Goal: Obtain resource: Download file/media

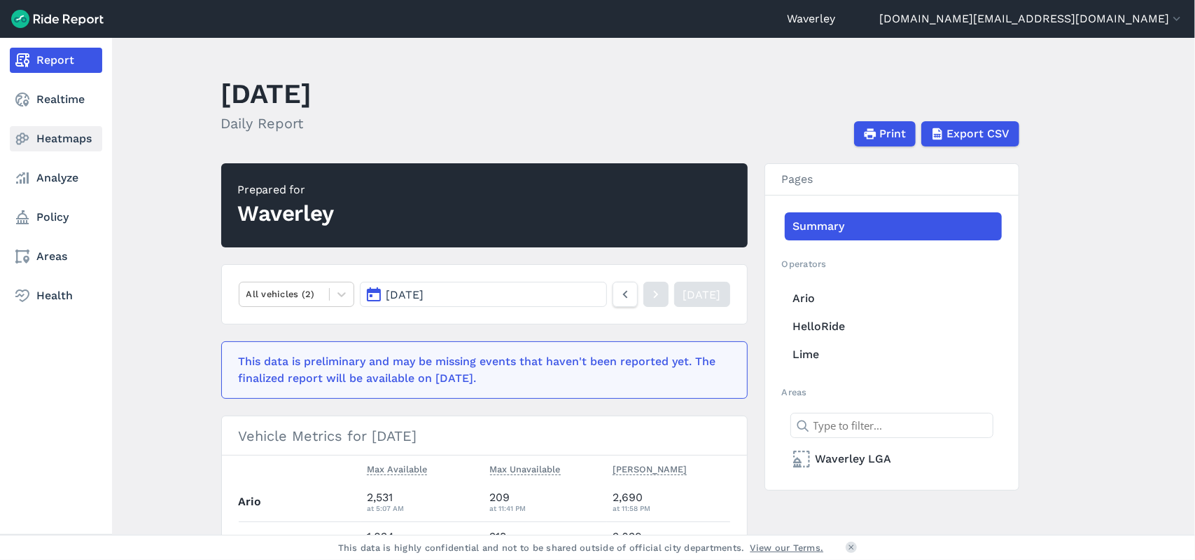
click at [18, 139] on use at bounding box center [22, 139] width 13 height 12
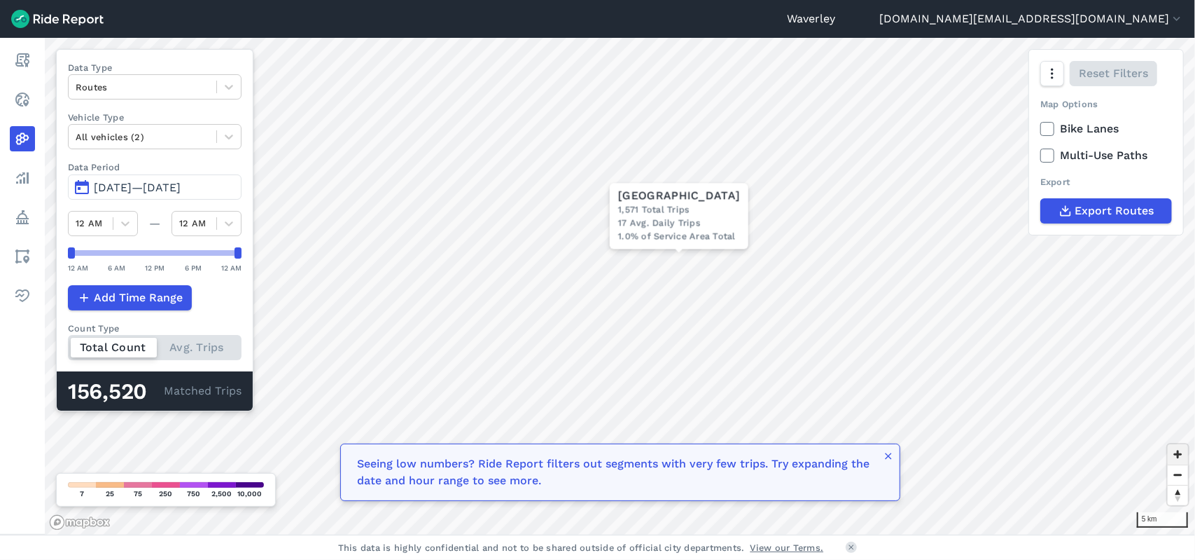
click at [1176, 453] on span "Zoom in" at bounding box center [1178, 454] width 20 height 20
drag, startPoint x: 1176, startPoint y: 453, endPoint x: 1168, endPoint y: 449, distance: 8.8
click at [1176, 453] on span "Zoom in" at bounding box center [1178, 454] width 20 height 20
click at [1177, 453] on span "Zoom in" at bounding box center [1178, 454] width 20 height 20
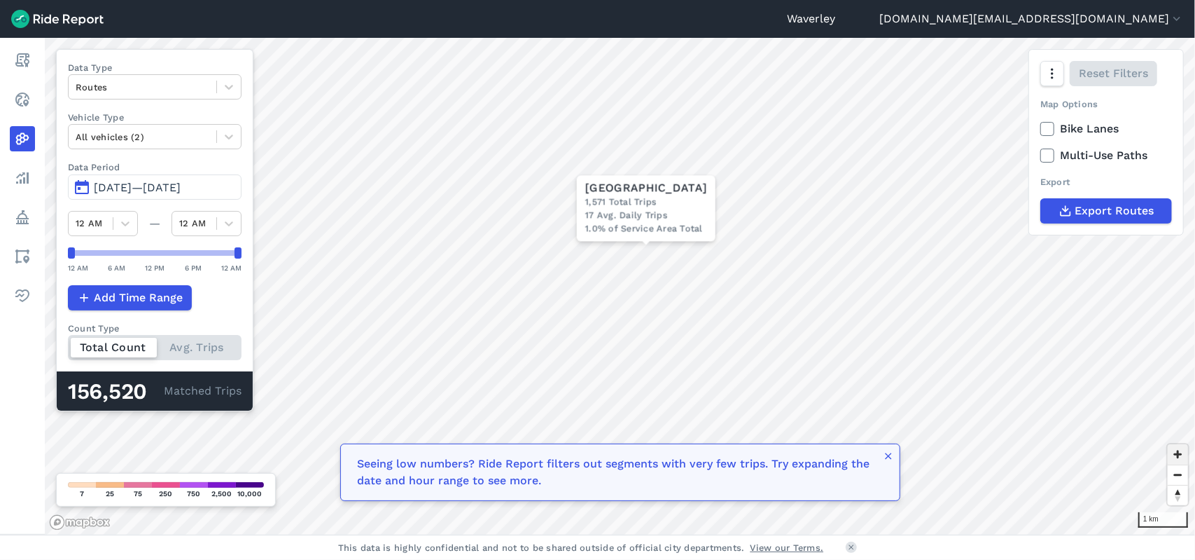
click at [1177, 453] on span "Zoom in" at bounding box center [1178, 454] width 20 height 20
click at [1175, 453] on span "Zoom in" at bounding box center [1178, 454] width 20 height 20
click at [1181, 471] on span "Zoom out" at bounding box center [1178, 475] width 20 height 20
click at [236, 137] on icon at bounding box center [229, 137] width 14 height 14
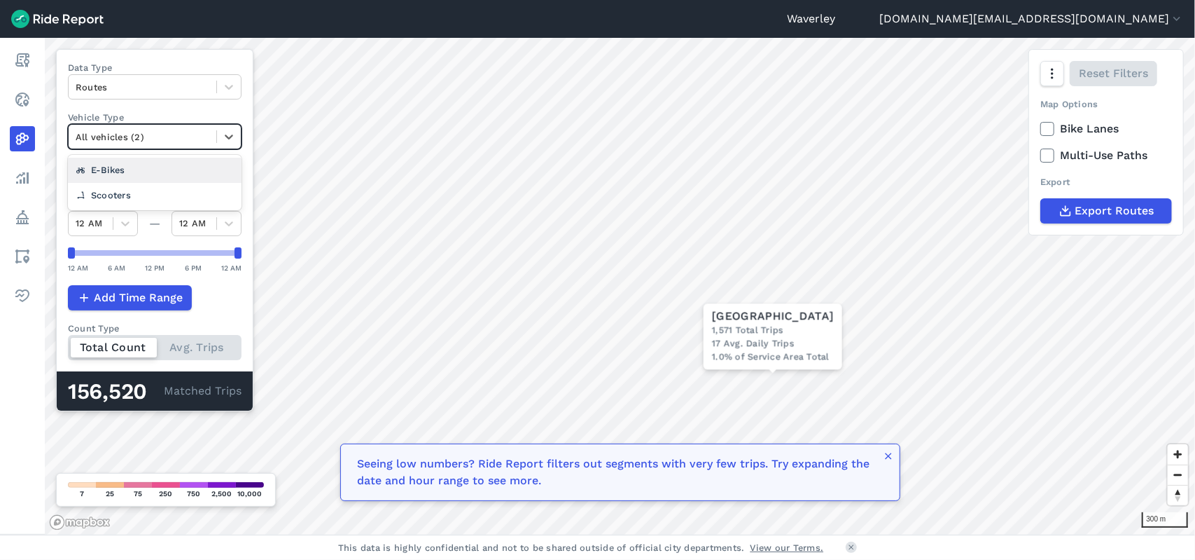
click at [113, 167] on div "E-Bikes" at bounding box center [155, 170] width 174 height 25
click at [1178, 455] on span "Zoom in" at bounding box center [1178, 454] width 20 height 20
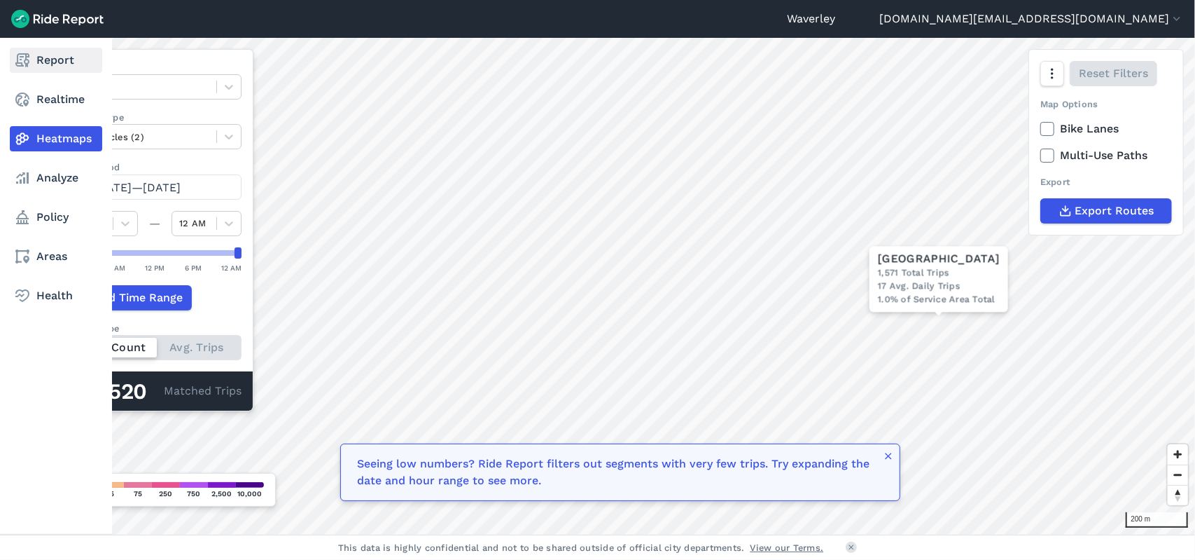
click at [29, 60] on icon at bounding box center [22, 60] width 17 height 17
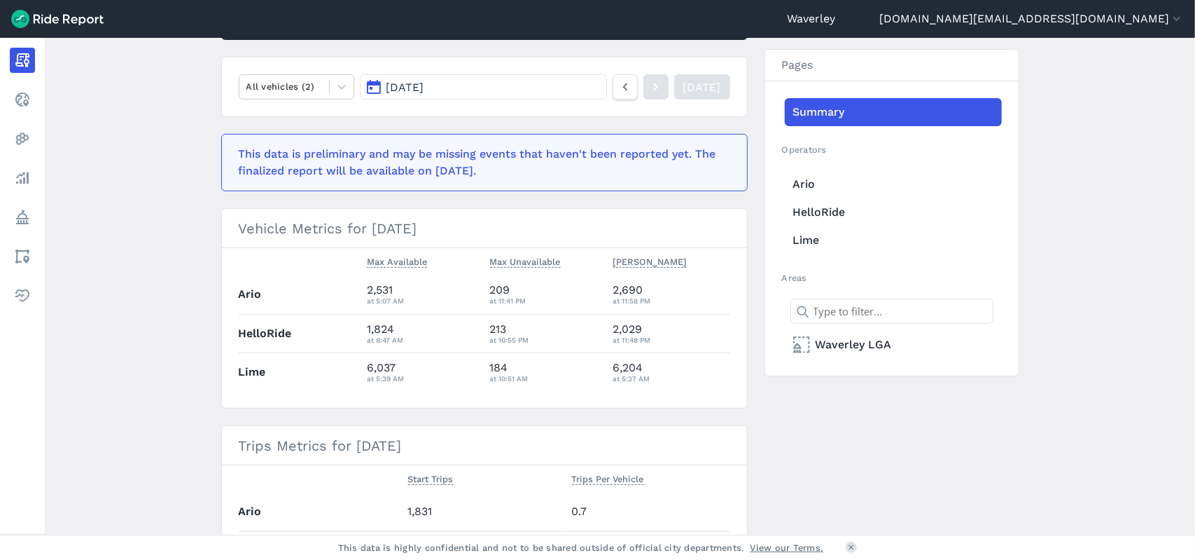
scroll to position [204, 0]
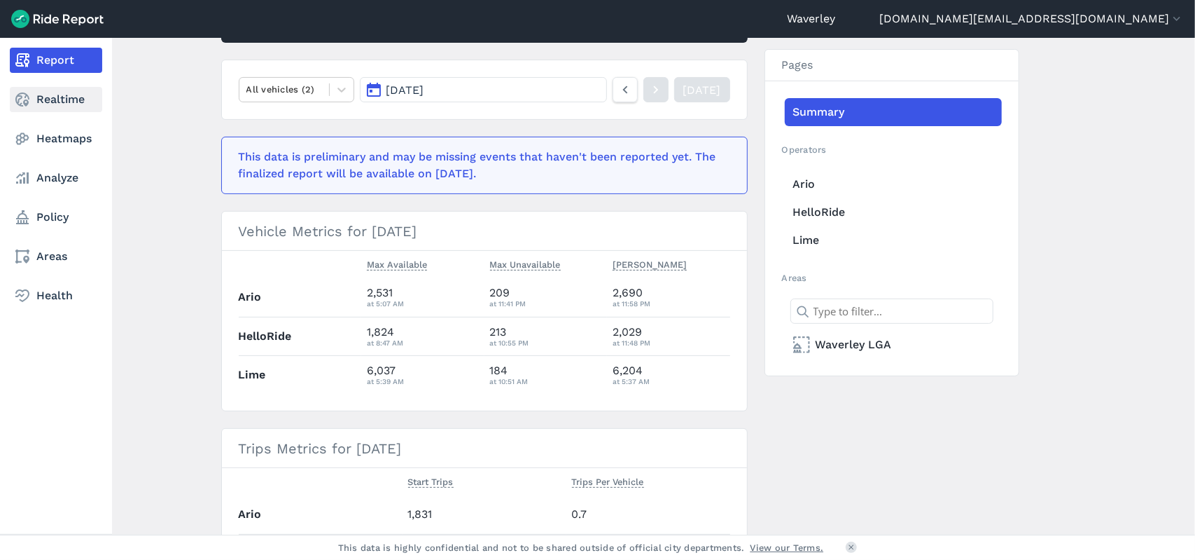
click at [82, 100] on link "Realtime" at bounding box center [56, 99] width 92 height 25
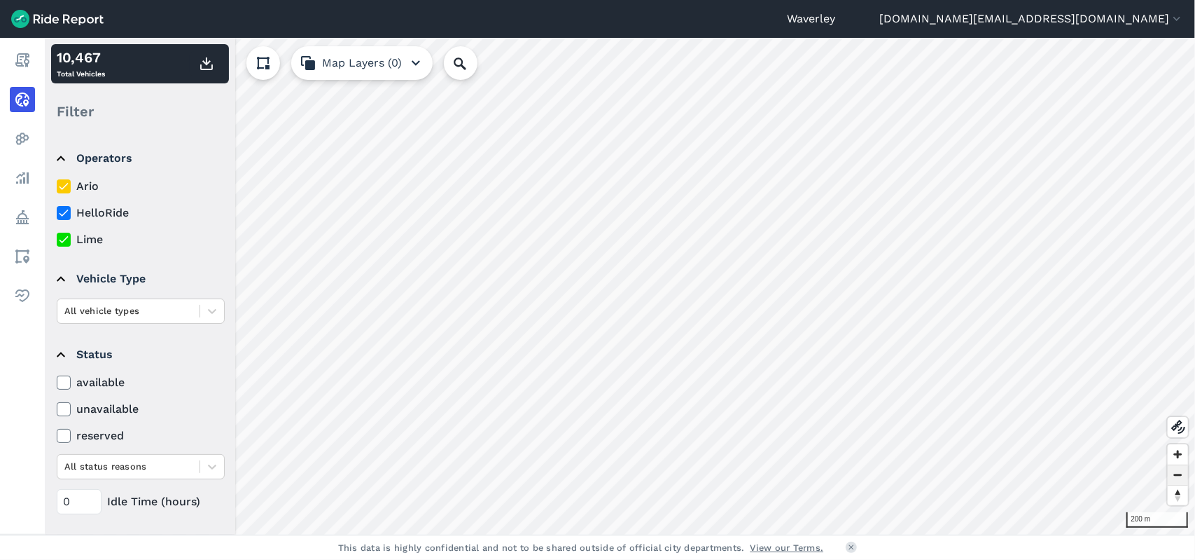
click at [1179, 473] on span "Zoom out" at bounding box center [1178, 475] width 20 height 20
click at [1177, 474] on span "Zoom out" at bounding box center [1178, 475] width 20 height 20
click at [1179, 455] on span "Zoom in" at bounding box center [1178, 454] width 20 height 20
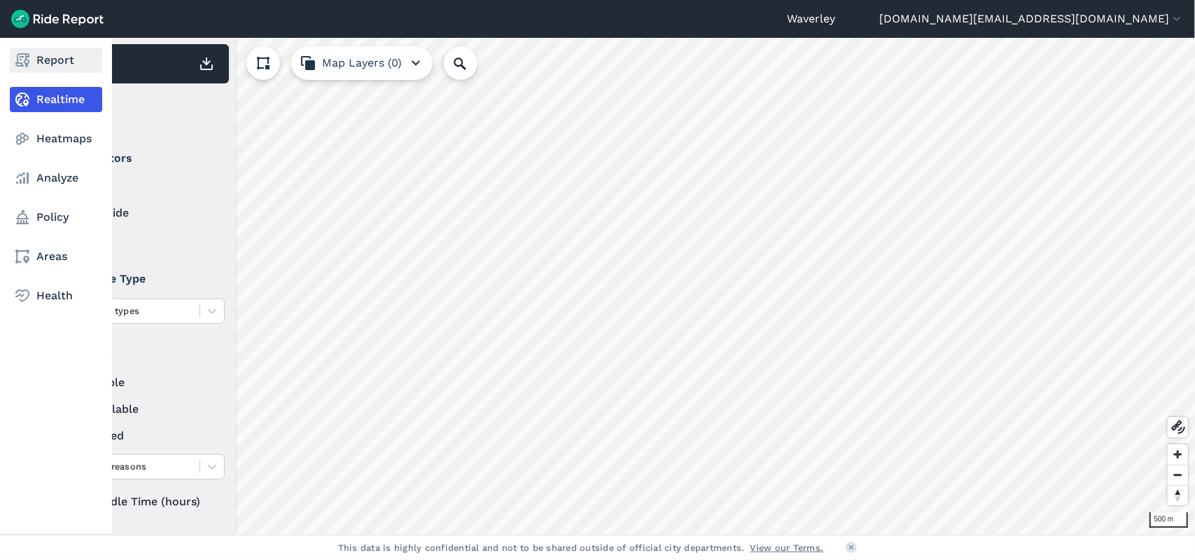
click at [60, 60] on link "Report" at bounding box center [56, 60] width 92 height 25
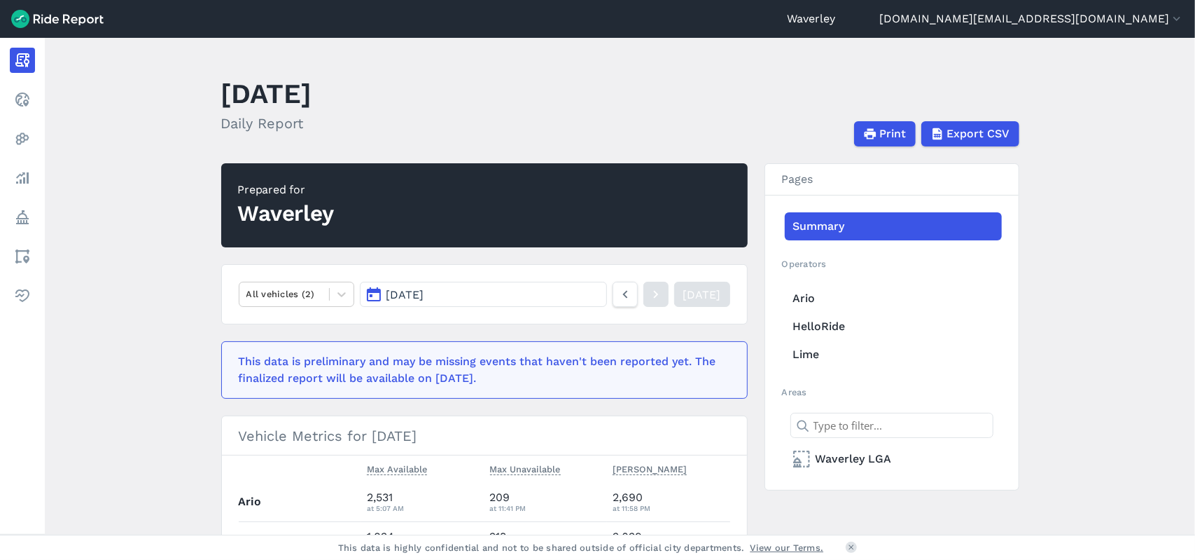
click at [378, 293] on button "Aug 24, 2025" at bounding box center [483, 294] width 247 height 25
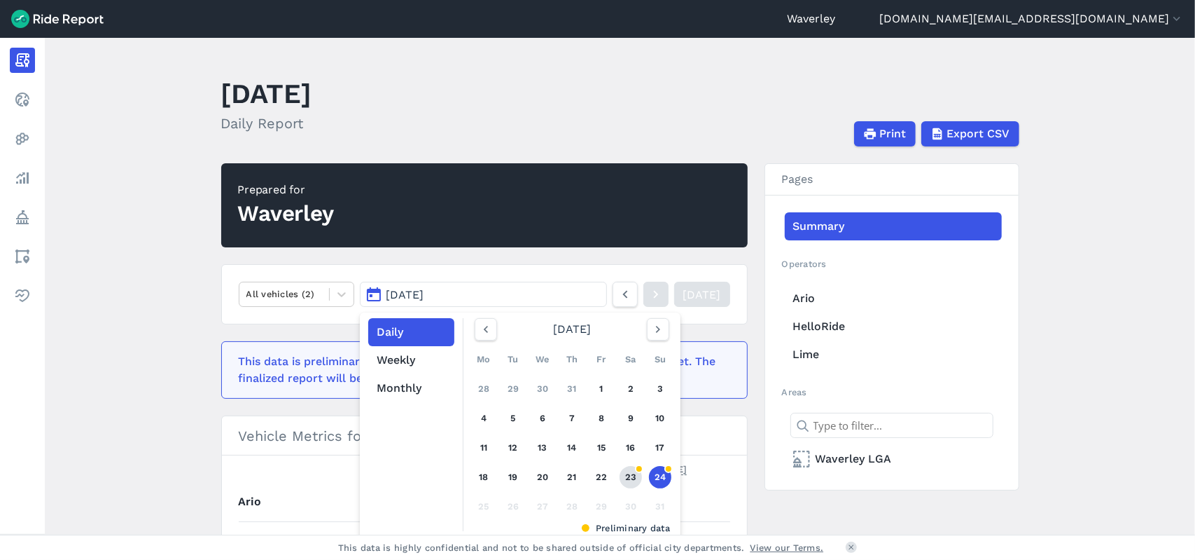
click at [628, 474] on link "23" at bounding box center [631, 477] width 22 height 22
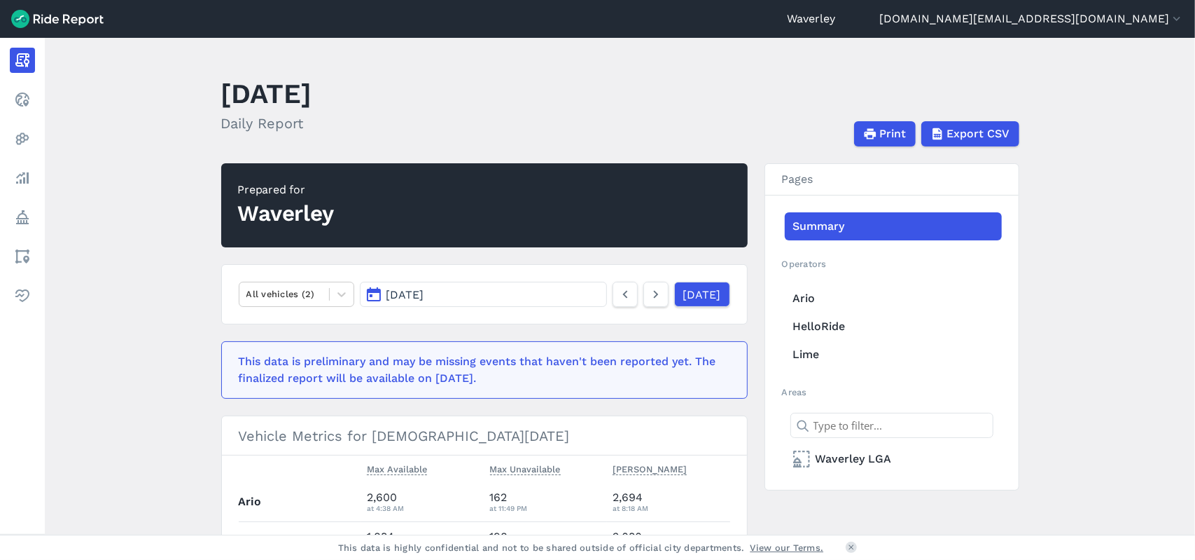
scroll to position [434, 0]
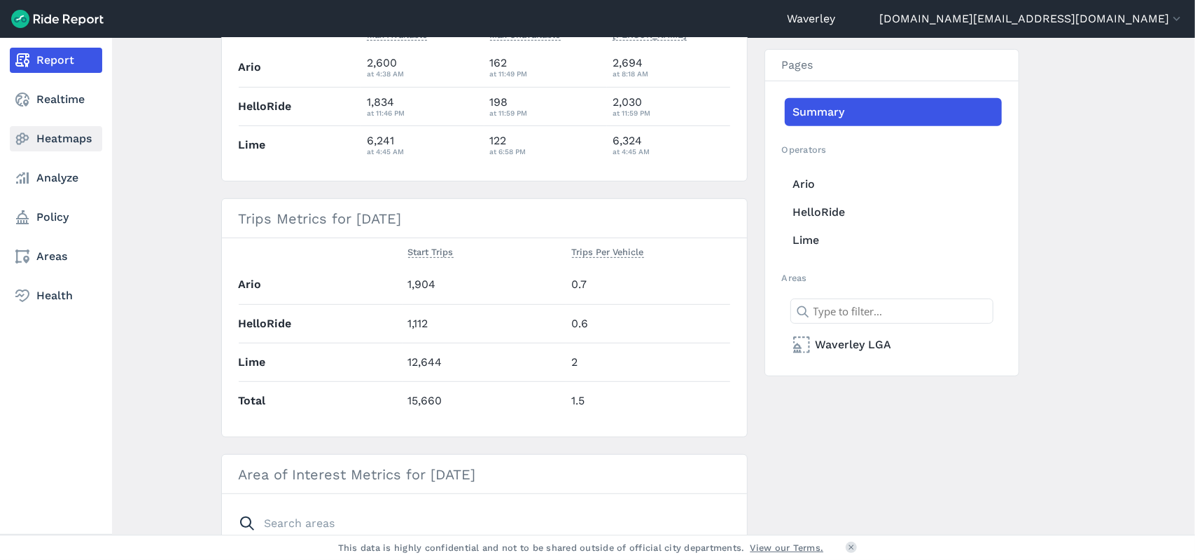
click at [69, 139] on link "Heatmaps" at bounding box center [56, 138] width 92 height 25
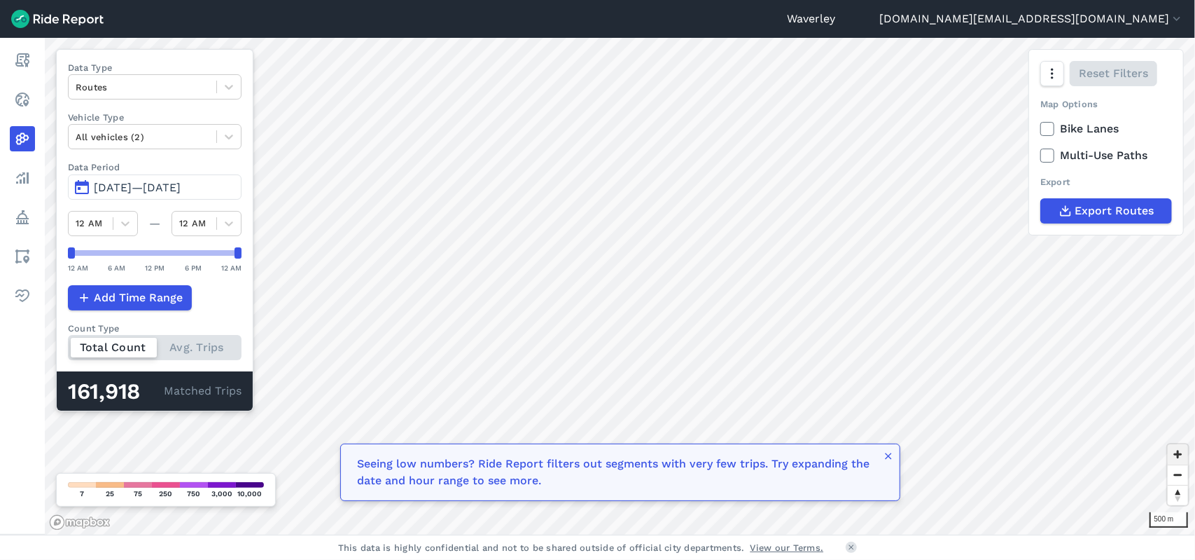
click at [1178, 453] on span "Zoom in" at bounding box center [1178, 454] width 20 height 20
click at [1178, 454] on span "Zoom in" at bounding box center [1178, 454] width 20 height 20
click at [1181, 452] on span "Zoom in" at bounding box center [1178, 454] width 20 height 20
click at [1179, 449] on span "Zoom in" at bounding box center [1178, 454] width 20 height 20
click at [1121, 207] on span "Export Routes" at bounding box center [1114, 210] width 79 height 17
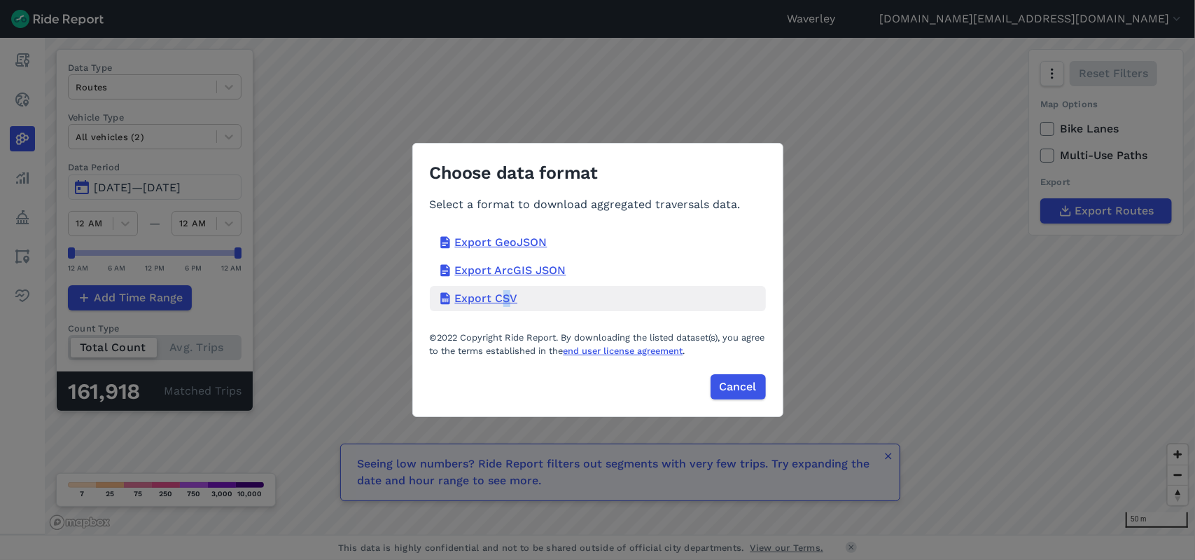
click at [506, 298] on div "Export CSV" at bounding box center [598, 298] width 336 height 25
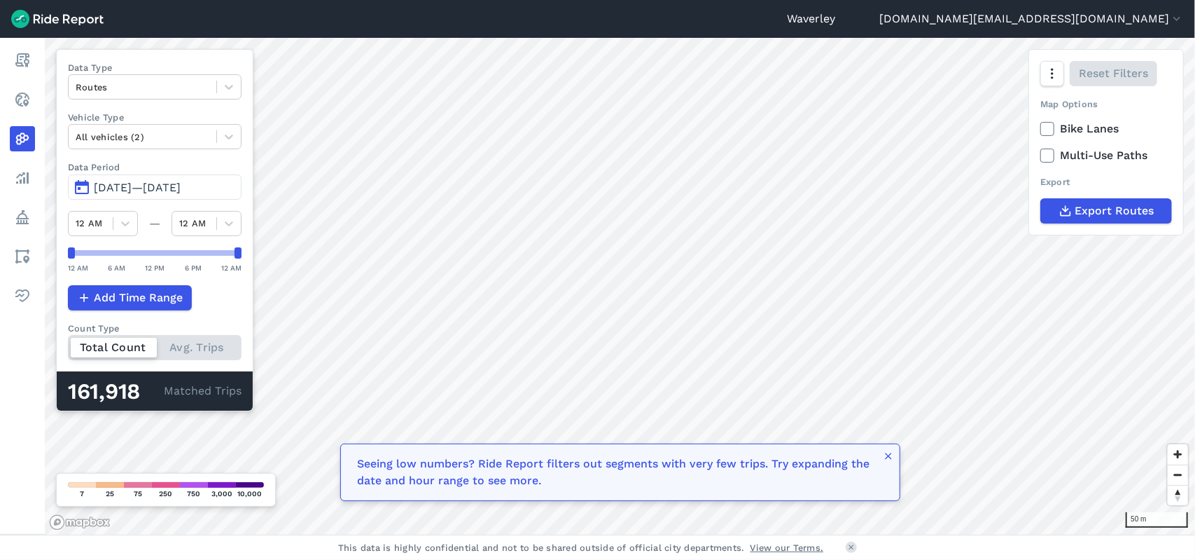
click at [115, 183] on span "[DATE]—[DATE]" at bounding box center [137, 187] width 87 height 13
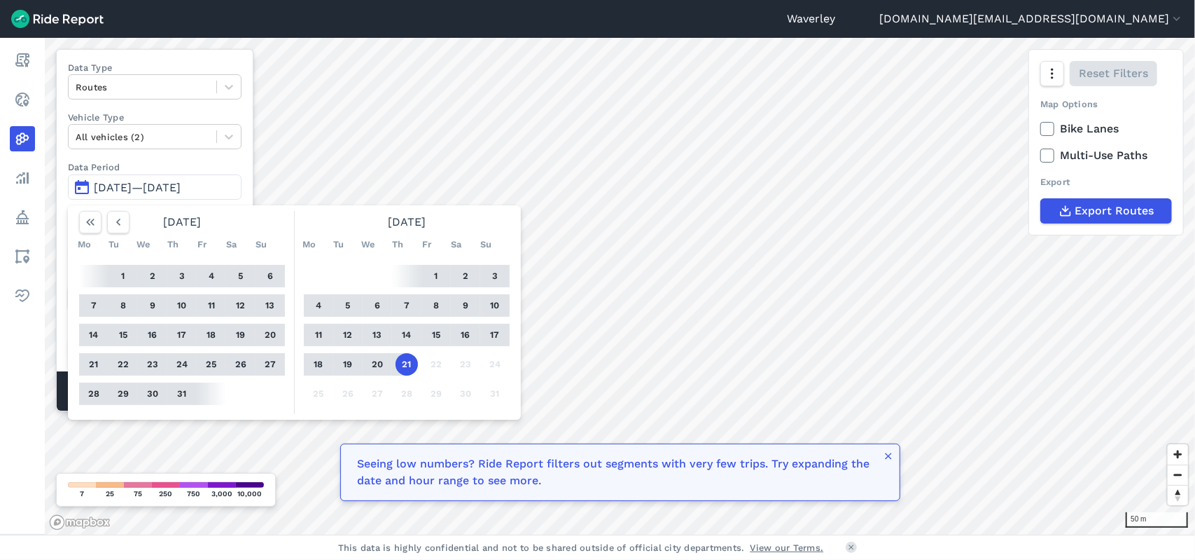
click at [117, 187] on span "[DATE]—[DATE]" at bounding box center [137, 187] width 87 height 13
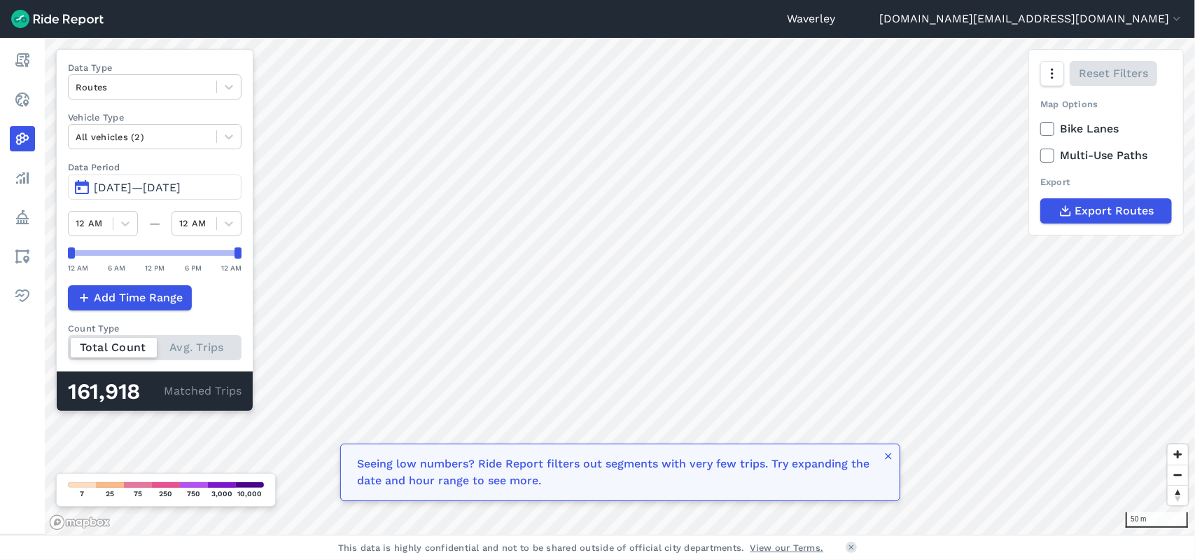
click at [81, 187] on button "[DATE]—[DATE]" at bounding box center [155, 186] width 174 height 25
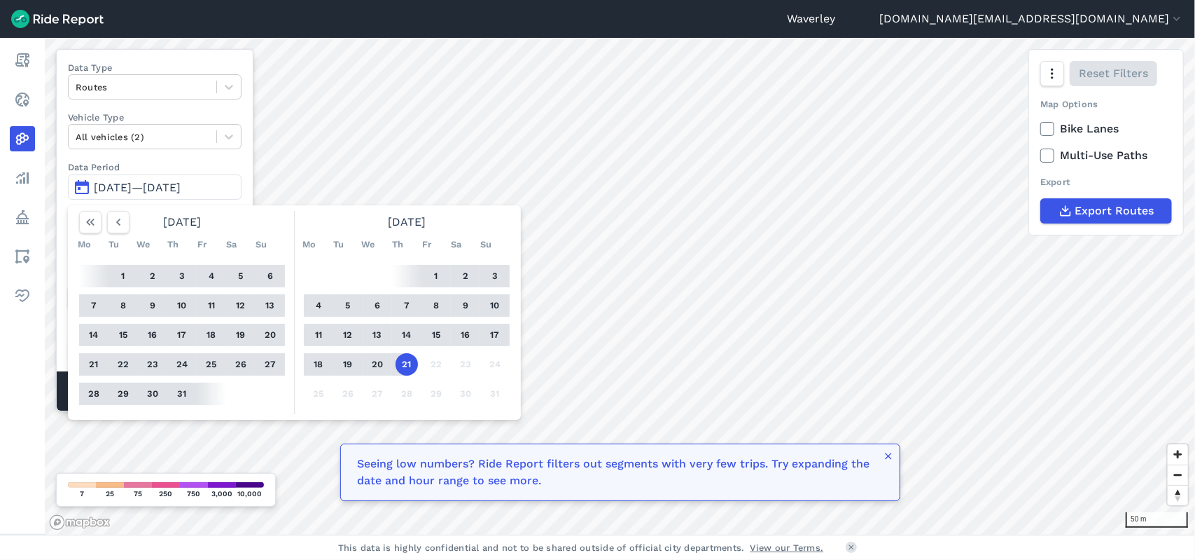
click at [125, 274] on button "1" at bounding box center [123, 276] width 22 height 22
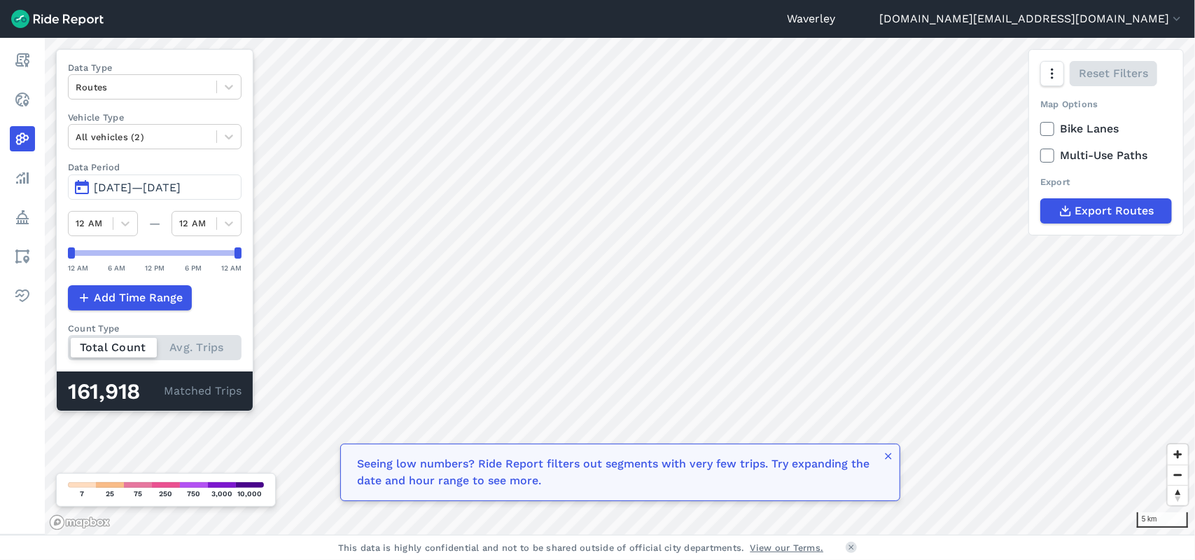
click at [144, 186] on span "[DATE]—[DATE]" at bounding box center [137, 187] width 87 height 13
click at [1180, 456] on span "Zoom in" at bounding box center [1178, 454] width 20 height 20
click at [1180, 455] on span "Zoom in" at bounding box center [1178, 454] width 20 height 20
click at [1181, 455] on span "Zoom in" at bounding box center [1178, 454] width 20 height 20
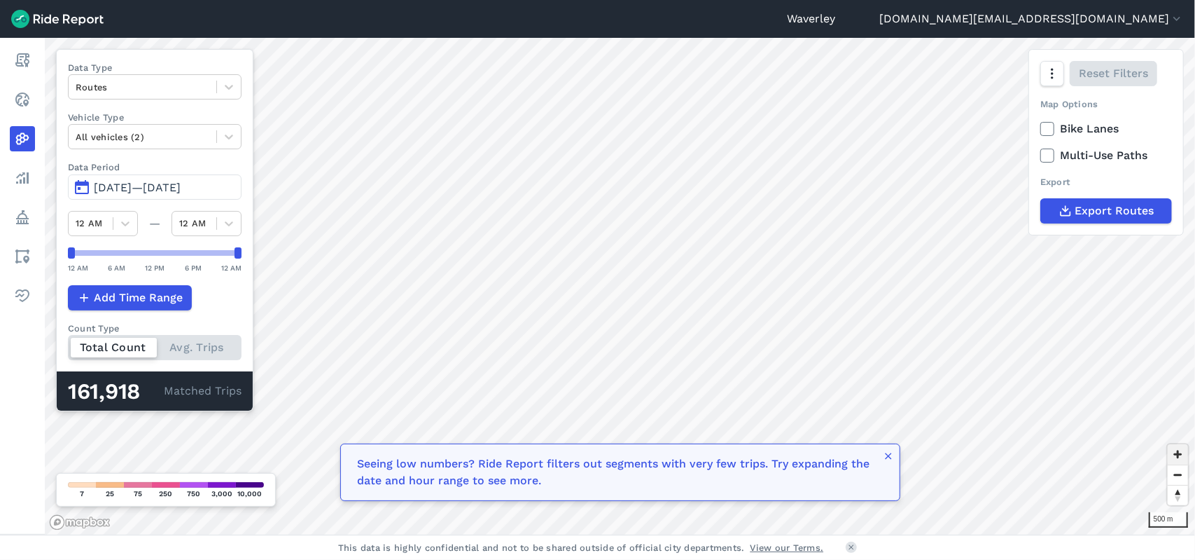
click at [1182, 457] on span "Zoom in" at bounding box center [1178, 454] width 20 height 20
click at [1177, 452] on span "Zoom in" at bounding box center [1178, 454] width 20 height 20
click at [1182, 453] on span "Zoom in" at bounding box center [1178, 454] width 20 height 20
click at [888, 457] on use "button" at bounding box center [888, 455] width 6 height 6
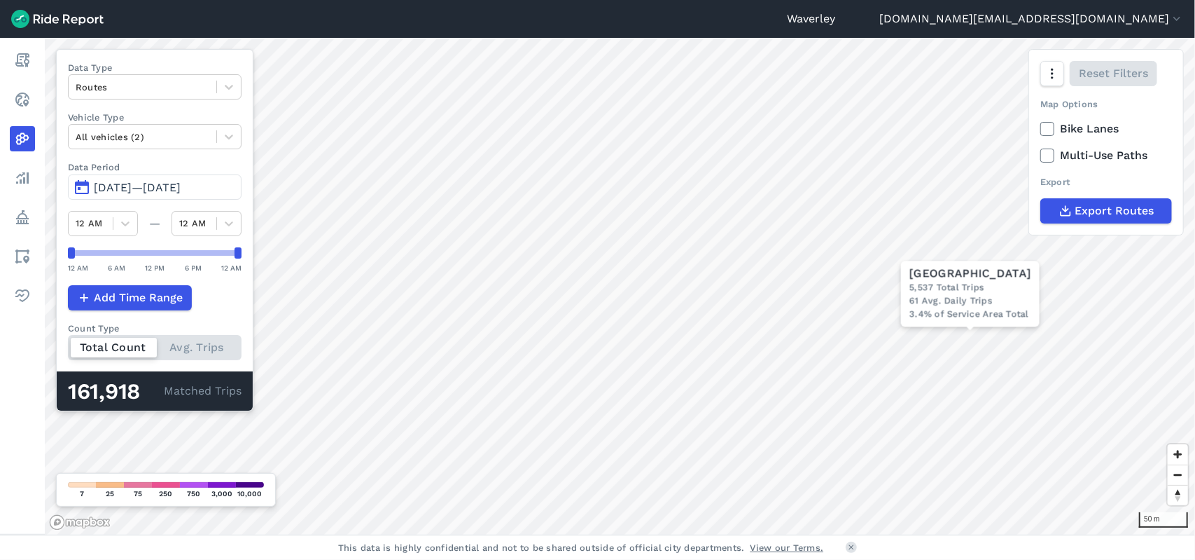
click at [131, 182] on span "[DATE]—[DATE]" at bounding box center [137, 187] width 87 height 13
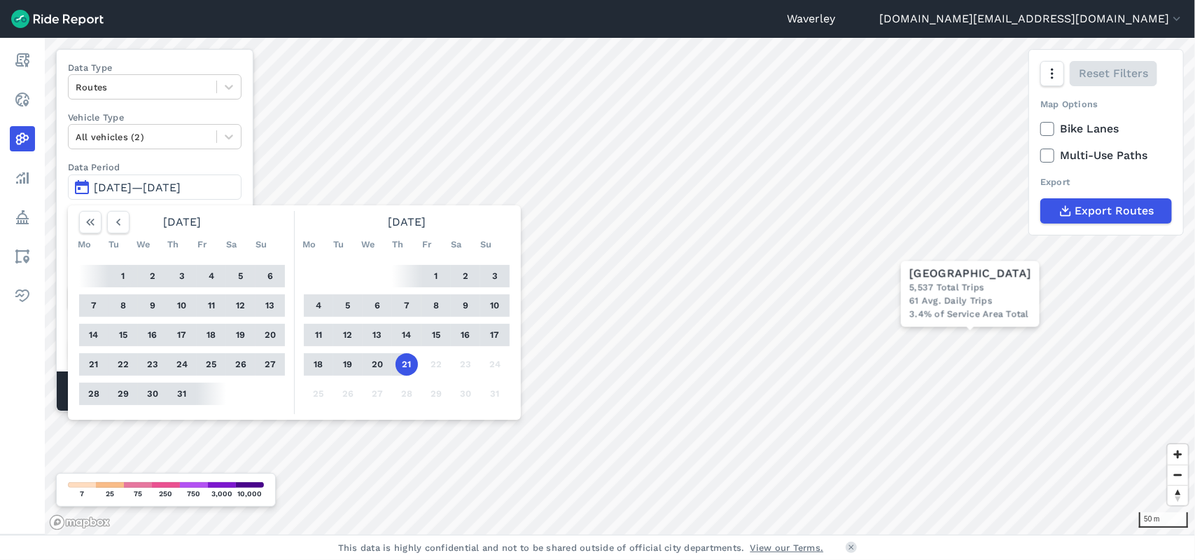
click at [120, 275] on button "1" at bounding box center [123, 276] width 22 height 22
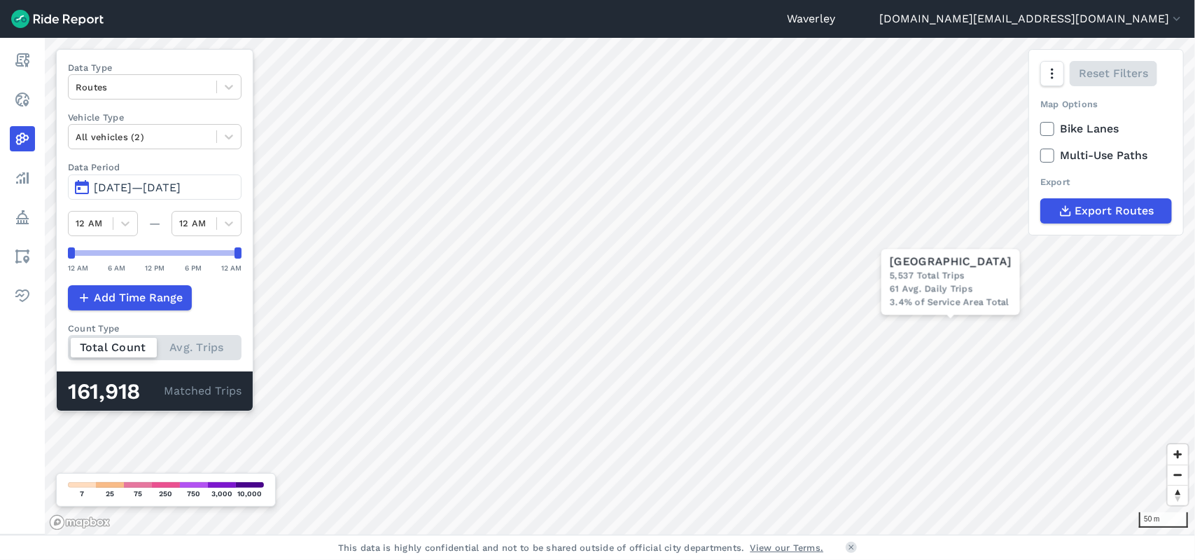
click at [141, 185] on span "[DATE]—[DATE]" at bounding box center [137, 187] width 87 height 13
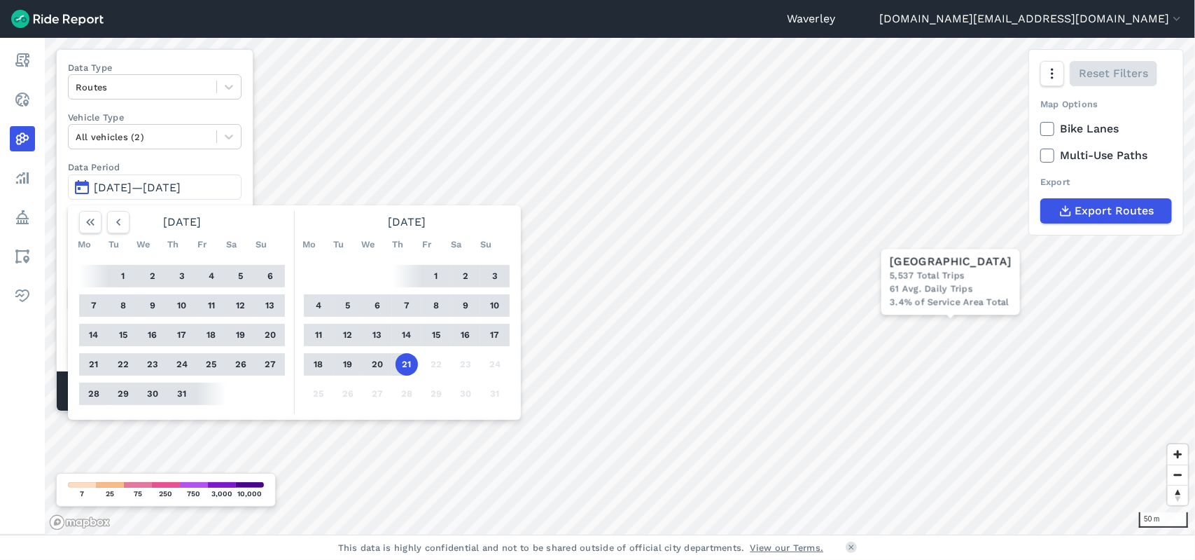
click at [126, 276] on button "1" at bounding box center [123, 276] width 22 height 22
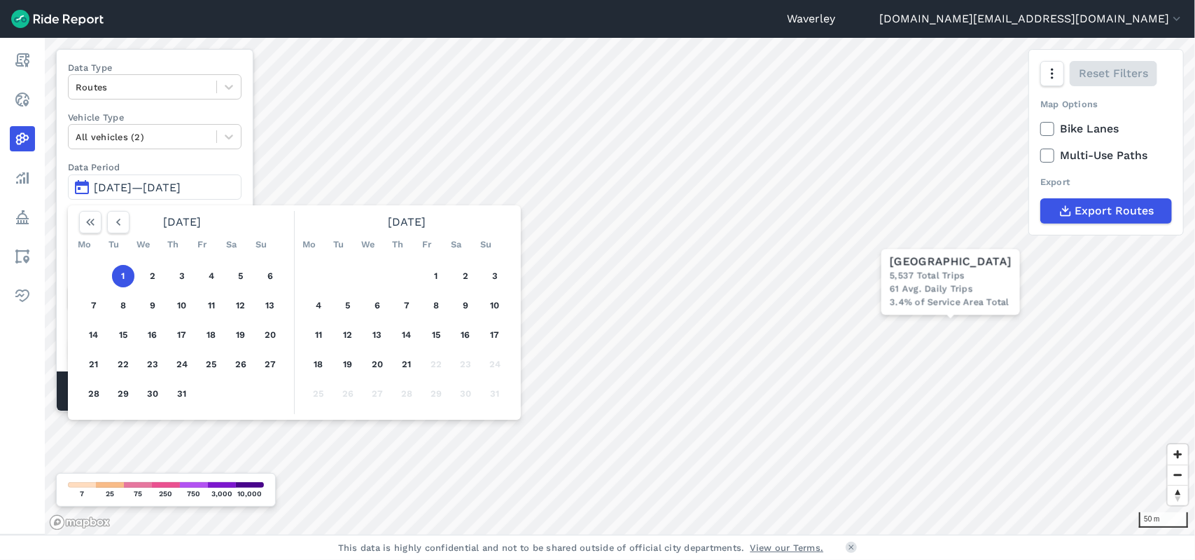
click at [125, 275] on button "1" at bounding box center [123, 276] width 22 height 22
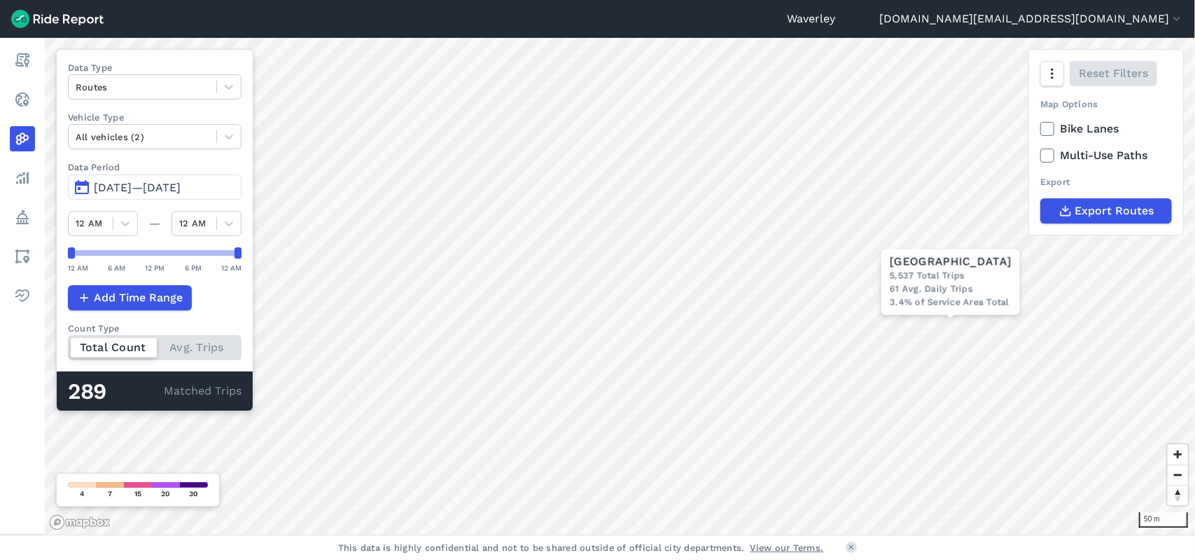
click at [88, 186] on button "[DATE]—[DATE]" at bounding box center [155, 186] width 174 height 25
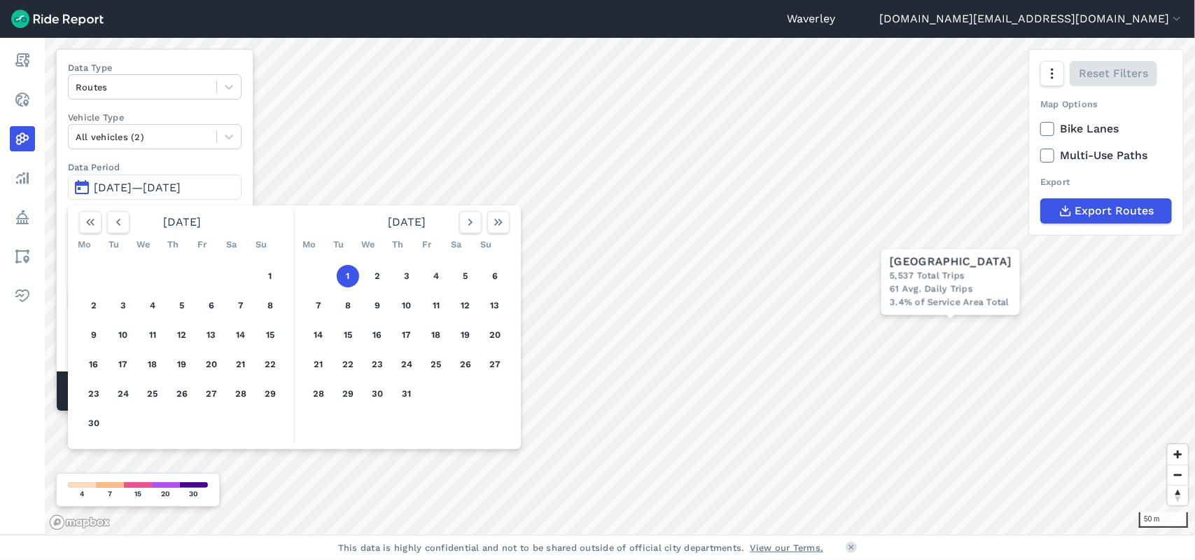
click at [345, 275] on button "1" at bounding box center [348, 276] width 22 height 22
click at [501, 221] on use "button" at bounding box center [498, 222] width 8 height 7
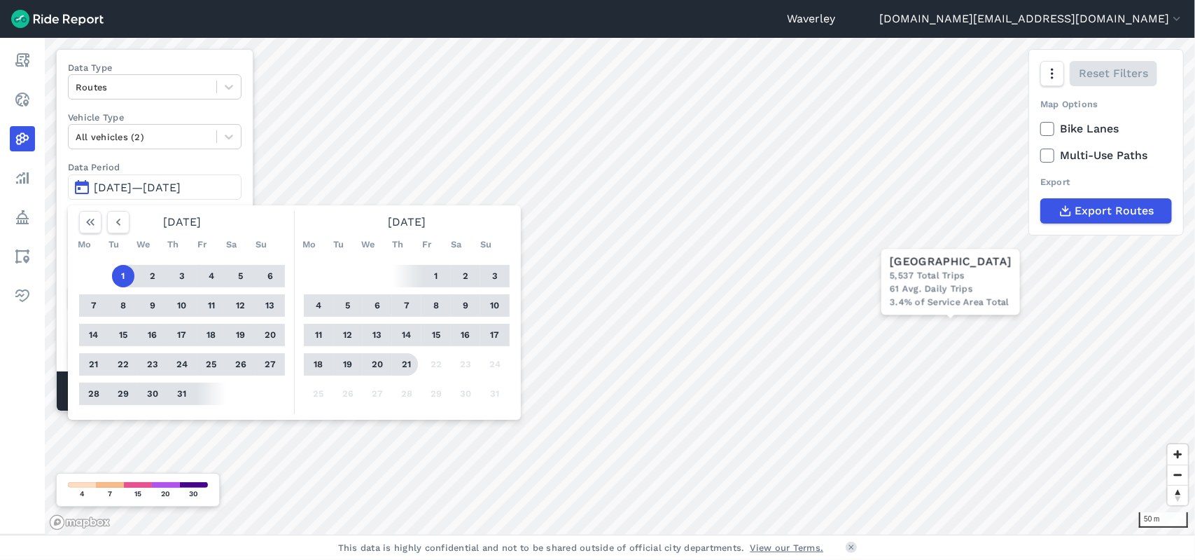
click at [412, 362] on button "21" at bounding box center [407, 364] width 22 height 22
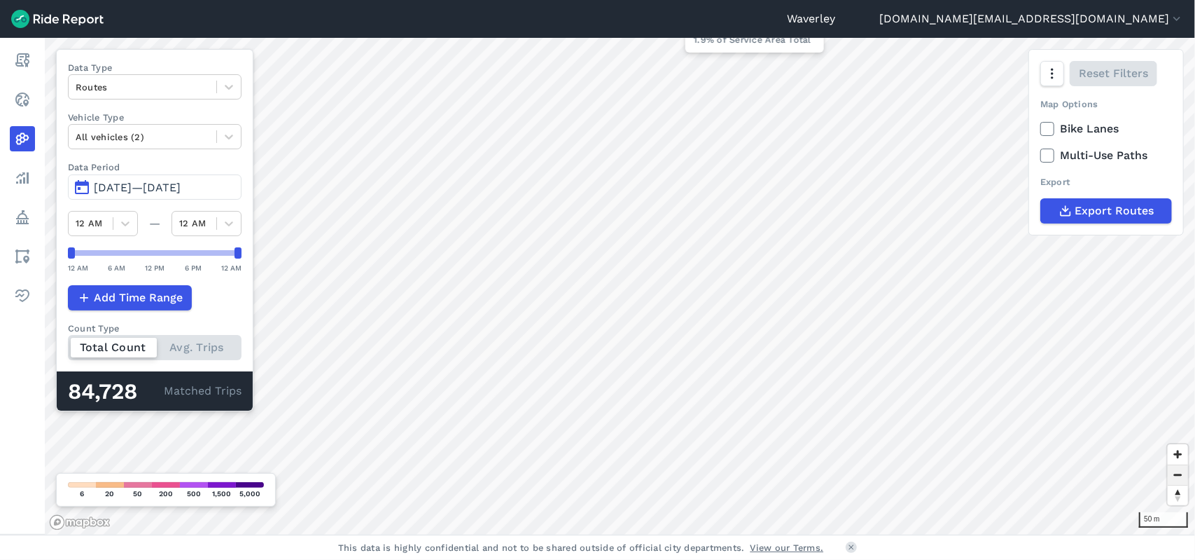
click at [1181, 473] on span "Zoom out" at bounding box center [1178, 475] width 20 height 20
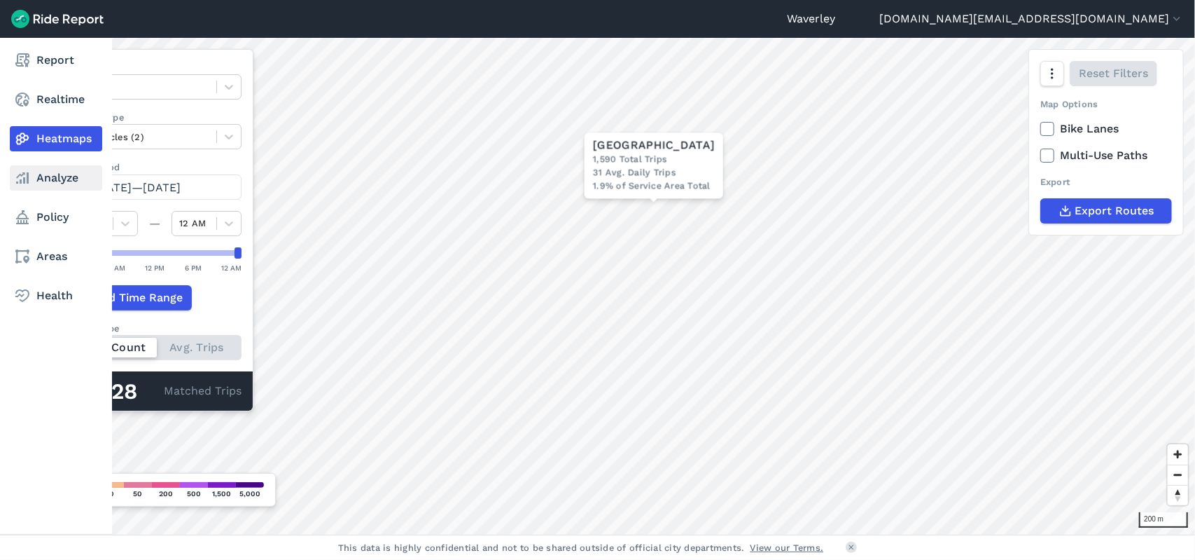
click at [62, 180] on link "Analyze" at bounding box center [56, 177] width 92 height 25
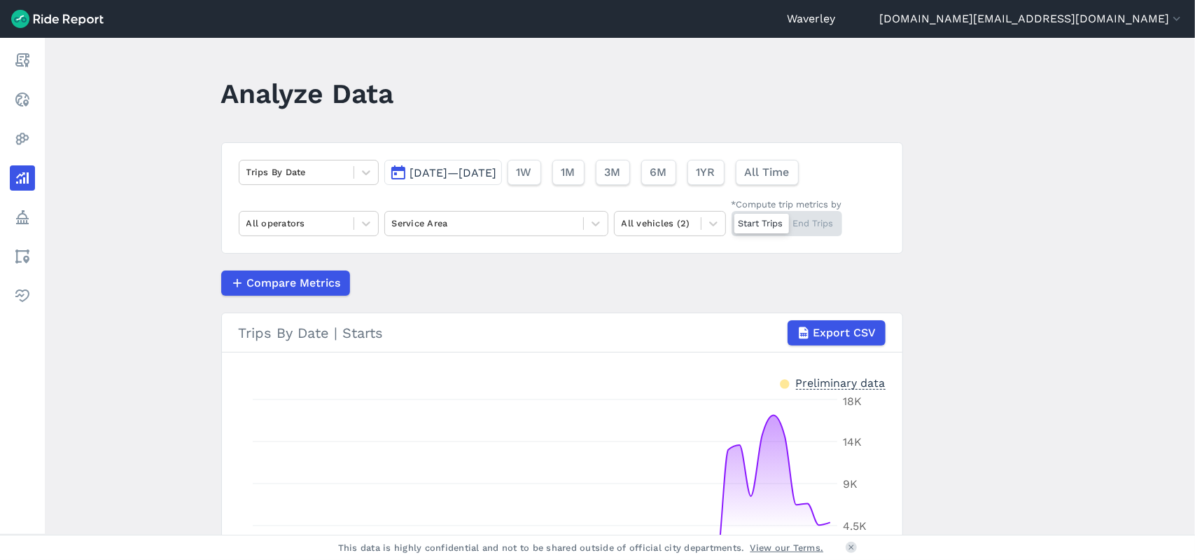
click at [429, 170] on span "[DATE]—[DATE]" at bounding box center [453, 172] width 87 height 13
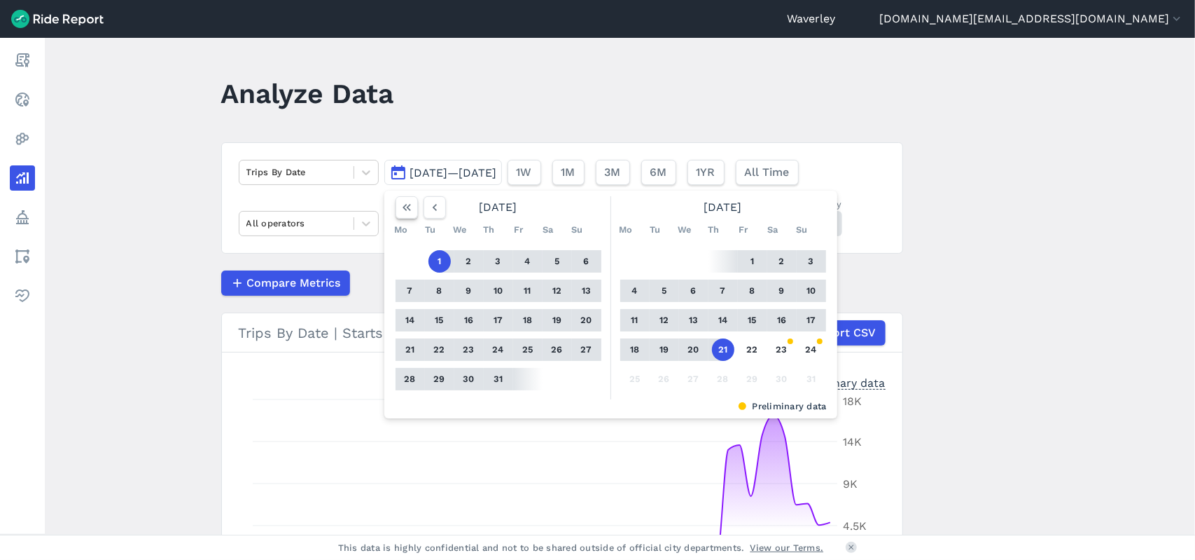
click at [405, 207] on use "button" at bounding box center [407, 207] width 8 height 7
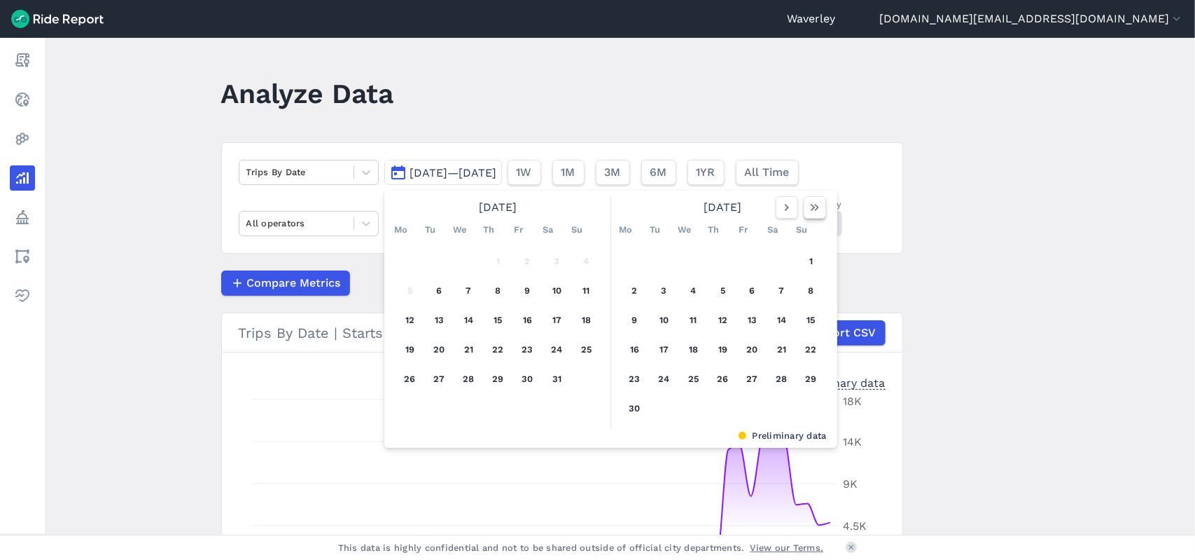
click at [811, 207] on use "button" at bounding box center [815, 207] width 8 height 7
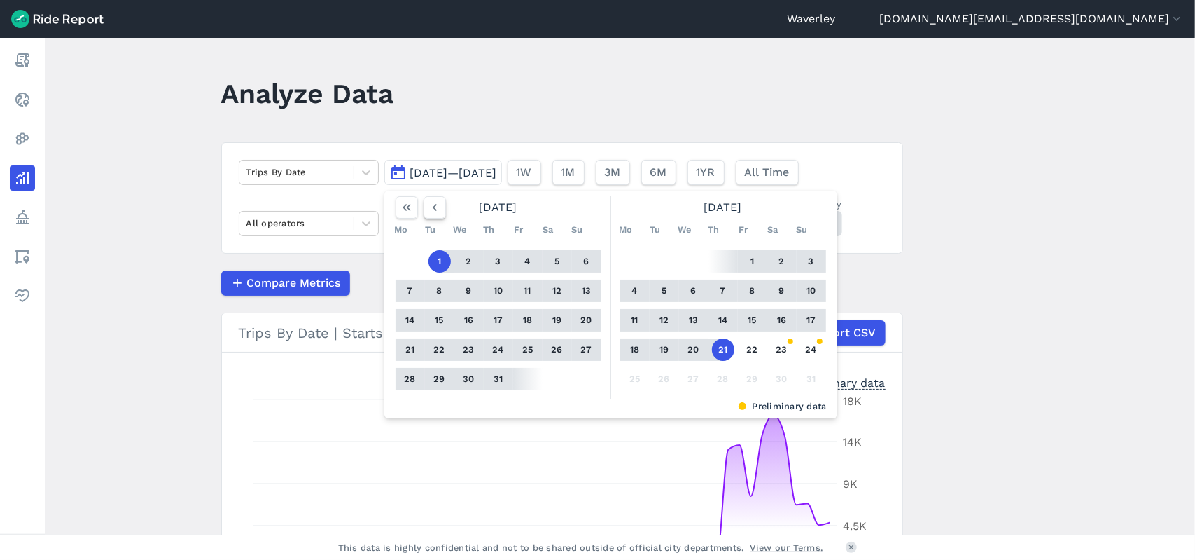
click at [434, 208] on icon "button" at bounding box center [435, 207] width 14 height 14
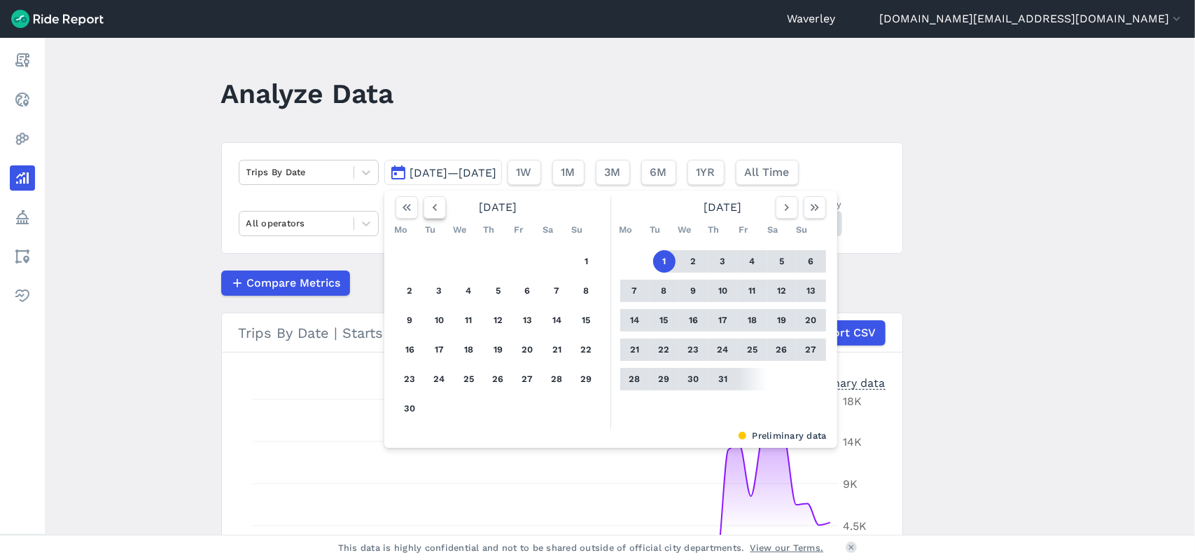
click at [433, 206] on icon "button" at bounding box center [435, 207] width 14 height 14
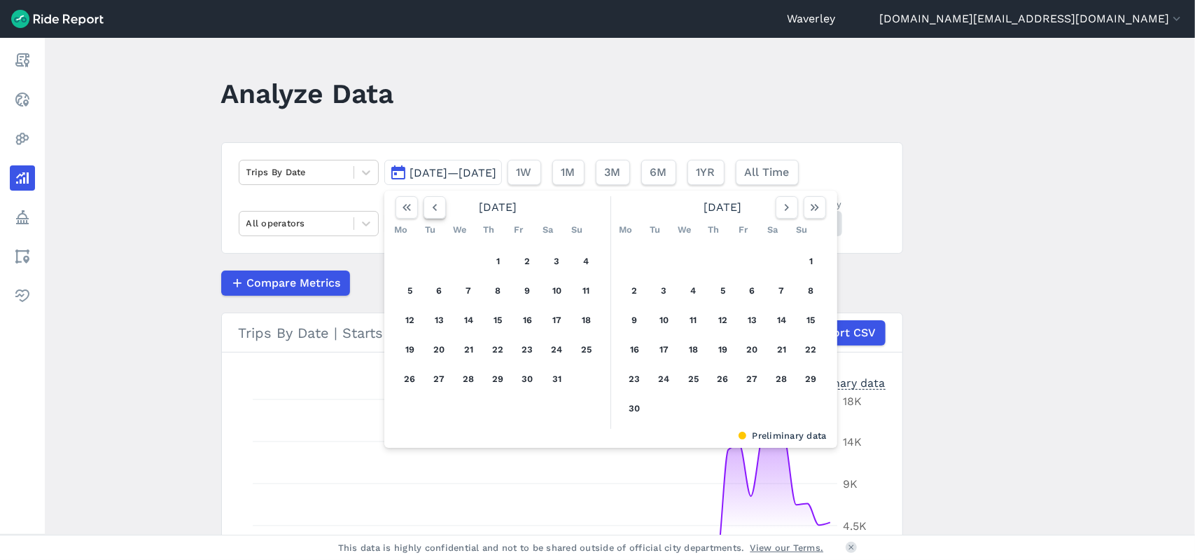
click at [433, 206] on icon "button" at bounding box center [435, 207] width 14 height 14
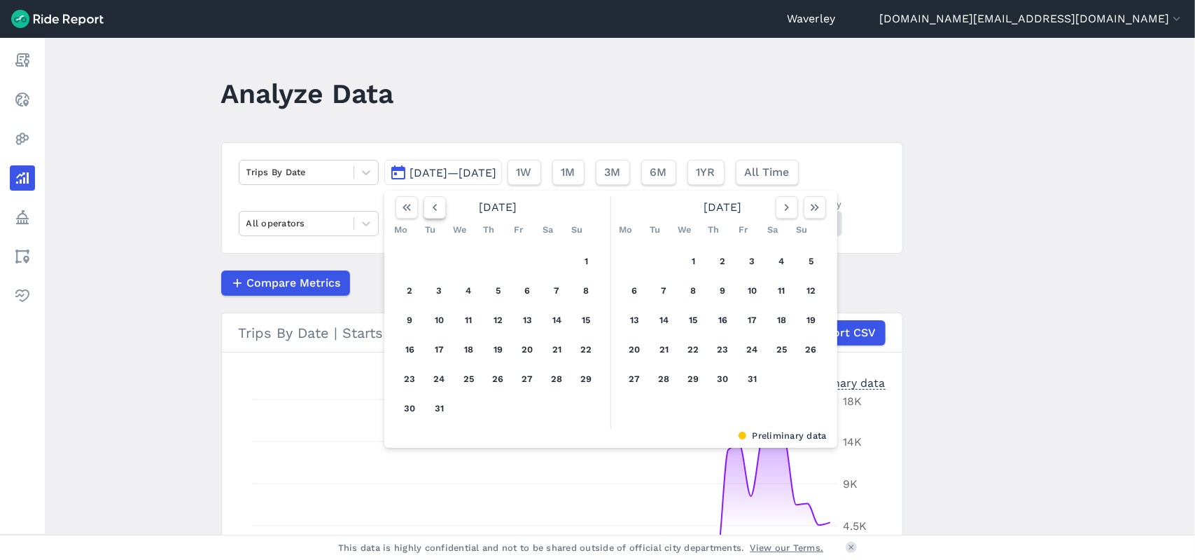
click at [433, 206] on icon "button" at bounding box center [435, 207] width 14 height 14
click at [581, 258] on button "1" at bounding box center [587, 261] width 22 height 22
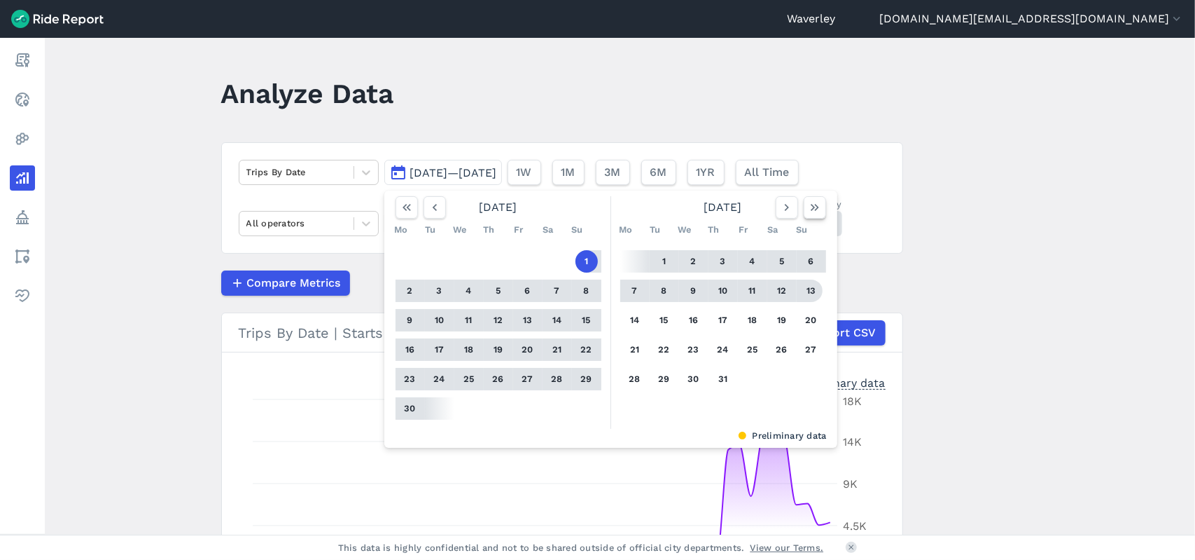
click at [814, 208] on use "button" at bounding box center [815, 207] width 8 height 7
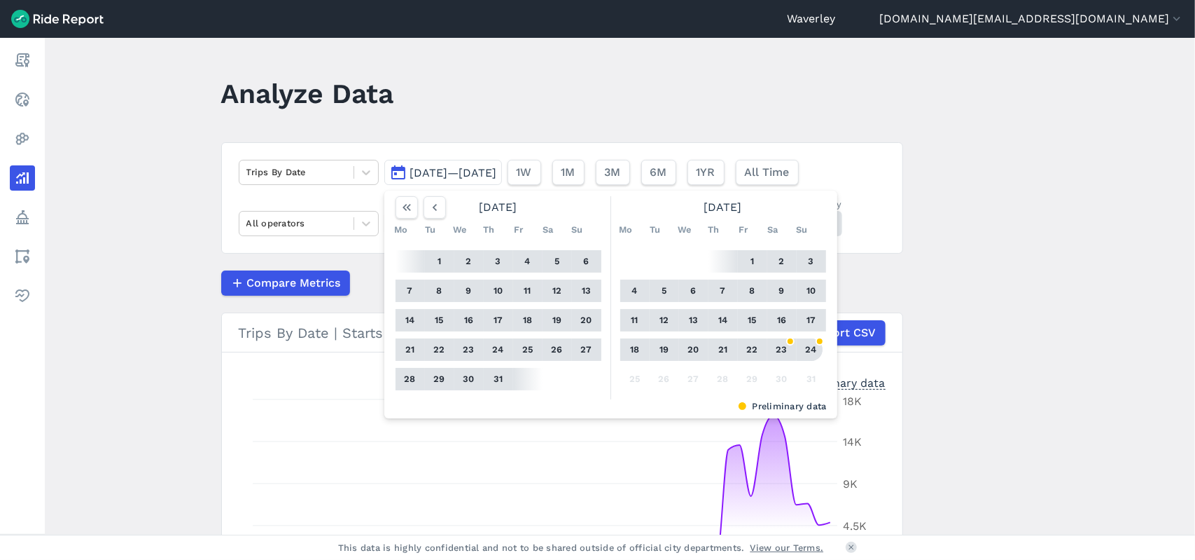
click at [809, 348] on button "24" at bounding box center [811, 349] width 22 height 22
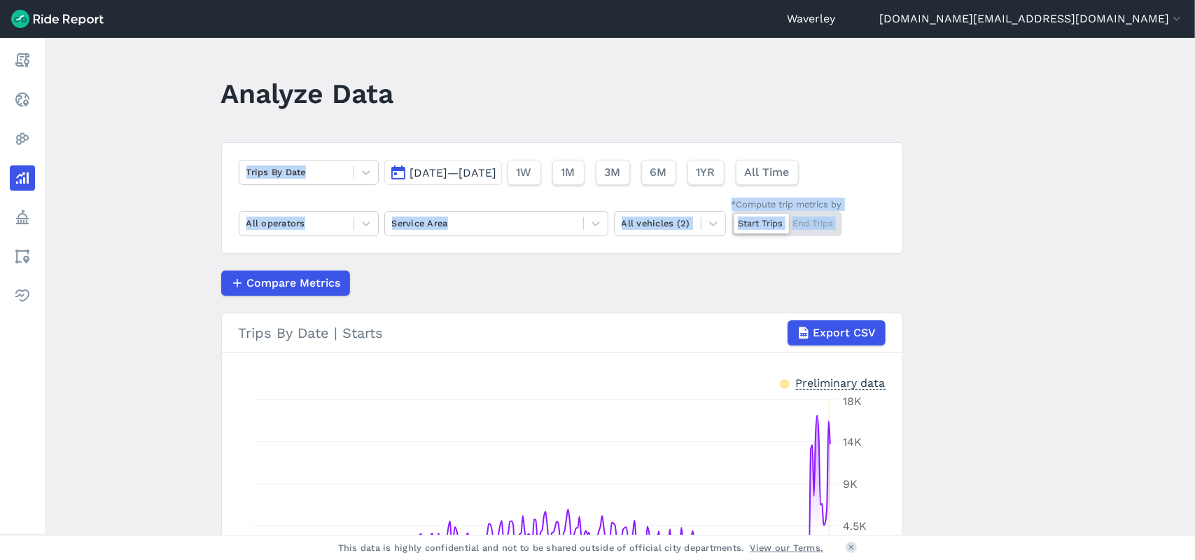
drag, startPoint x: 1130, startPoint y: 279, endPoint x: 1151, endPoint y: 170, distance: 111.3
click at [1131, 158] on main "Analyze Data Trips By Date [DATE]—[DATE] 1W 1M 3M 6M 1YR All Time All operators…" at bounding box center [620, 286] width 1151 height 497
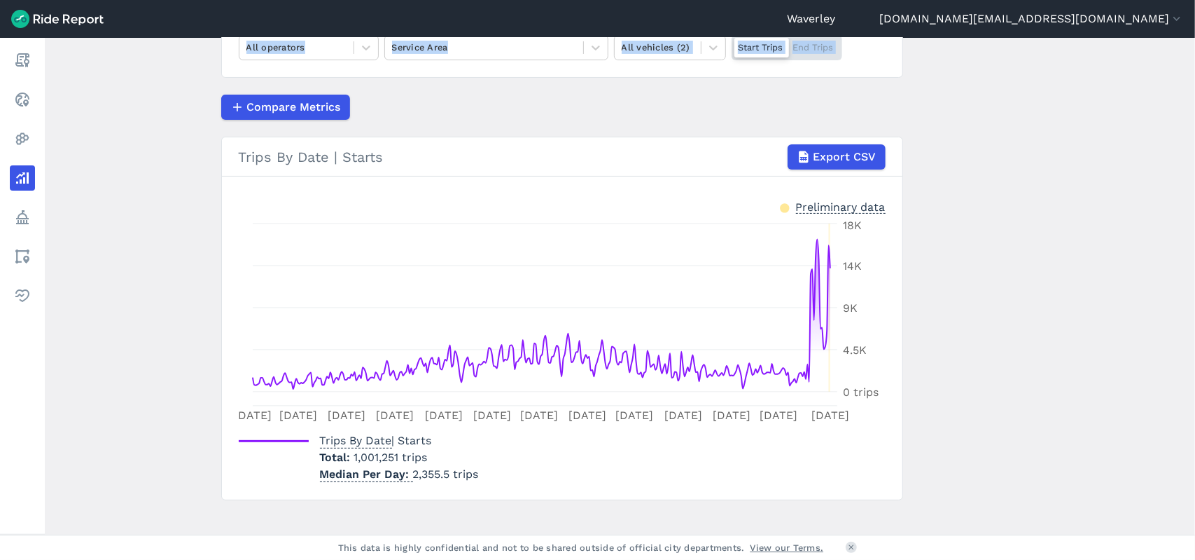
scroll to position [190, 0]
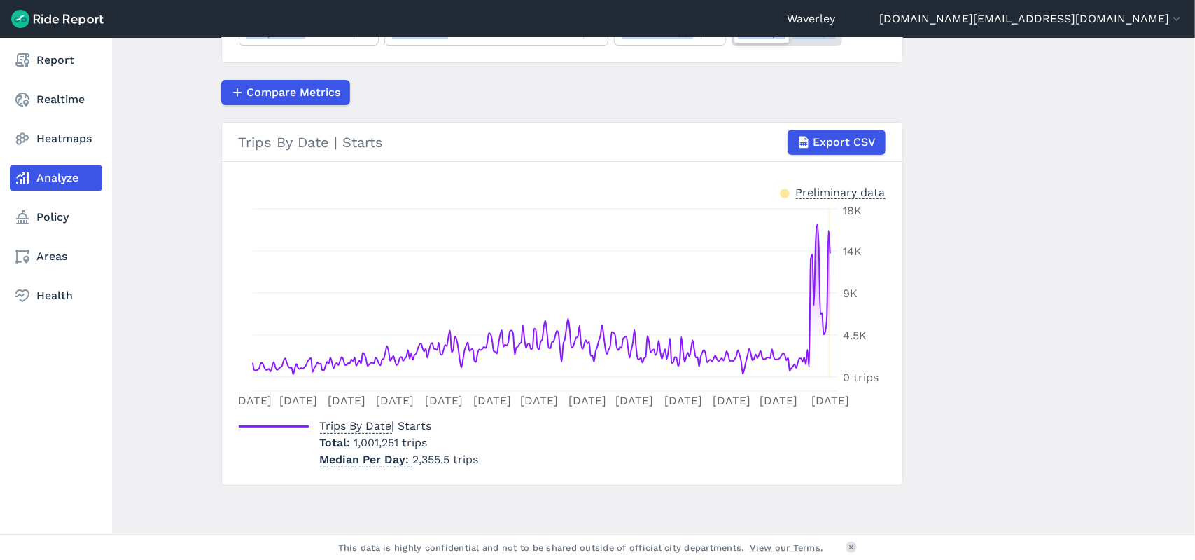
click at [20, 174] on icon at bounding box center [22, 177] width 17 height 17
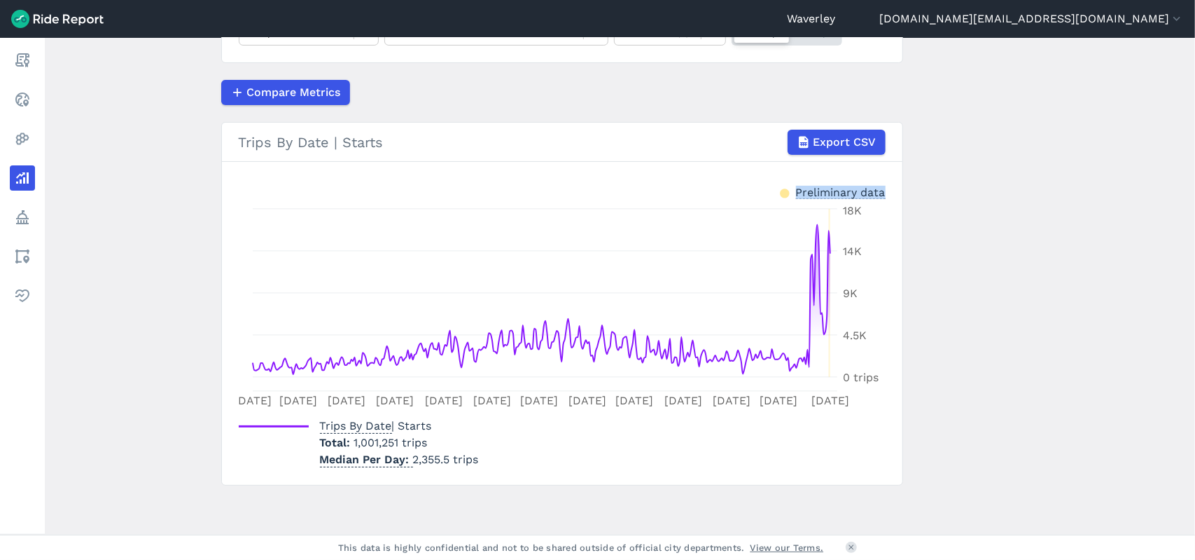
drag, startPoint x: 1191, startPoint y: 271, endPoint x: 1170, endPoint y: 216, distance: 58.3
click at [1191, 228] on main "Analyze Data Trips By Date [DATE]—[DATE] 1W 1M 3M 6M 1YR All Time All operators…" at bounding box center [620, 286] width 1151 height 497
drag, startPoint x: 899, startPoint y: 219, endPoint x: 907, endPoint y: 234, distance: 17.6
click at [899, 220] on section "Trips By Date | Starts Export CSV Preliminary data [DATE] Sep [DATE] Nov [DATE]…" at bounding box center [562, 303] width 682 height 363
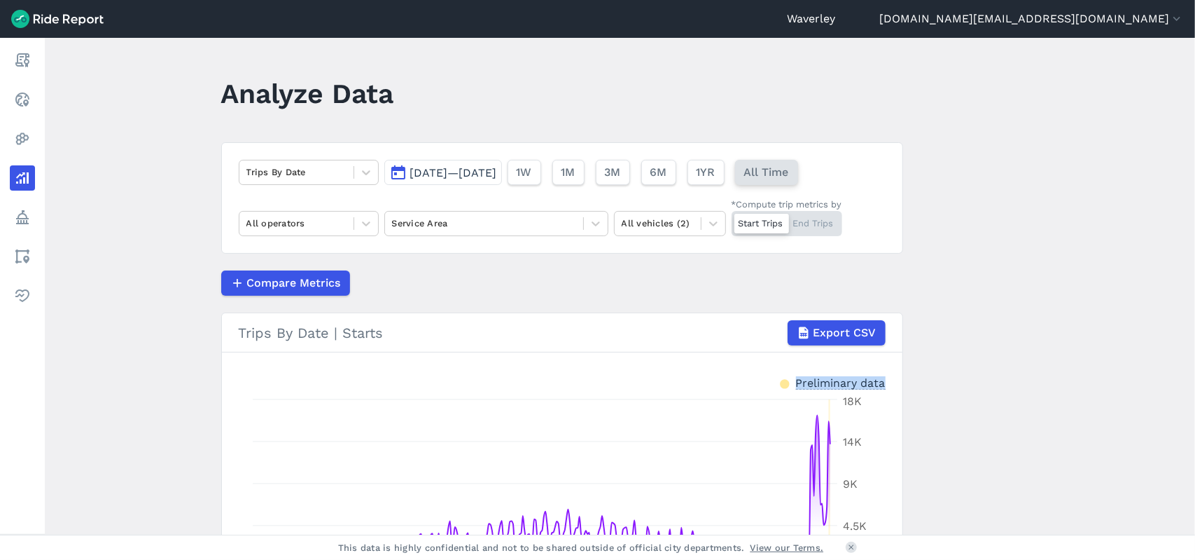
click at [789, 176] on span "All Time" at bounding box center [766, 172] width 45 height 17
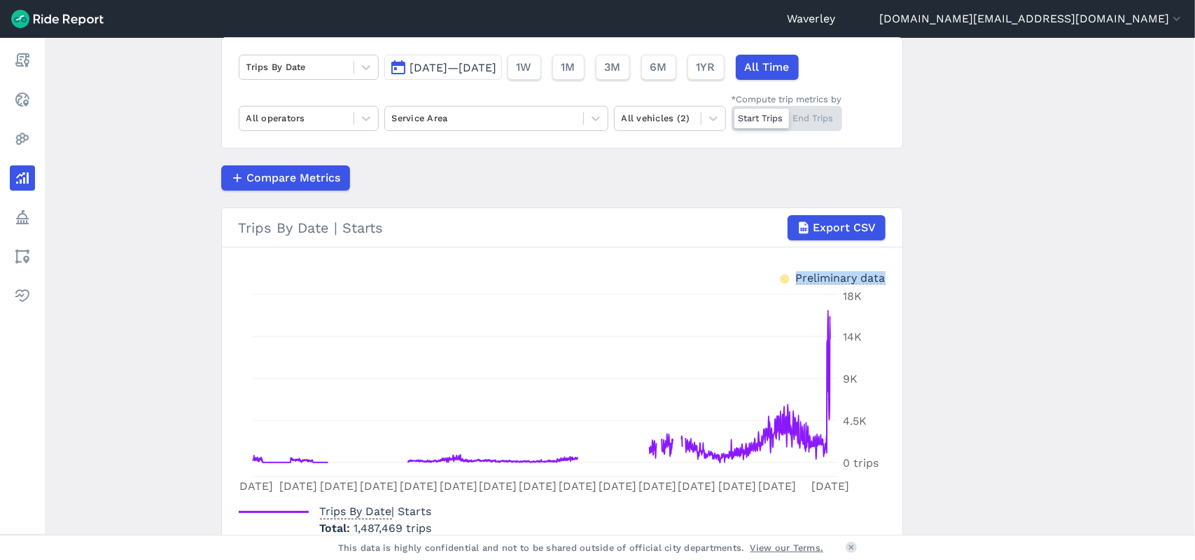
scroll to position [113, 0]
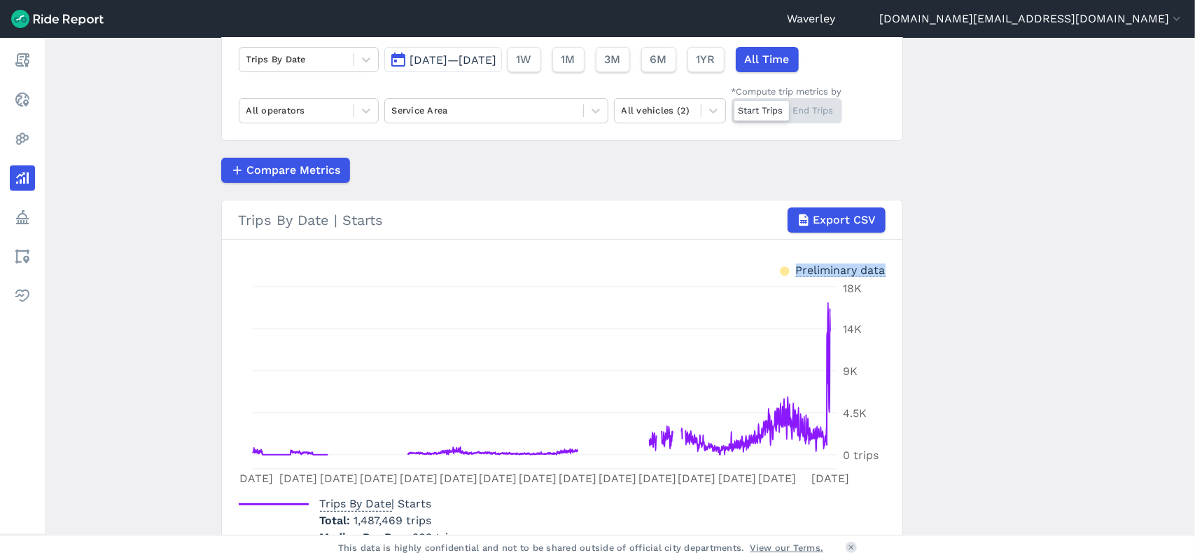
click at [403, 60] on button "[DATE]—[DATE]" at bounding box center [443, 59] width 118 height 25
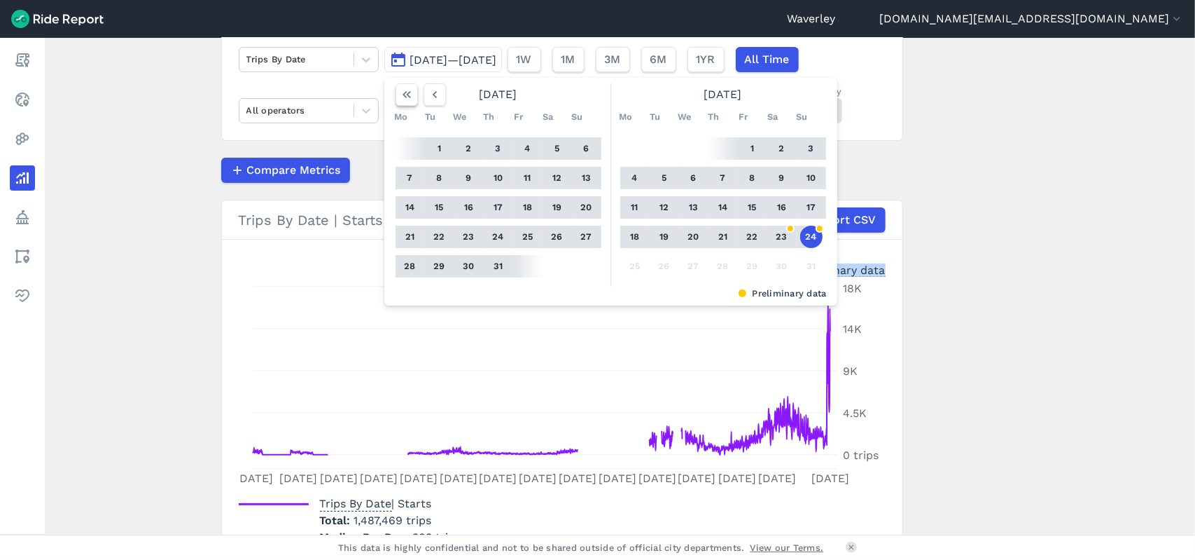
click at [403, 95] on use "button" at bounding box center [407, 94] width 8 height 7
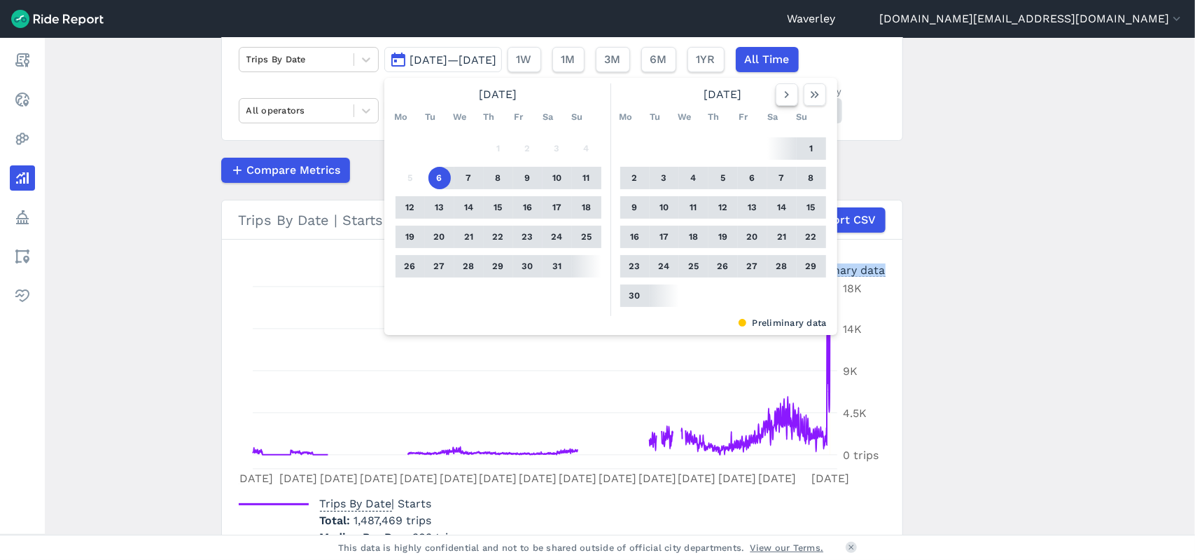
click at [785, 95] on use "button" at bounding box center [786, 94] width 4 height 7
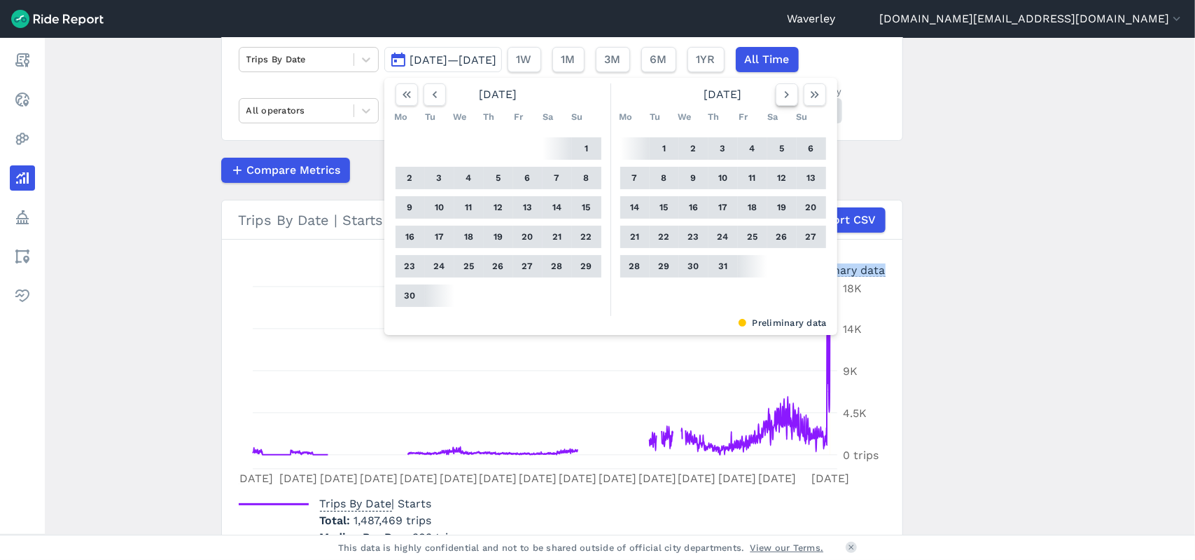
click at [785, 95] on use "button" at bounding box center [786, 94] width 4 height 7
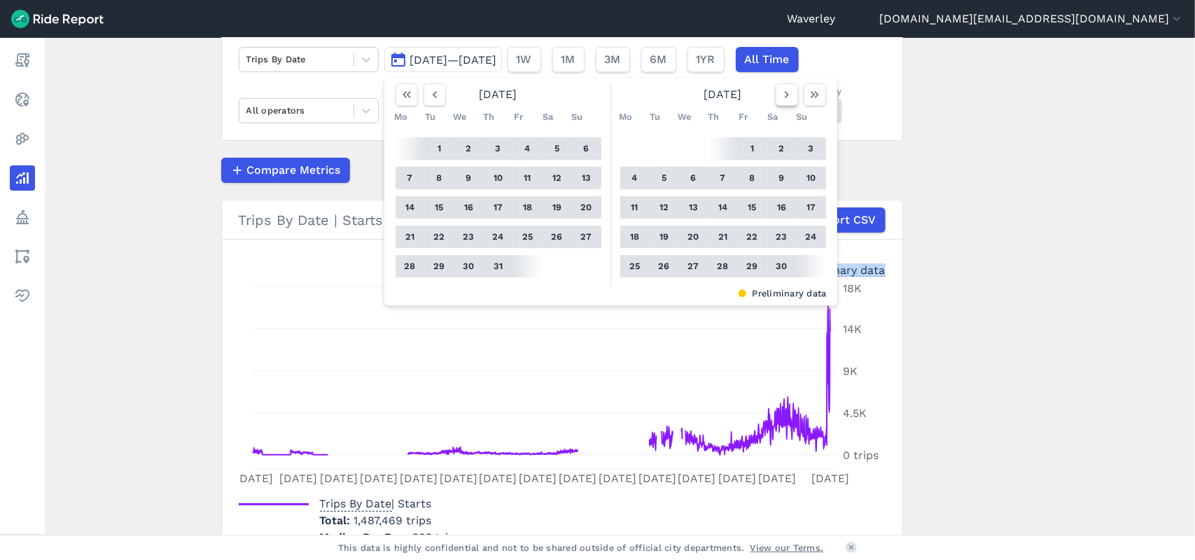
click at [786, 95] on icon "button" at bounding box center [787, 95] width 14 height 14
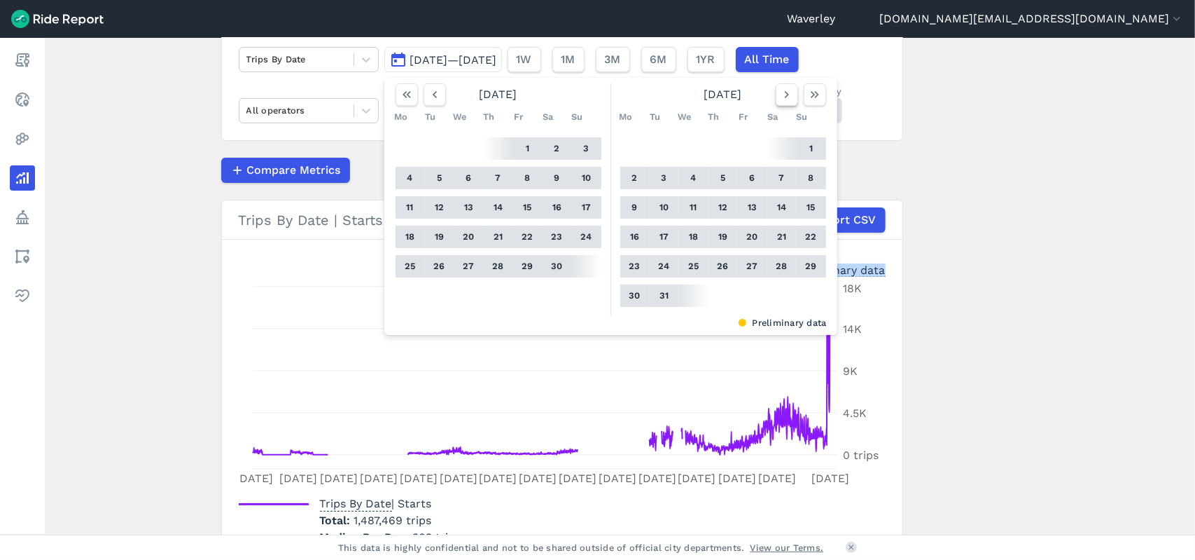
click at [786, 95] on icon "button" at bounding box center [787, 95] width 14 height 14
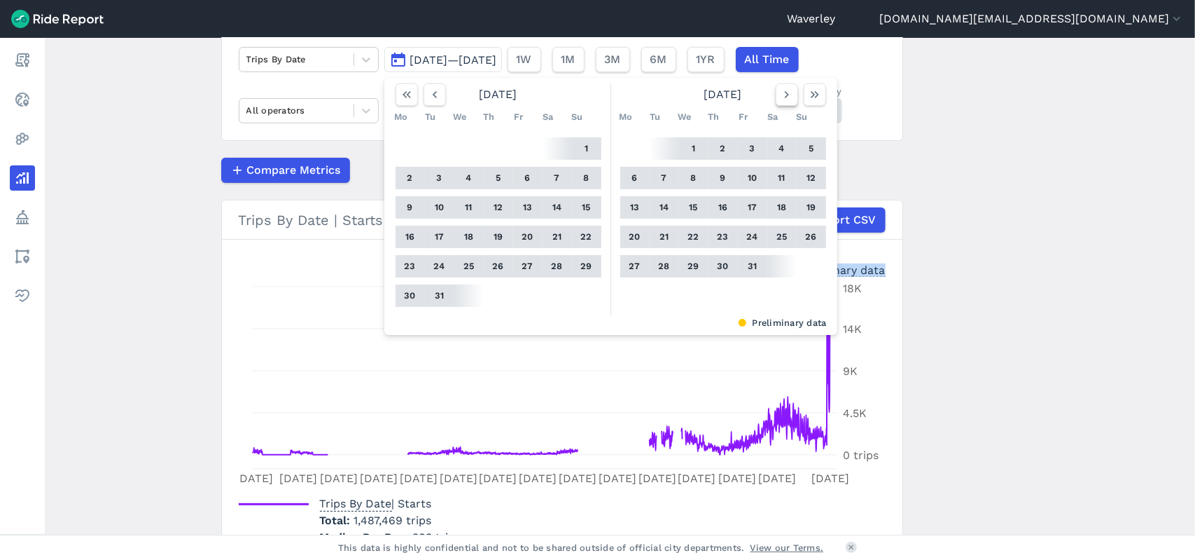
click at [786, 95] on icon "button" at bounding box center [787, 95] width 14 height 14
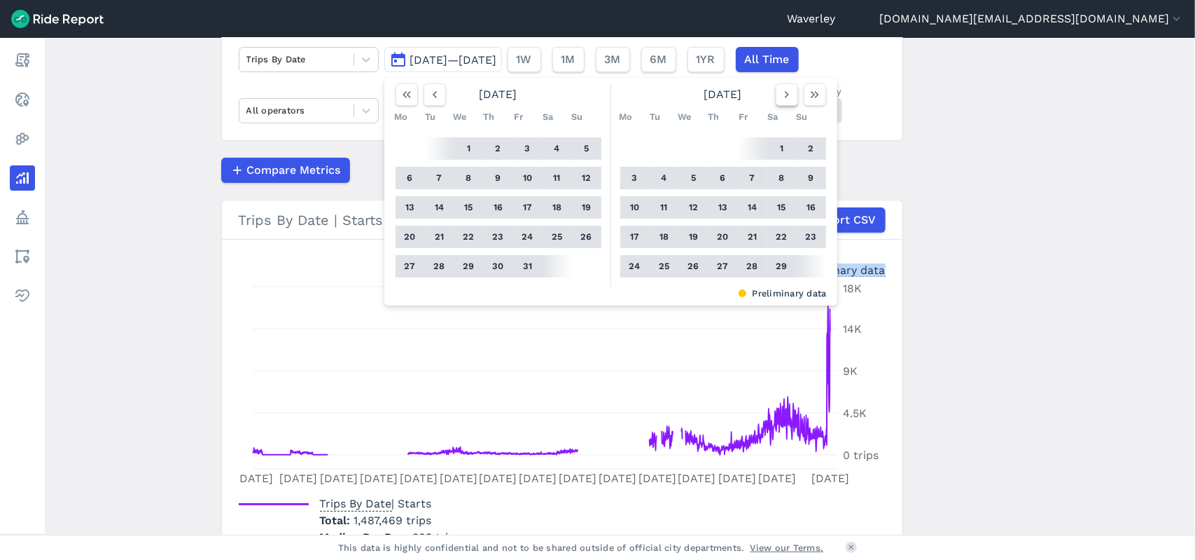
click at [786, 95] on icon "button" at bounding box center [787, 95] width 14 height 14
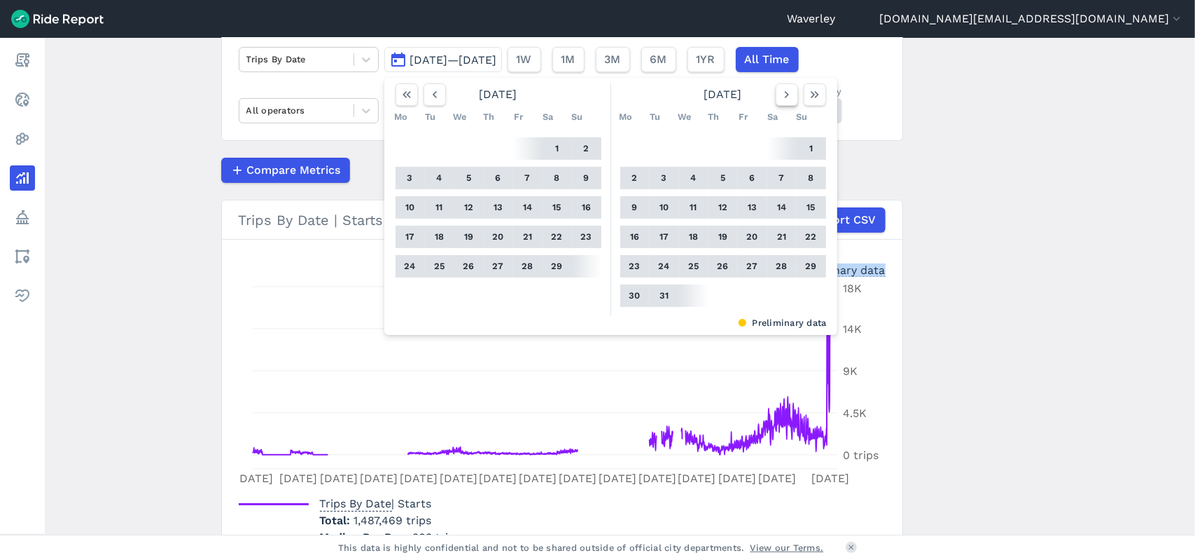
click at [786, 95] on icon "button" at bounding box center [787, 95] width 14 height 14
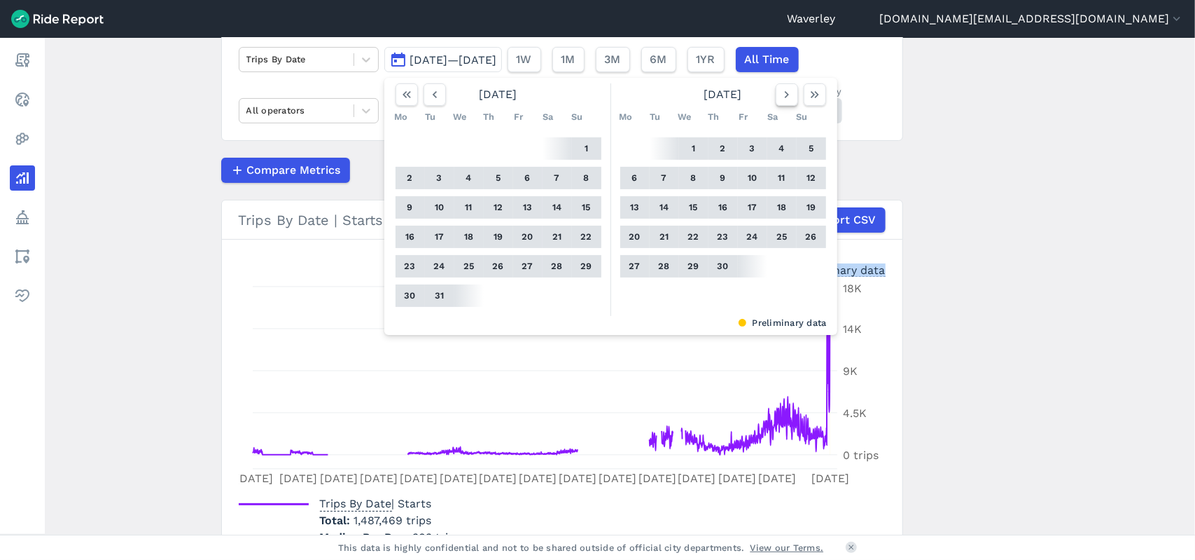
click at [786, 95] on icon "button" at bounding box center [787, 95] width 14 height 14
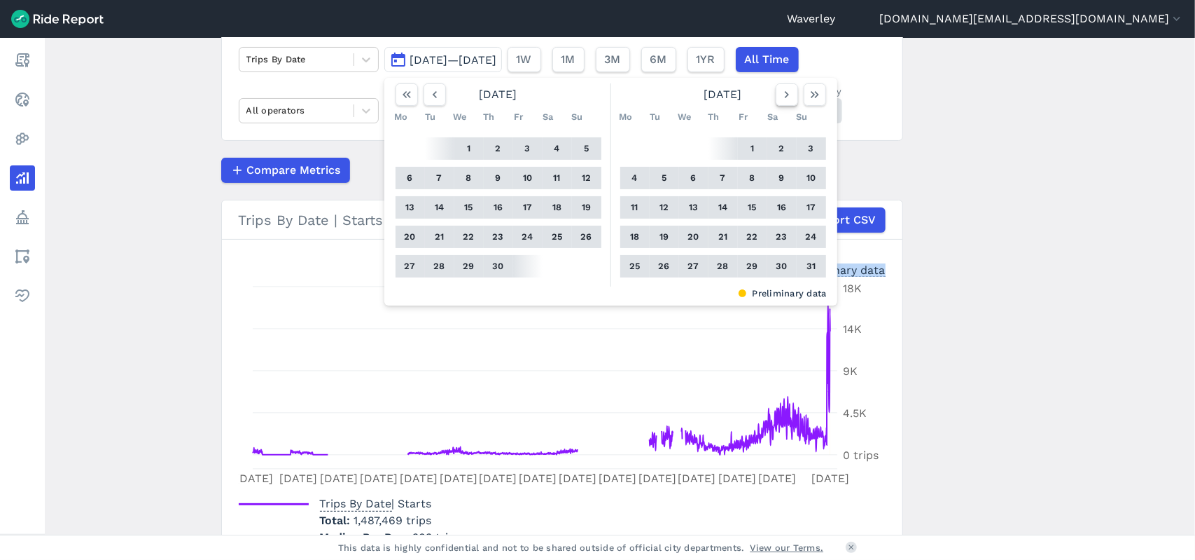
click at [786, 95] on icon "button" at bounding box center [787, 95] width 14 height 14
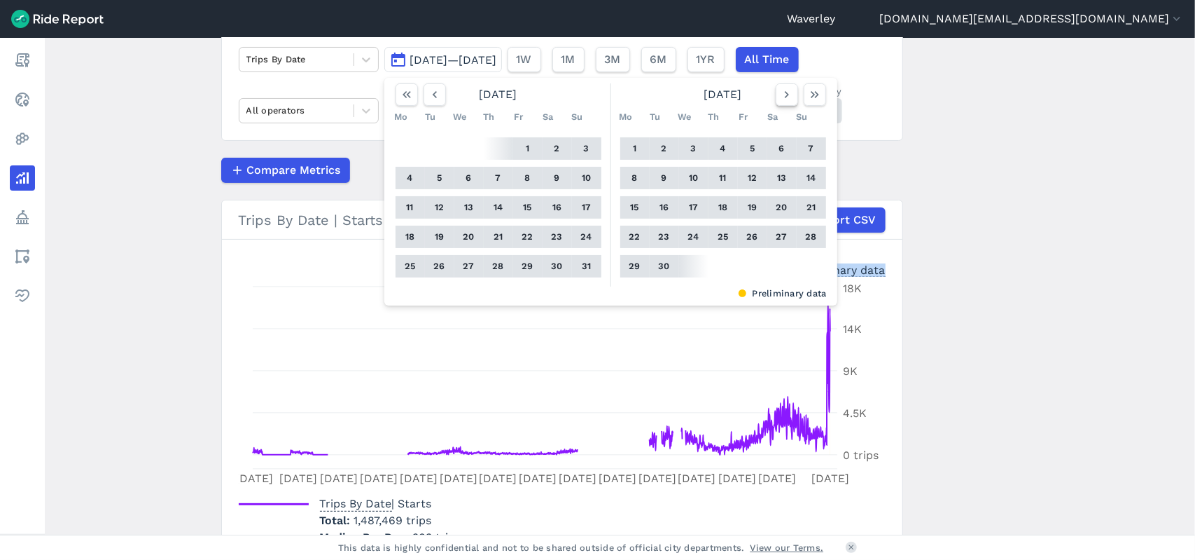
click at [786, 95] on icon "button" at bounding box center [787, 95] width 14 height 14
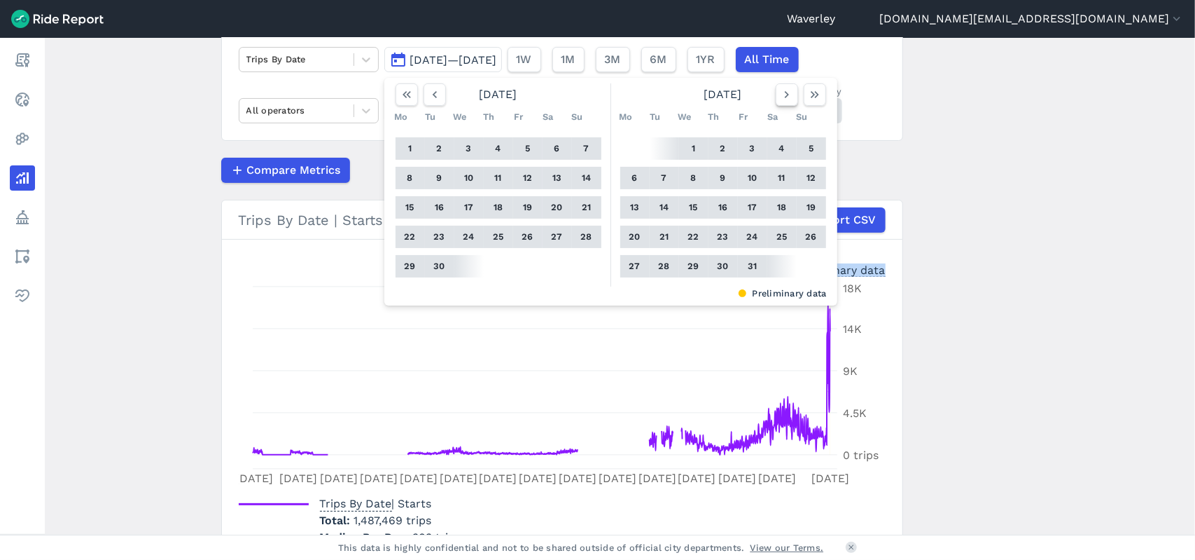
click at [786, 95] on icon "button" at bounding box center [787, 95] width 14 height 14
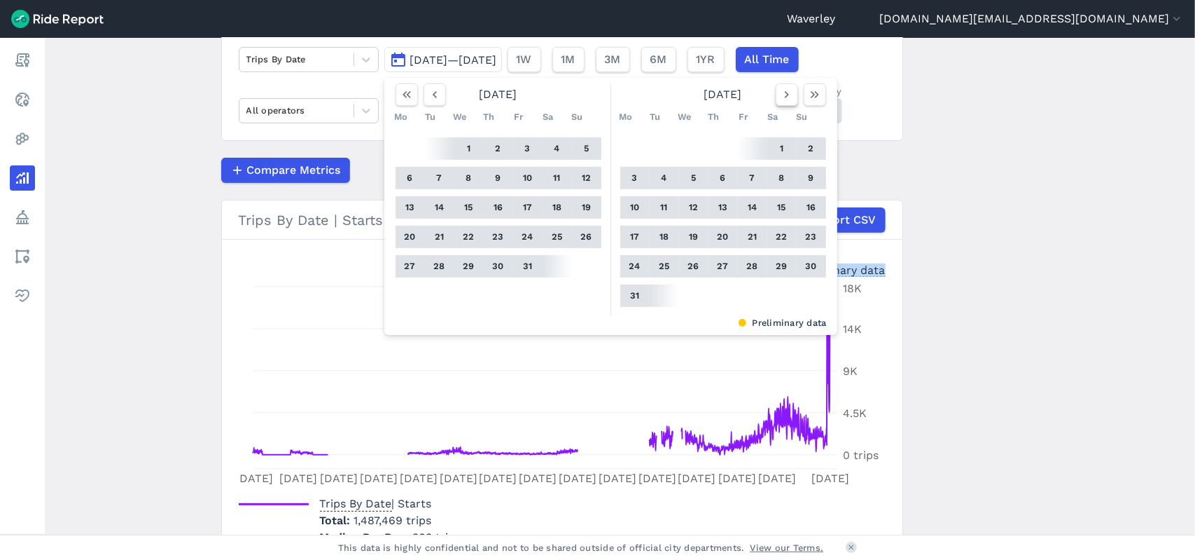
click at [786, 95] on icon "button" at bounding box center [787, 95] width 14 height 14
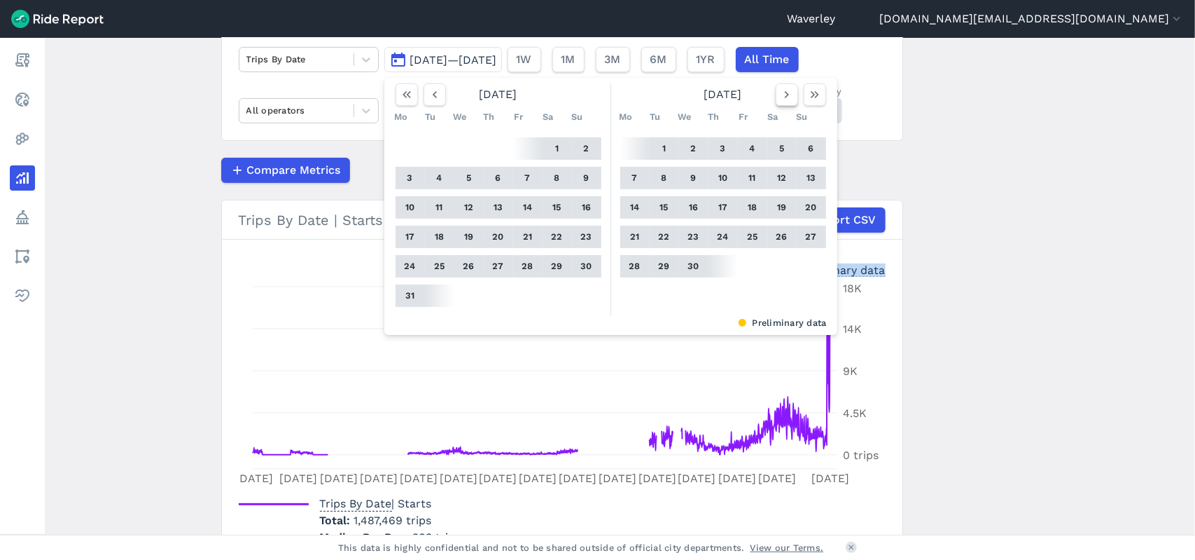
click at [786, 95] on icon "button" at bounding box center [787, 95] width 14 height 14
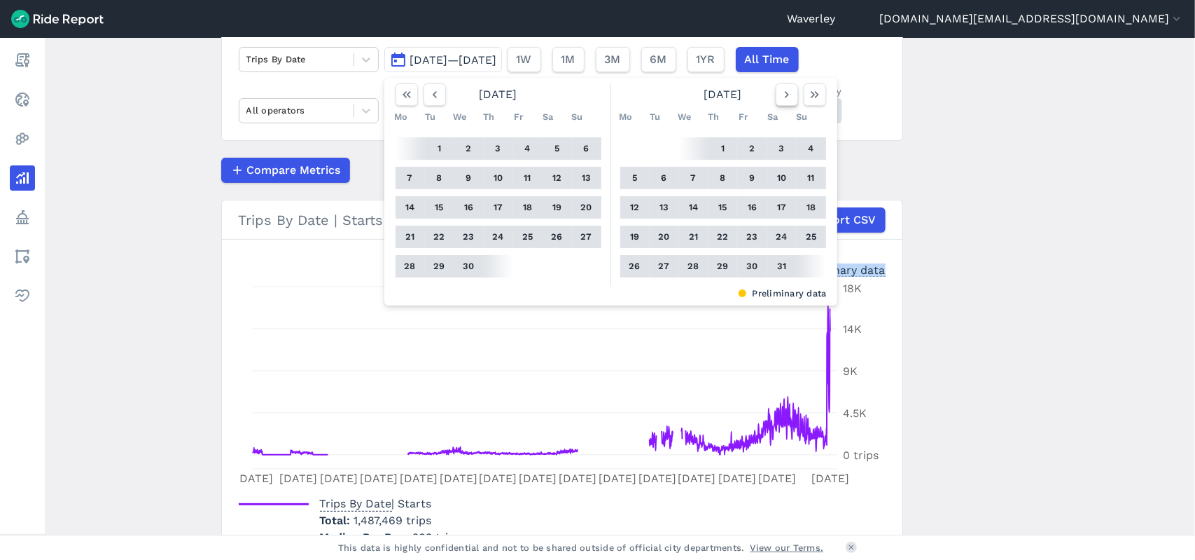
click at [786, 95] on icon "button" at bounding box center [787, 95] width 14 height 14
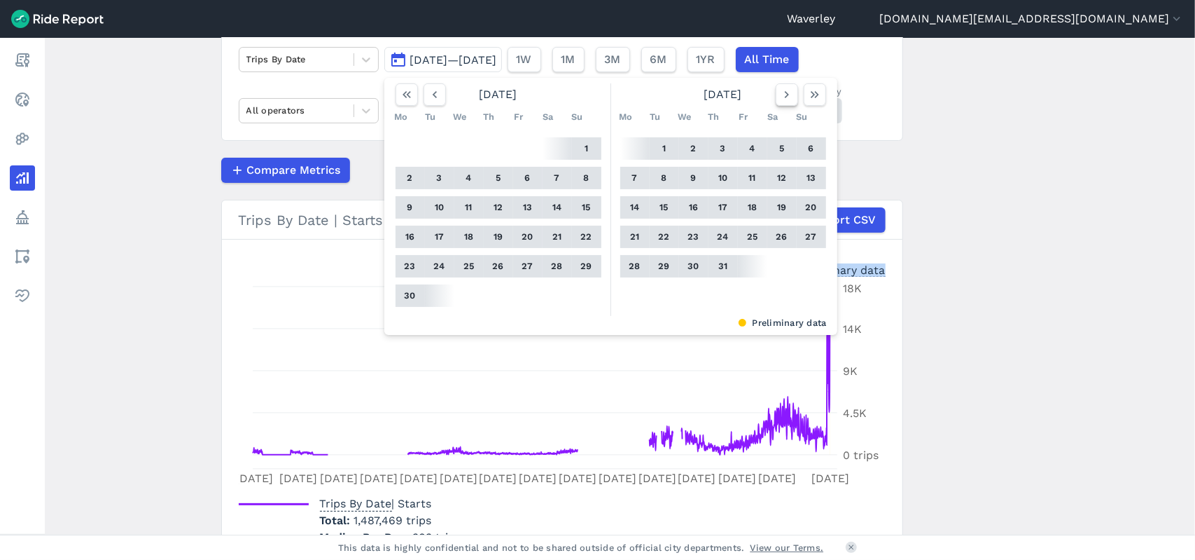
click at [786, 95] on icon "button" at bounding box center [787, 95] width 14 height 14
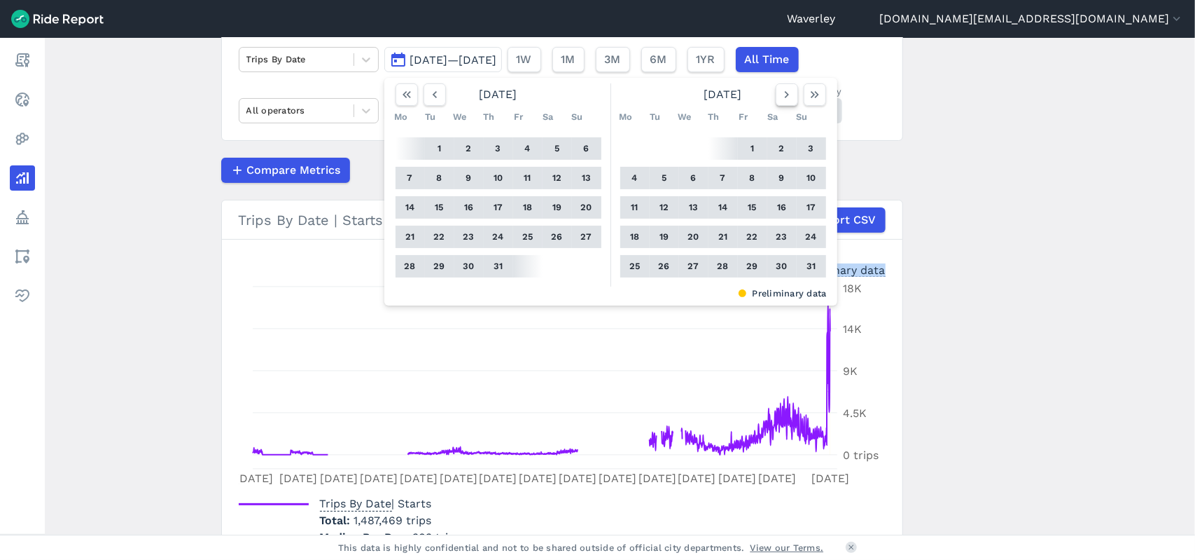
click at [786, 95] on icon "button" at bounding box center [787, 95] width 14 height 14
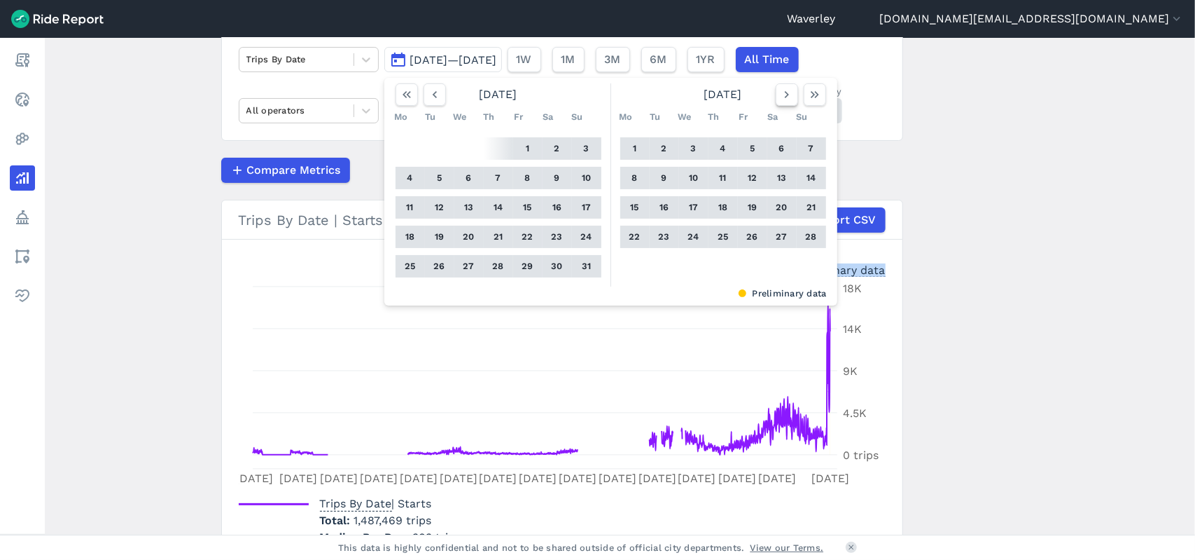
click at [786, 95] on icon "button" at bounding box center [787, 95] width 14 height 14
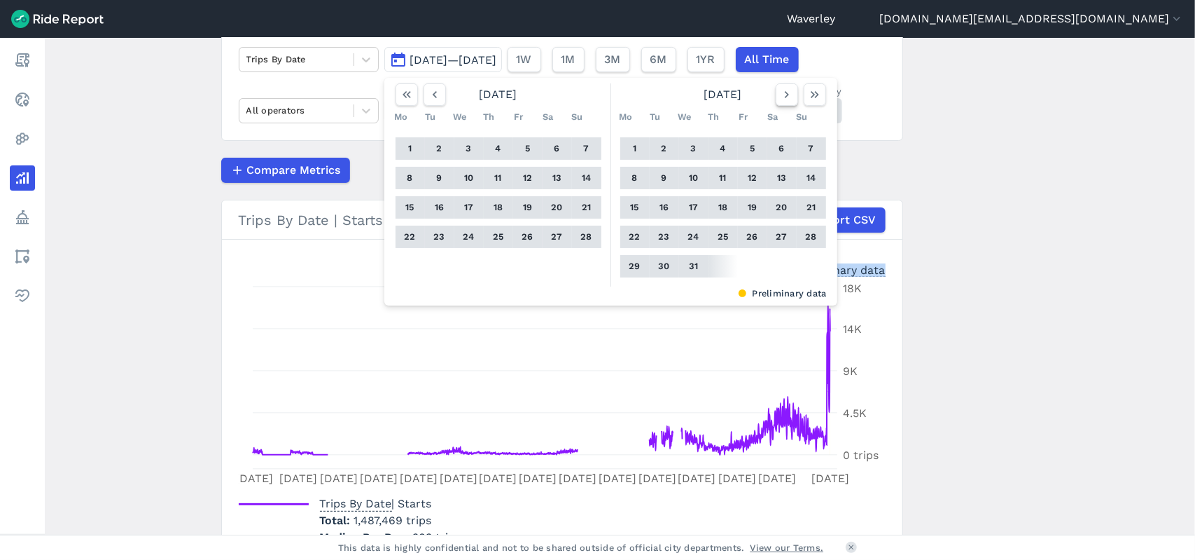
click at [786, 95] on icon "button" at bounding box center [787, 95] width 14 height 14
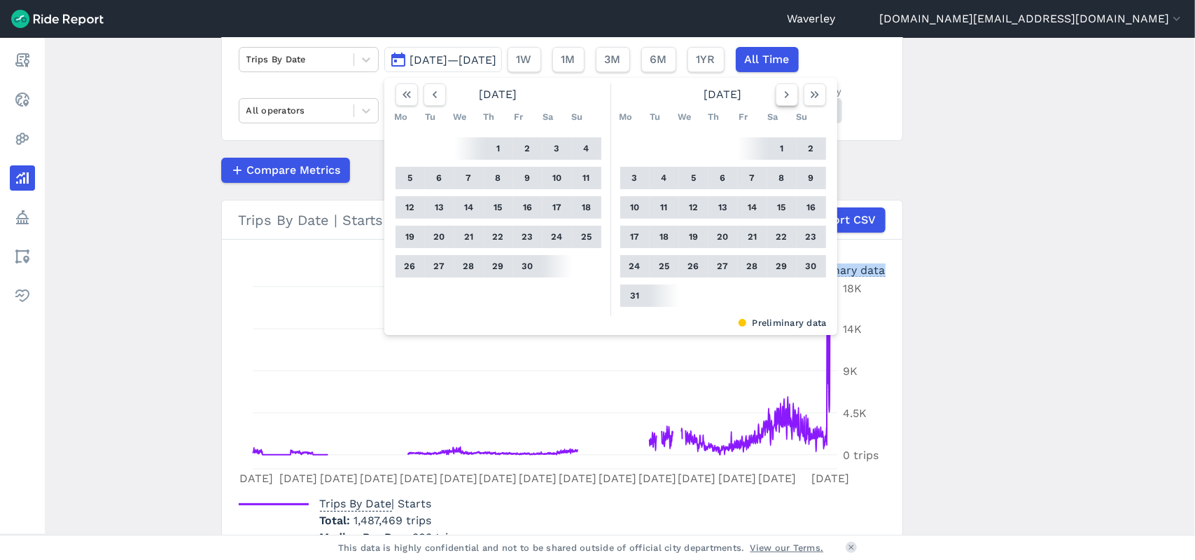
click at [786, 95] on icon "button" at bounding box center [787, 95] width 14 height 14
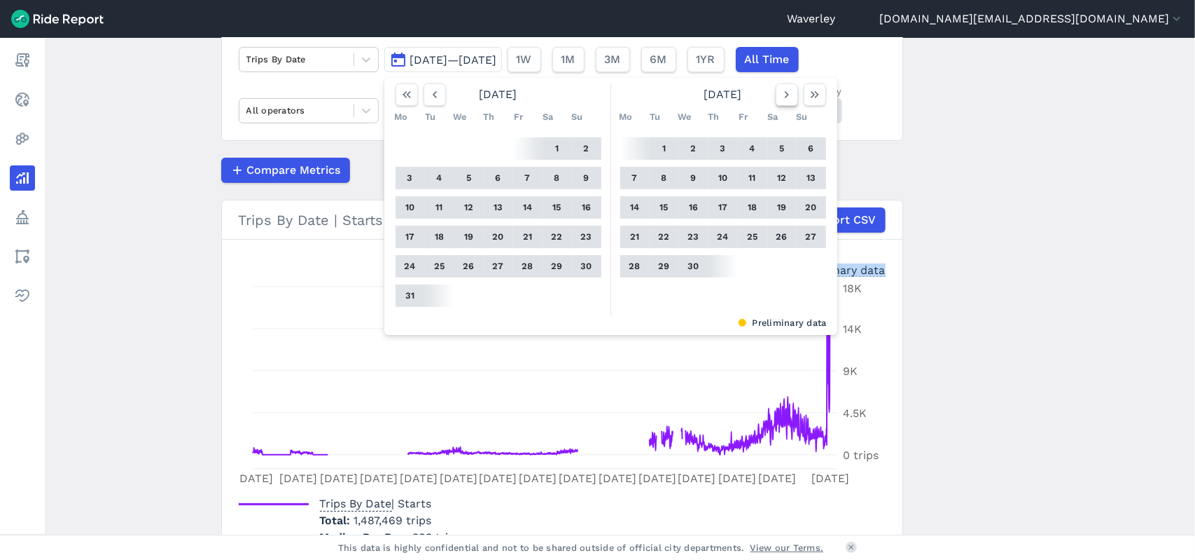
click at [786, 95] on icon "button" at bounding box center [787, 95] width 14 height 14
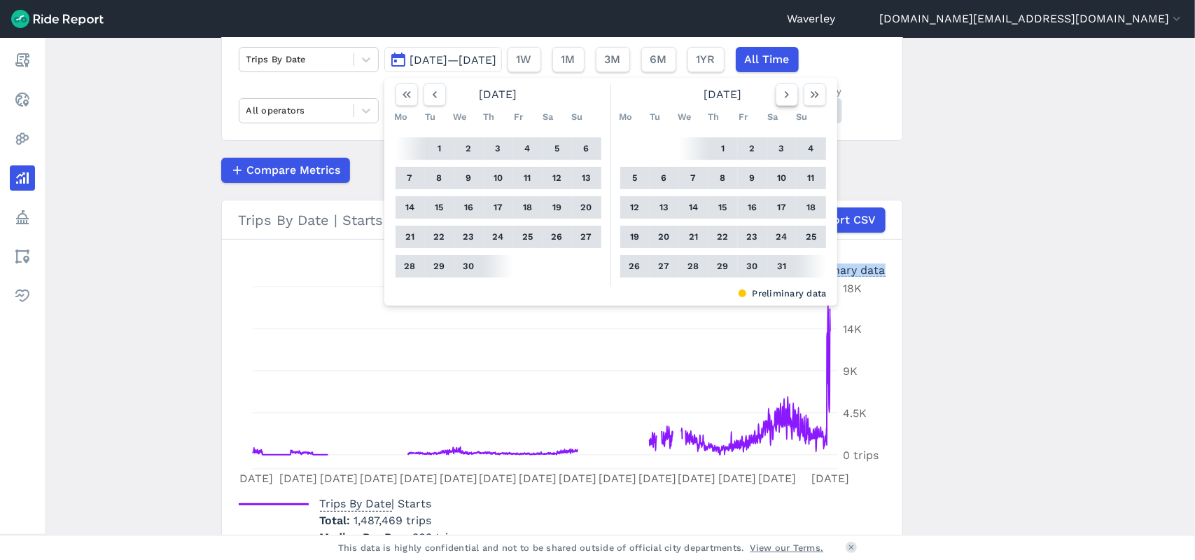
click at [786, 95] on icon "button" at bounding box center [787, 95] width 14 height 14
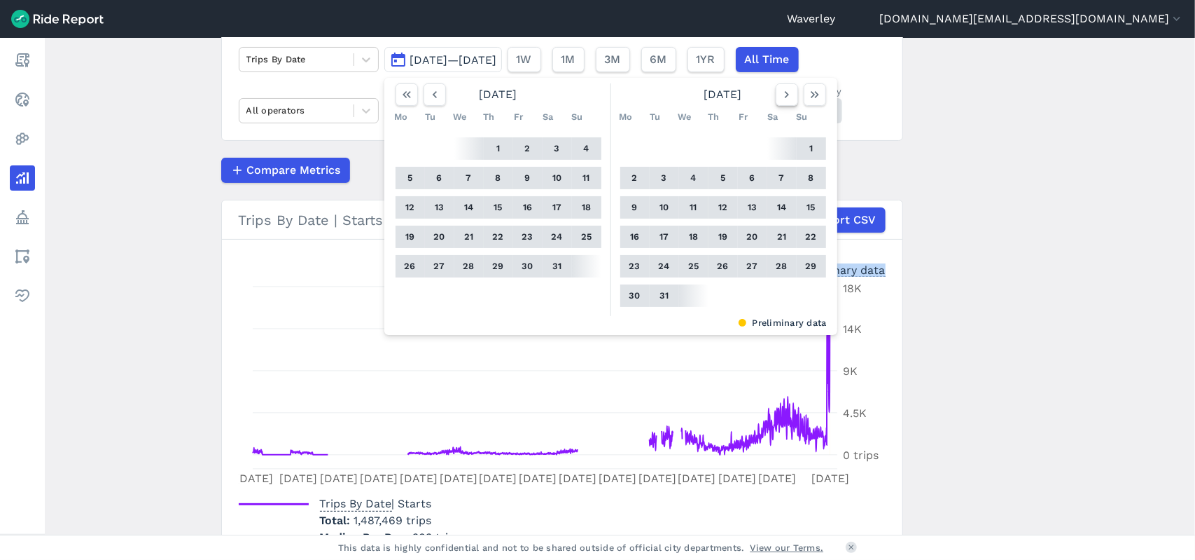
click at [786, 95] on icon "button" at bounding box center [787, 95] width 14 height 14
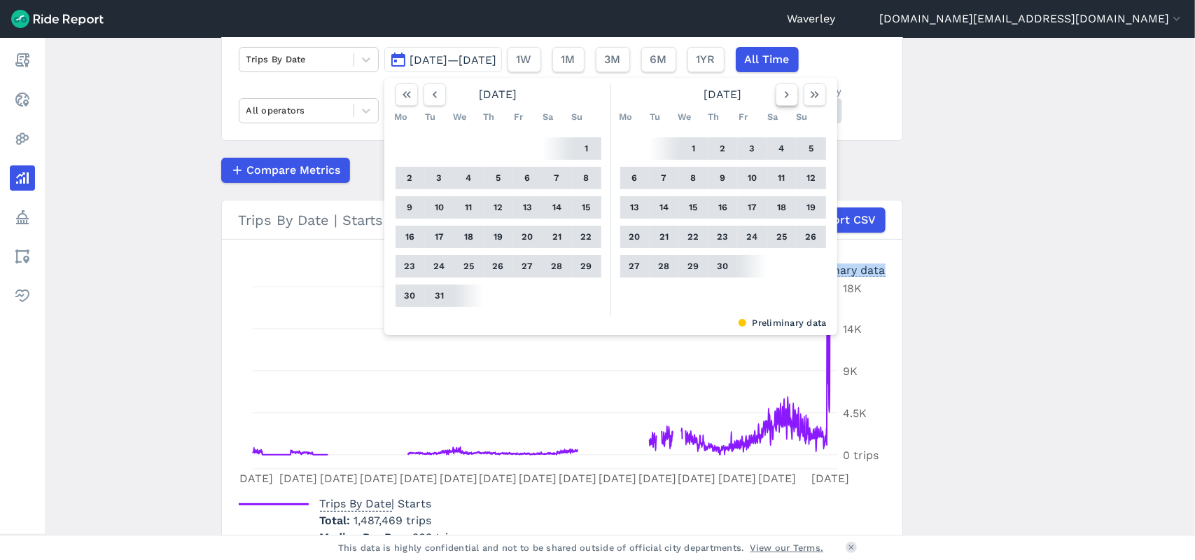
click at [786, 95] on icon "button" at bounding box center [787, 95] width 14 height 14
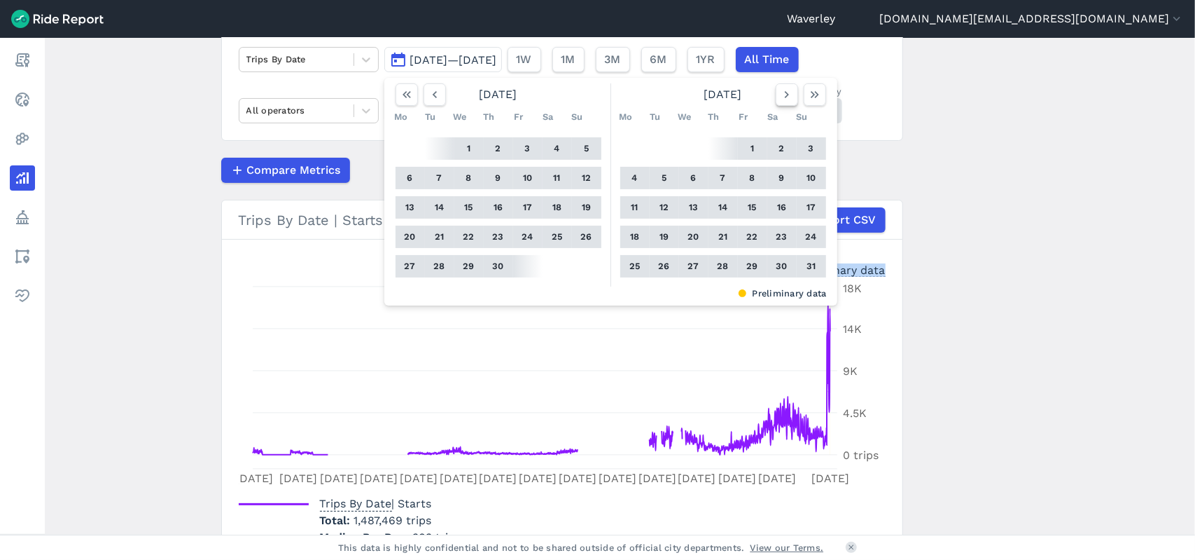
click at [786, 95] on icon "button" at bounding box center [787, 95] width 14 height 14
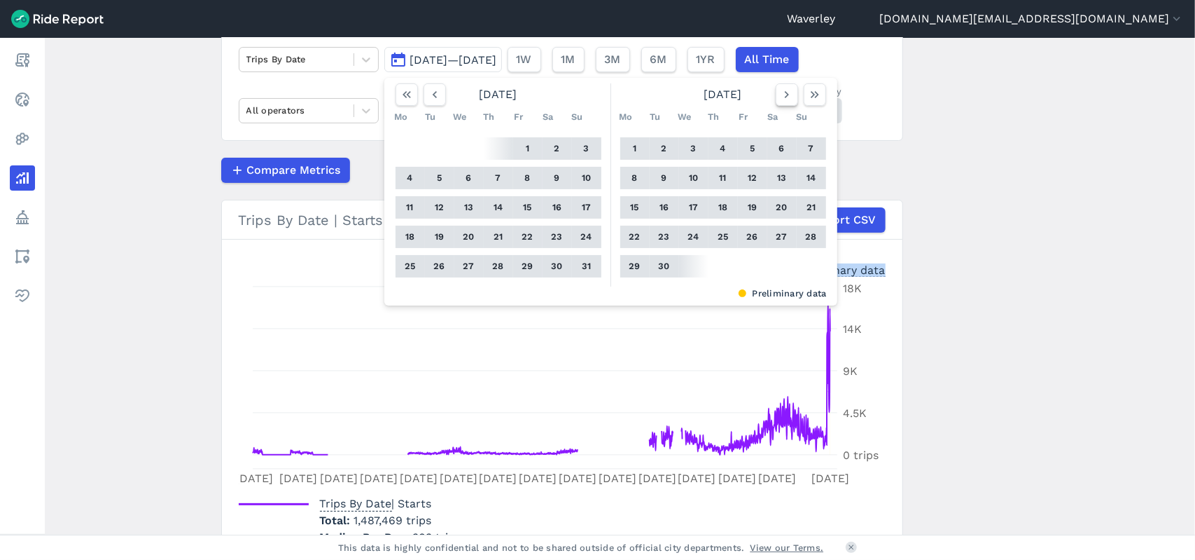
click at [786, 95] on icon "button" at bounding box center [787, 95] width 14 height 14
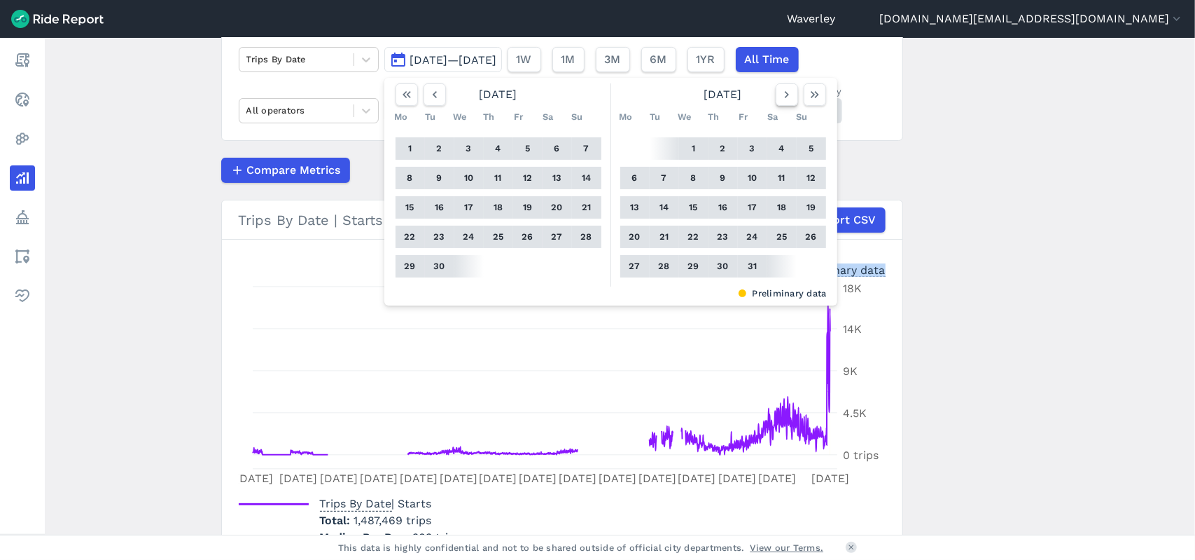
click at [786, 95] on icon "button" at bounding box center [787, 95] width 14 height 14
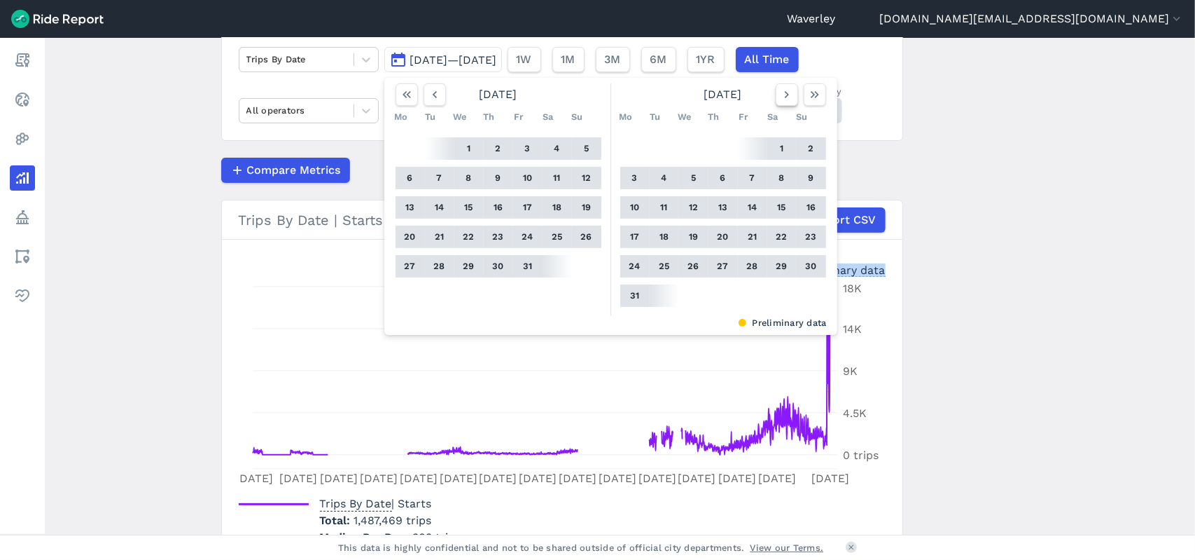
click at [786, 95] on icon "button" at bounding box center [787, 95] width 14 height 14
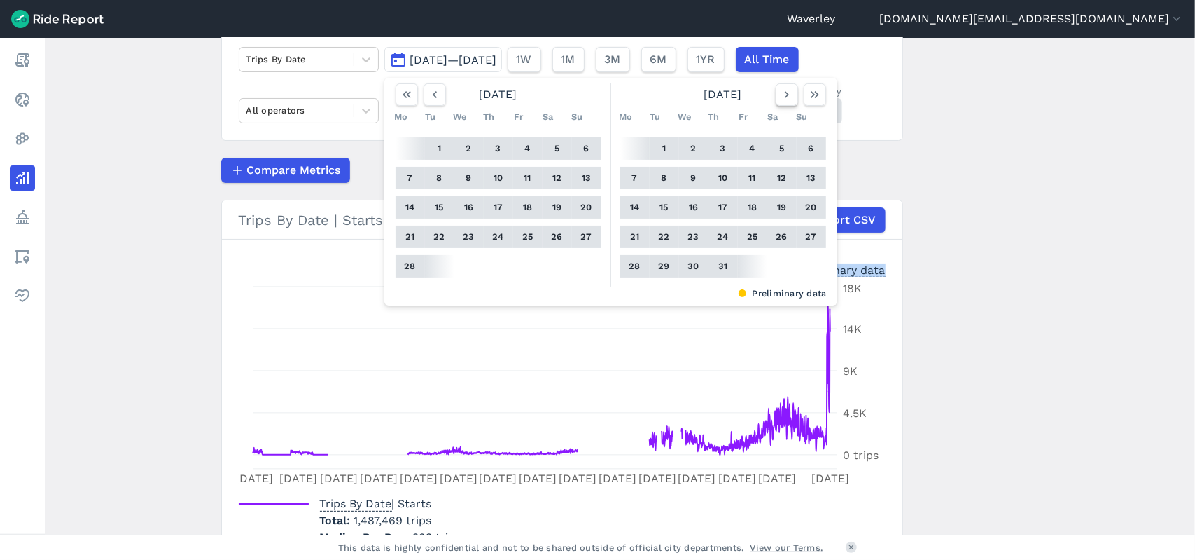
click at [786, 95] on icon "button" at bounding box center [787, 95] width 14 height 14
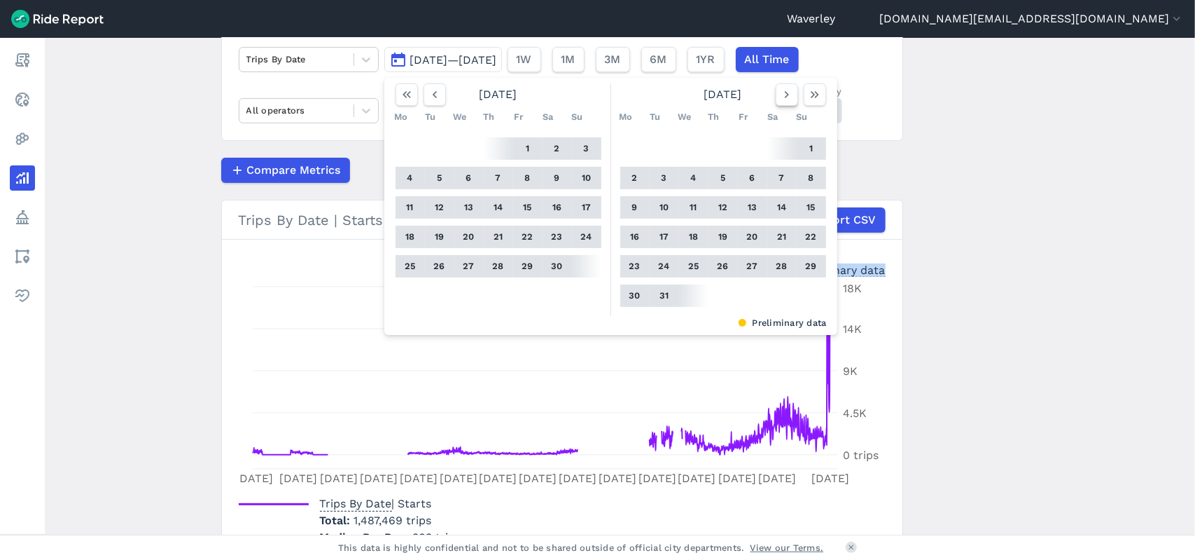
click at [786, 95] on icon "button" at bounding box center [787, 95] width 14 height 14
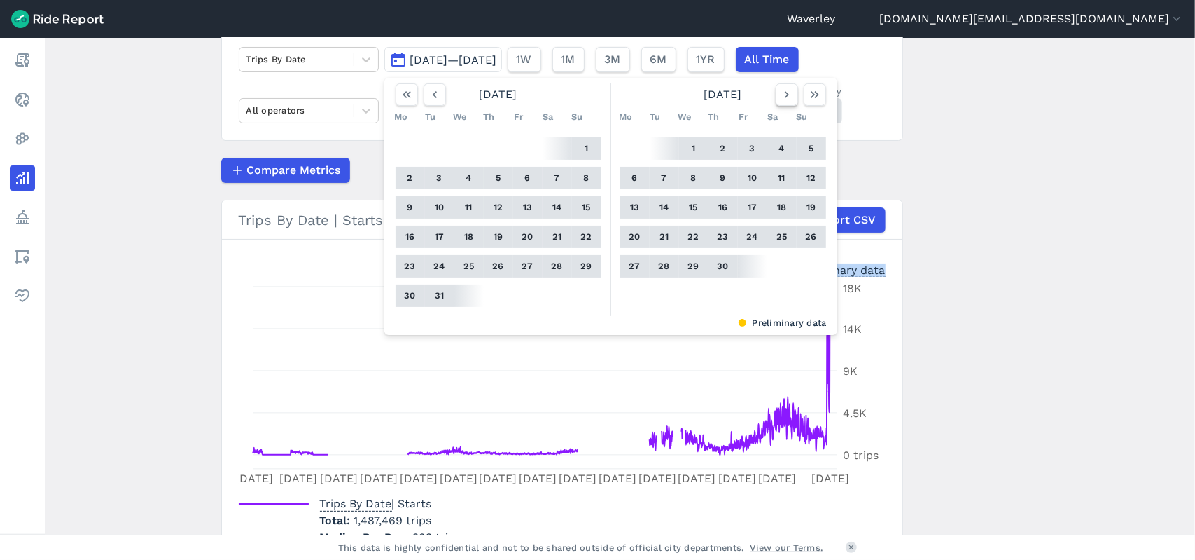
click at [786, 95] on icon "button" at bounding box center [787, 95] width 14 height 14
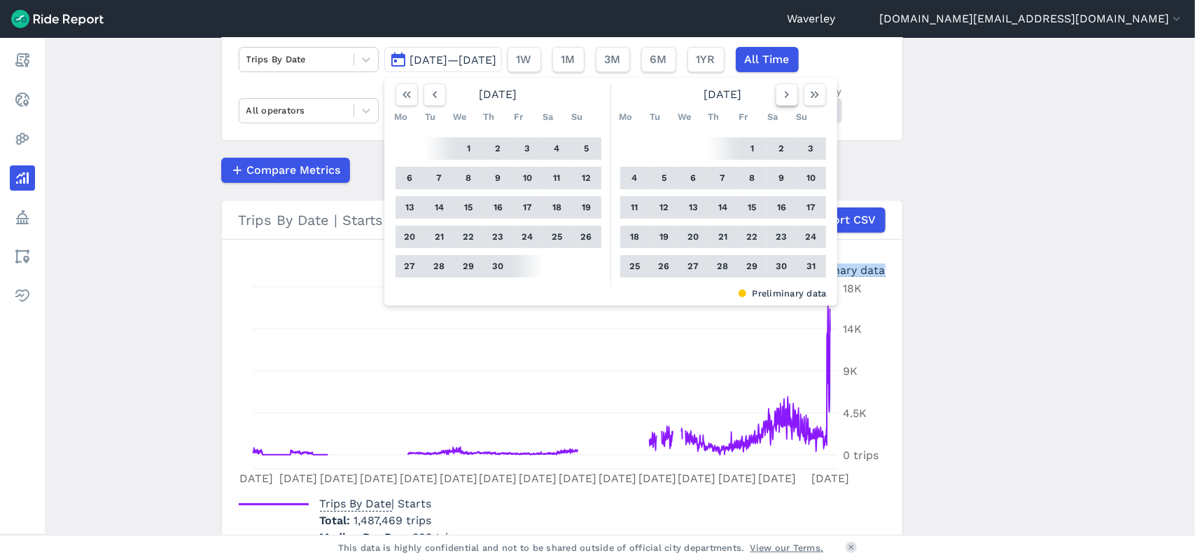
click at [786, 95] on icon "button" at bounding box center [787, 95] width 14 height 14
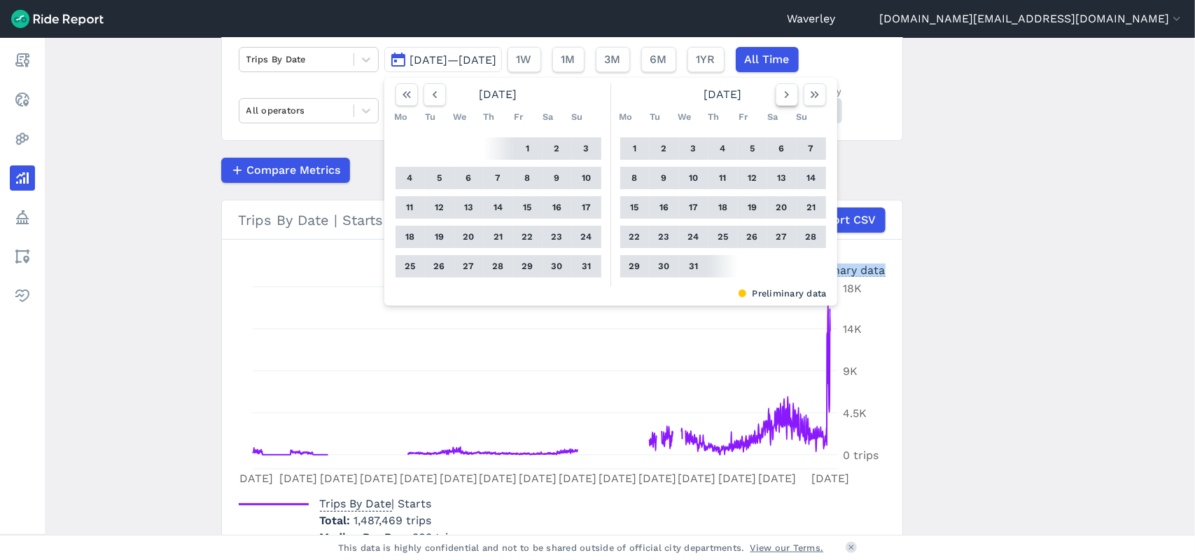
click at [785, 96] on icon "button" at bounding box center [787, 95] width 14 height 14
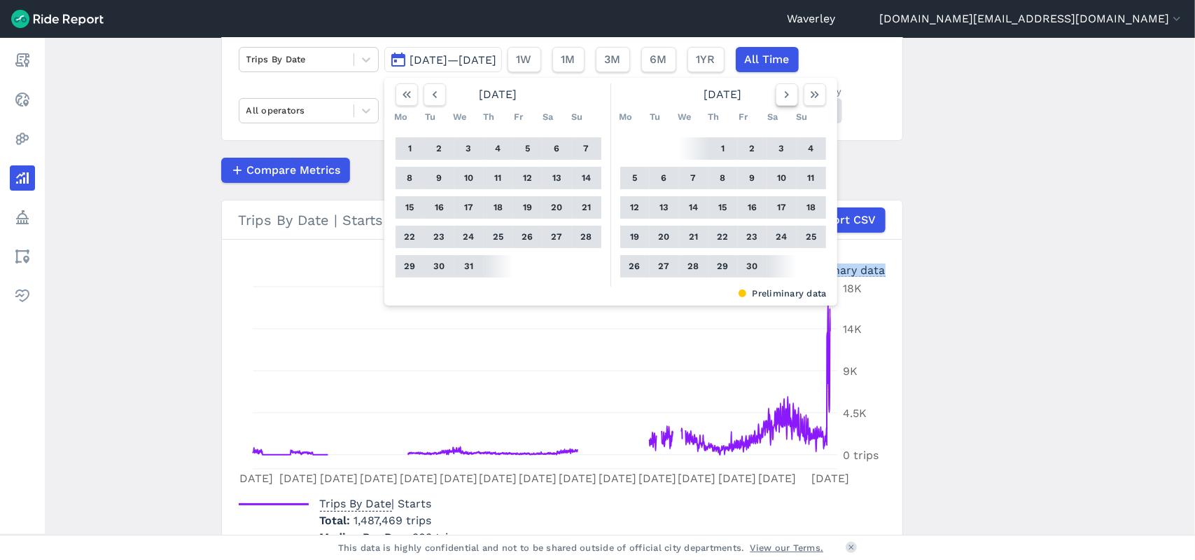
click at [784, 97] on icon "button" at bounding box center [787, 95] width 14 height 14
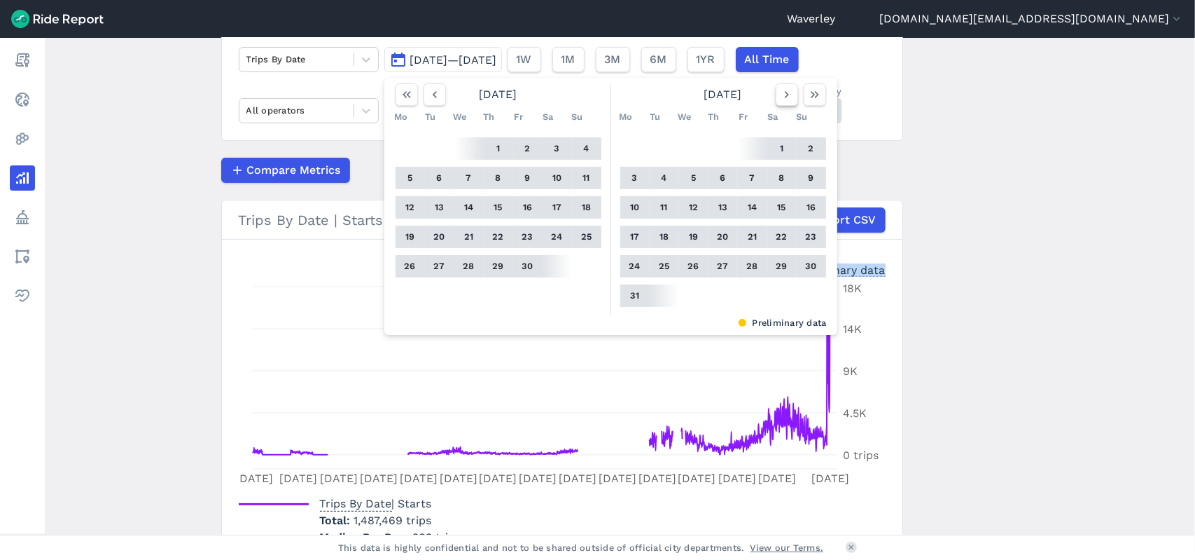
click at [784, 97] on icon "button" at bounding box center [787, 95] width 14 height 14
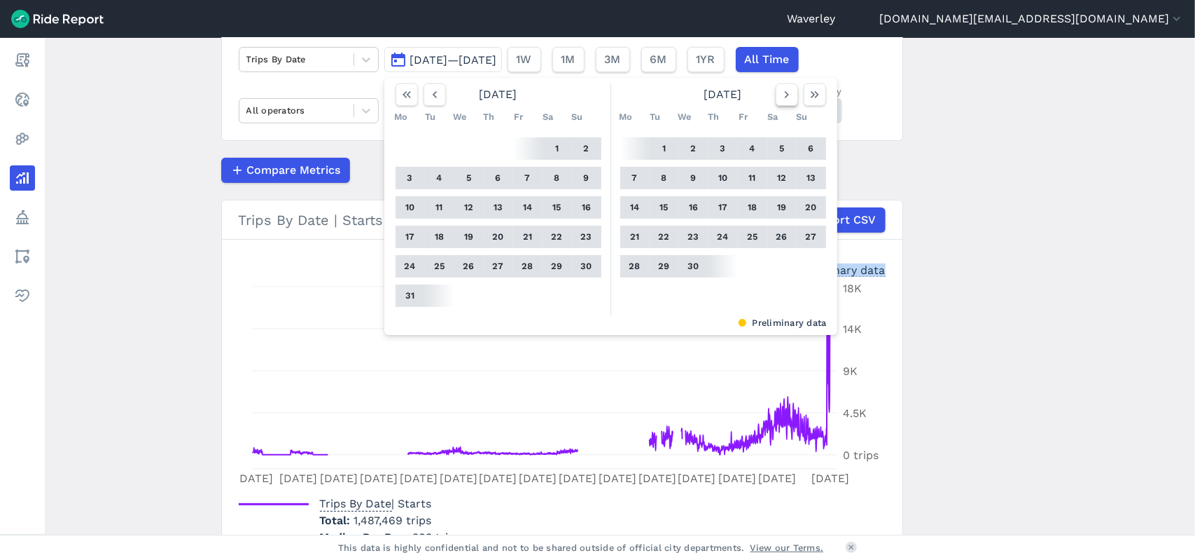
click at [784, 97] on icon "button" at bounding box center [787, 95] width 14 height 14
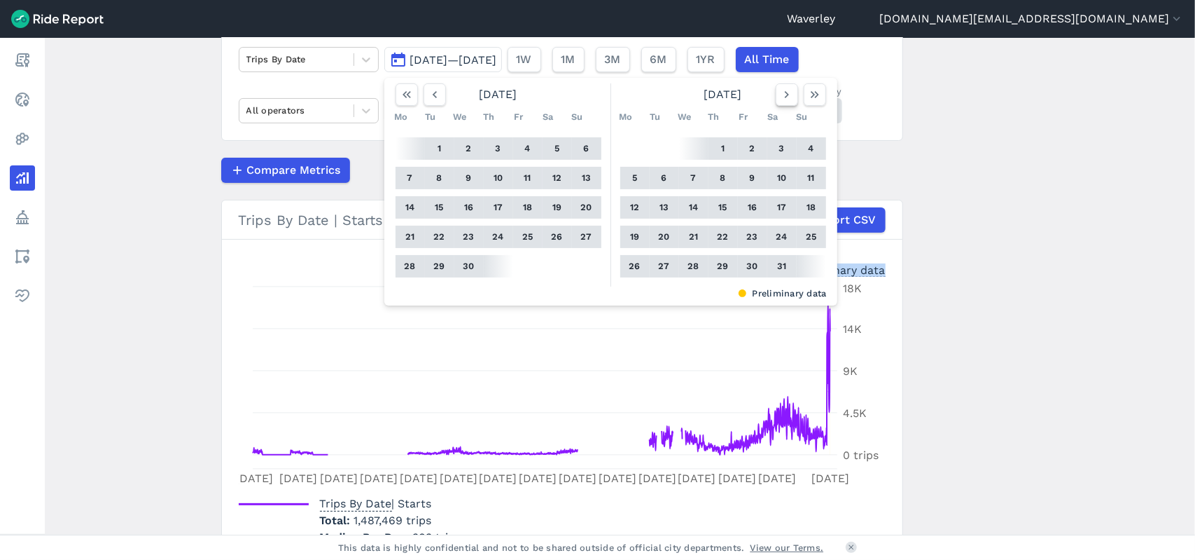
click at [786, 92] on icon "button" at bounding box center [787, 95] width 14 height 14
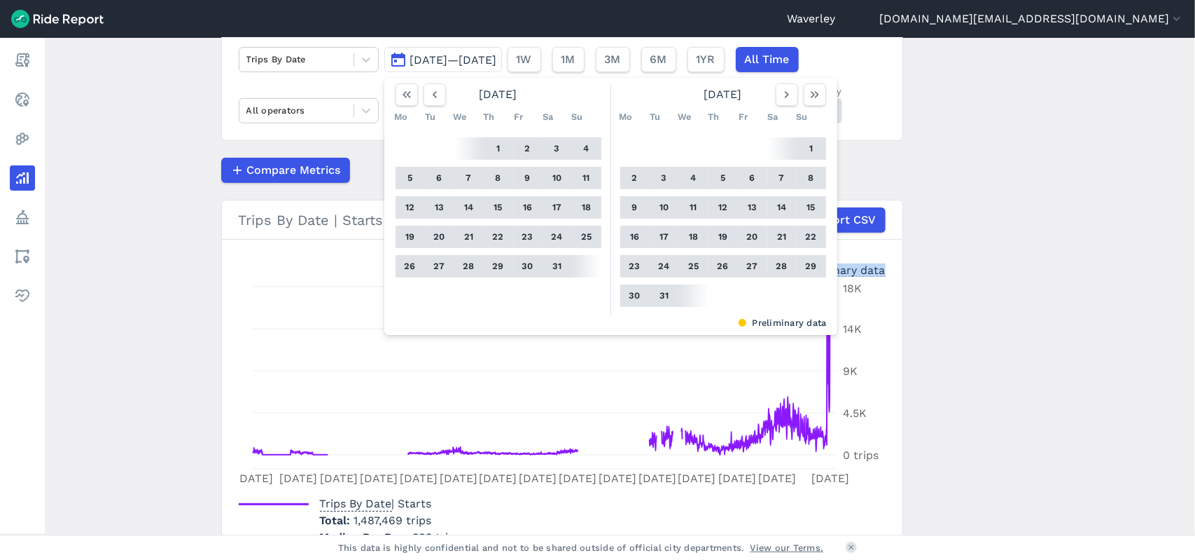
click at [808, 144] on button "1" at bounding box center [811, 148] width 22 height 22
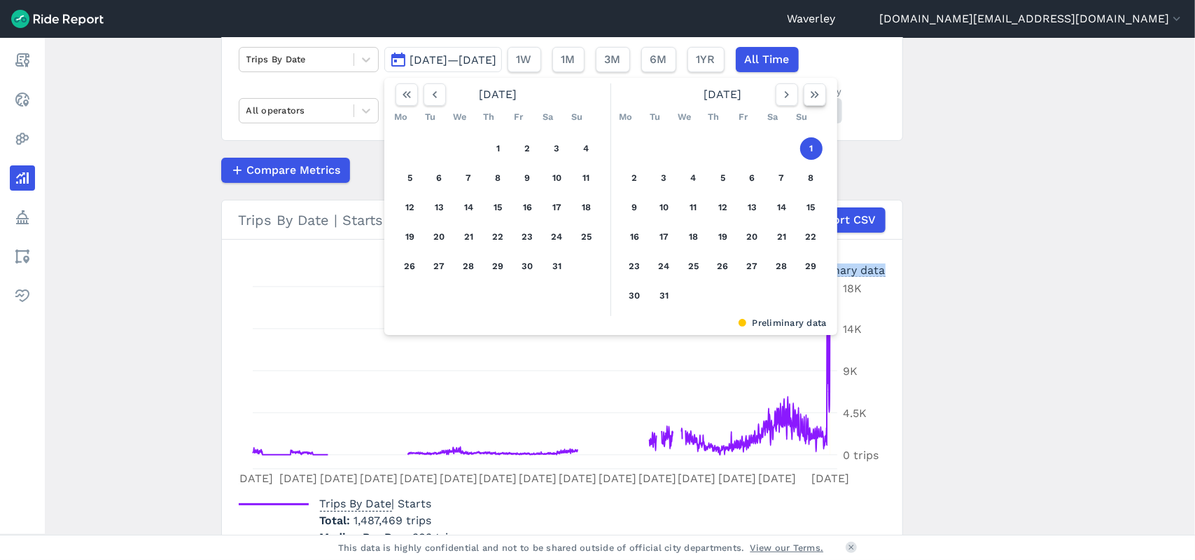
click at [812, 92] on icon "button" at bounding box center [815, 95] width 14 height 14
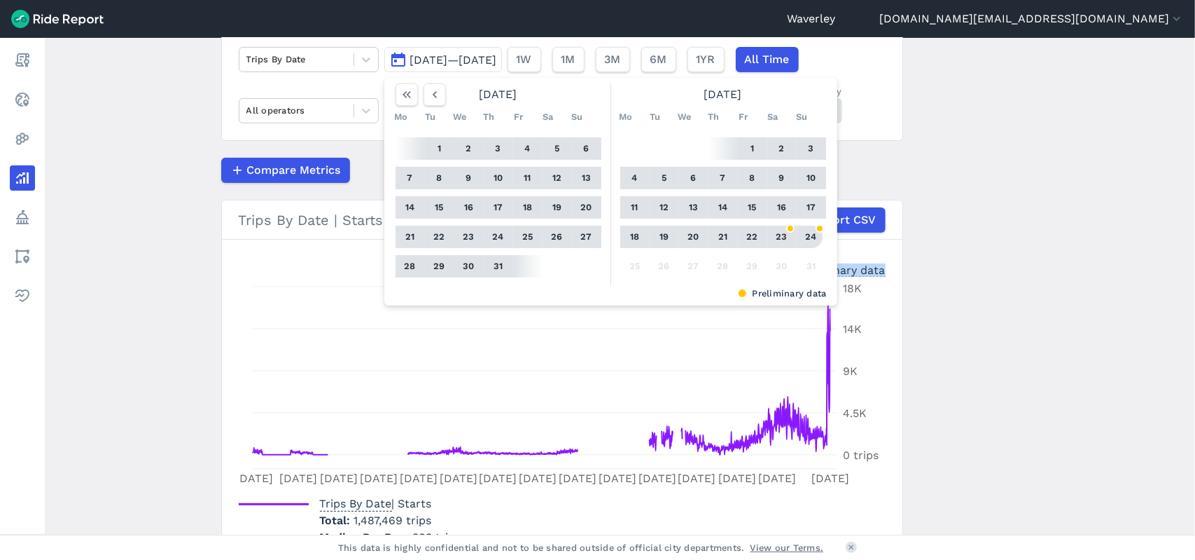
click at [810, 232] on button "24" at bounding box center [811, 237] width 22 height 22
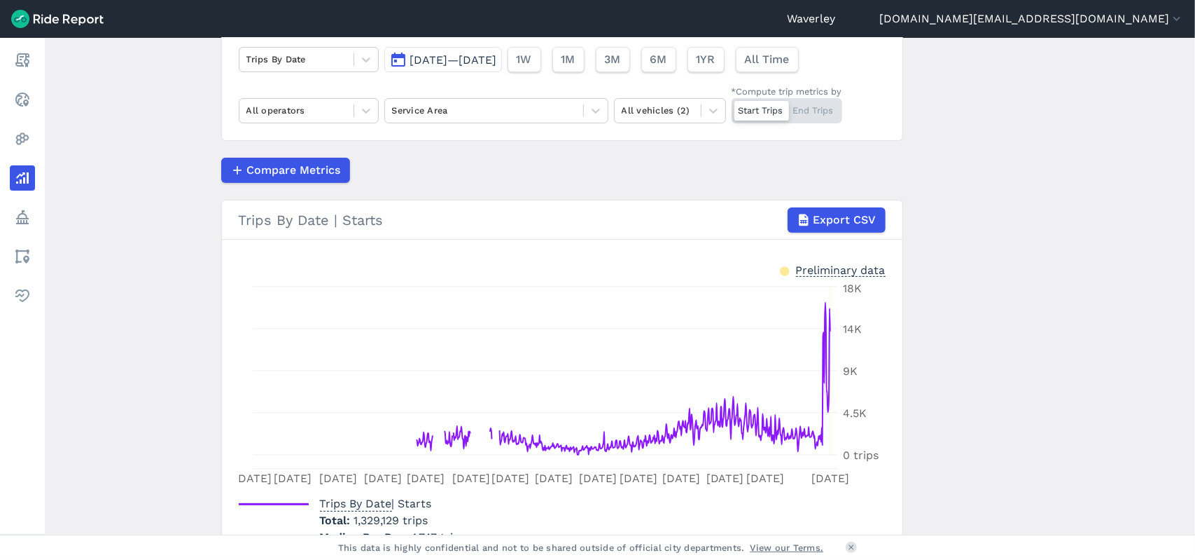
click at [1136, 158] on main "Analyze Data Trips By Date [DATE]—[DATE] 1W 1M 3M 6M 1YR All Time All operators…" at bounding box center [620, 286] width 1151 height 497
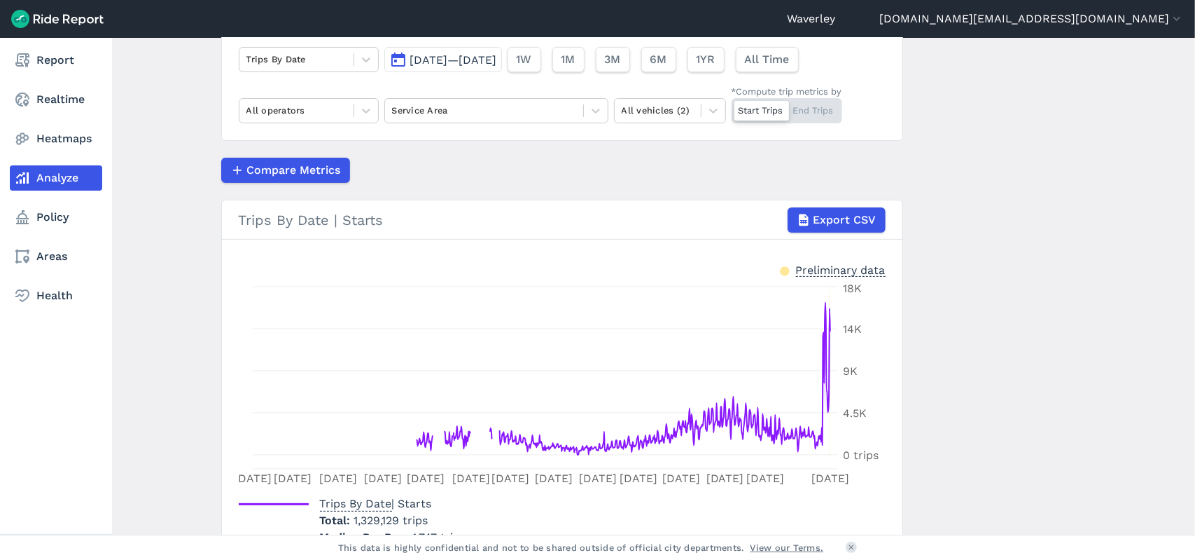
click at [61, 178] on link "Analyze" at bounding box center [56, 177] width 92 height 25
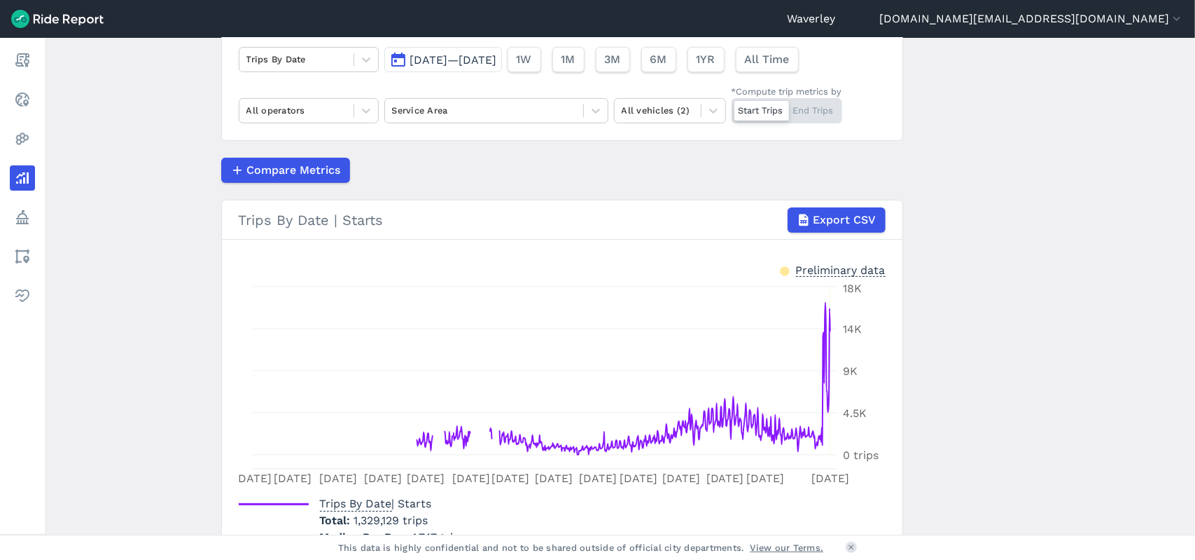
click at [818, 104] on div "Start Trips End Trips" at bounding box center [787, 110] width 111 height 25
click at [732, 104] on input "*Compute trip metrics by Start Trips End Trips" at bounding box center [732, 102] width 0 height 9
click at [817, 107] on div at bounding box center [813, 111] width 55 height 20
click at [732, 107] on input "*Compute trip metrics by Start Trips End Trips" at bounding box center [732, 102] width 0 height 9
click at [828, 109] on div "Start Trips End Trips" at bounding box center [787, 110] width 111 height 25
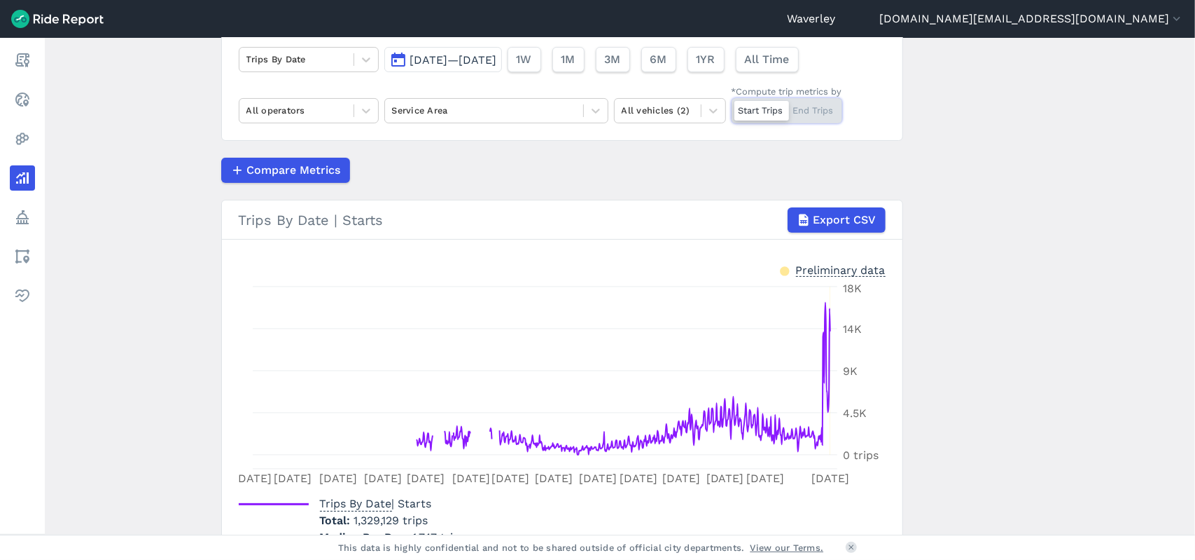
click at [732, 107] on input "*Compute trip metrics by Start Trips End Trips" at bounding box center [732, 102] width 0 height 9
click at [396, 59] on button "[DATE]—[DATE]" at bounding box center [443, 59] width 118 height 25
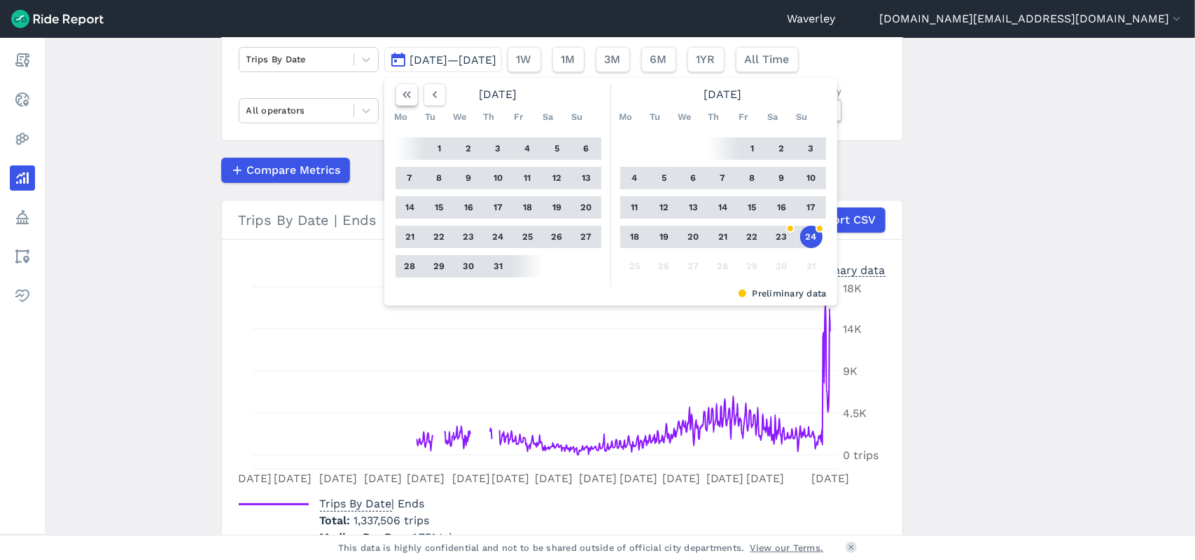
click at [408, 95] on icon "button" at bounding box center [407, 95] width 14 height 14
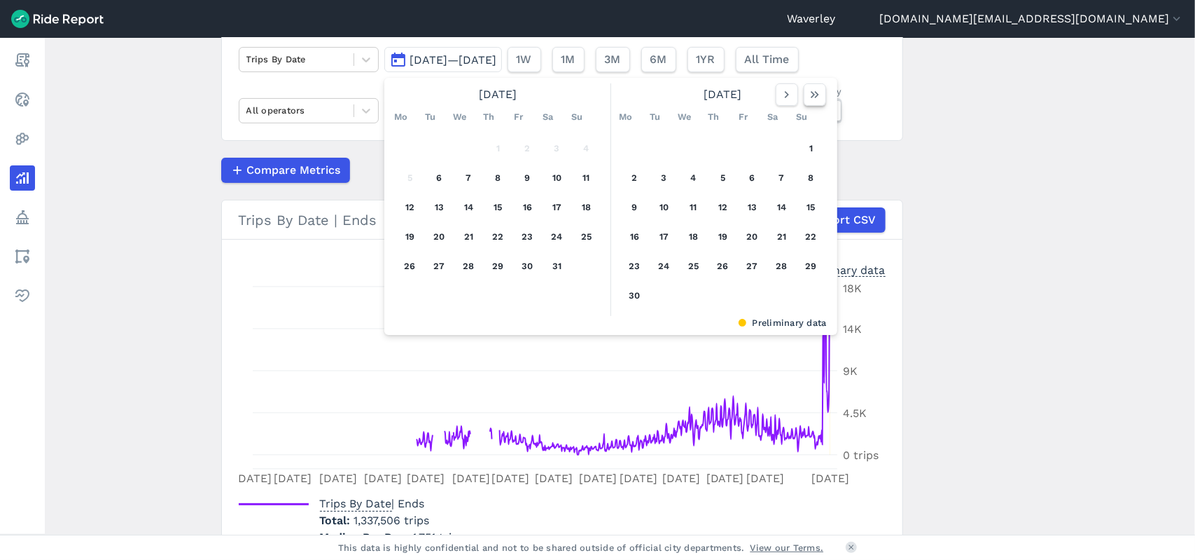
click at [811, 88] on icon "button" at bounding box center [815, 95] width 14 height 14
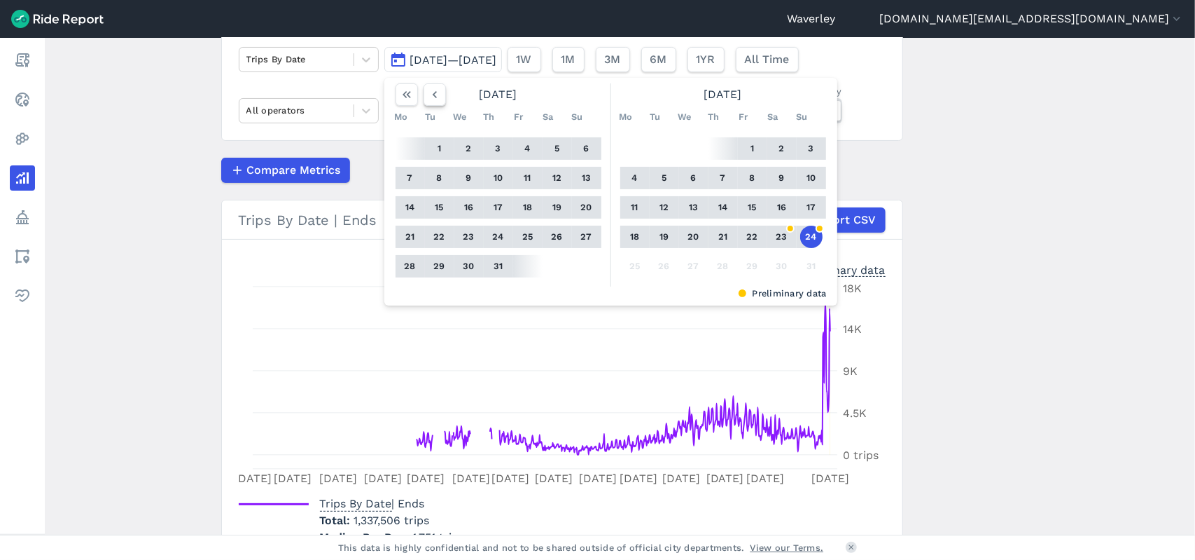
click at [437, 94] on icon "button" at bounding box center [435, 95] width 14 height 14
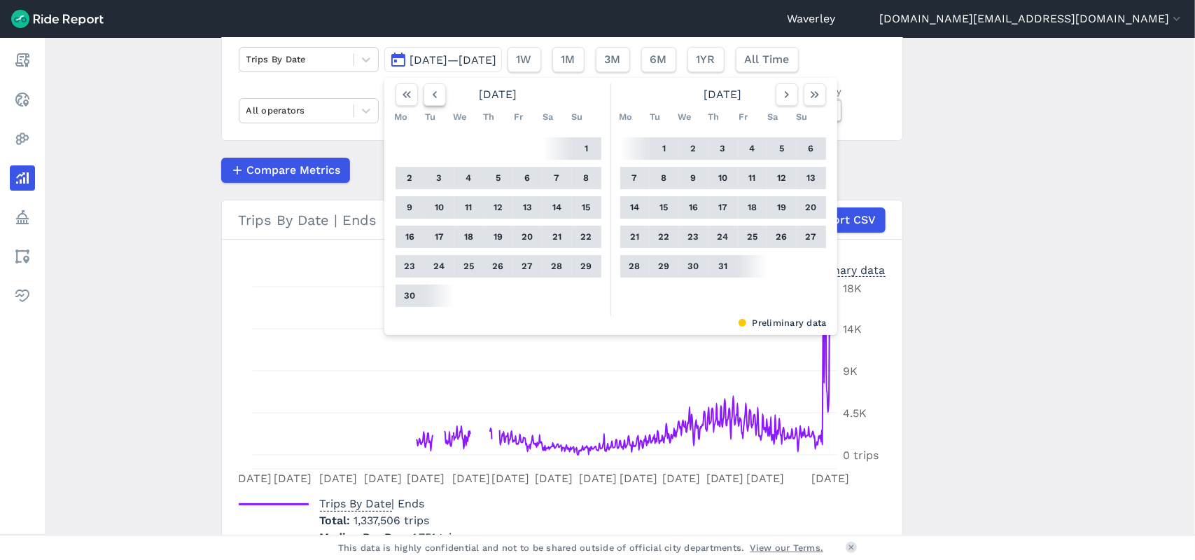
click at [437, 94] on icon "button" at bounding box center [435, 95] width 14 height 14
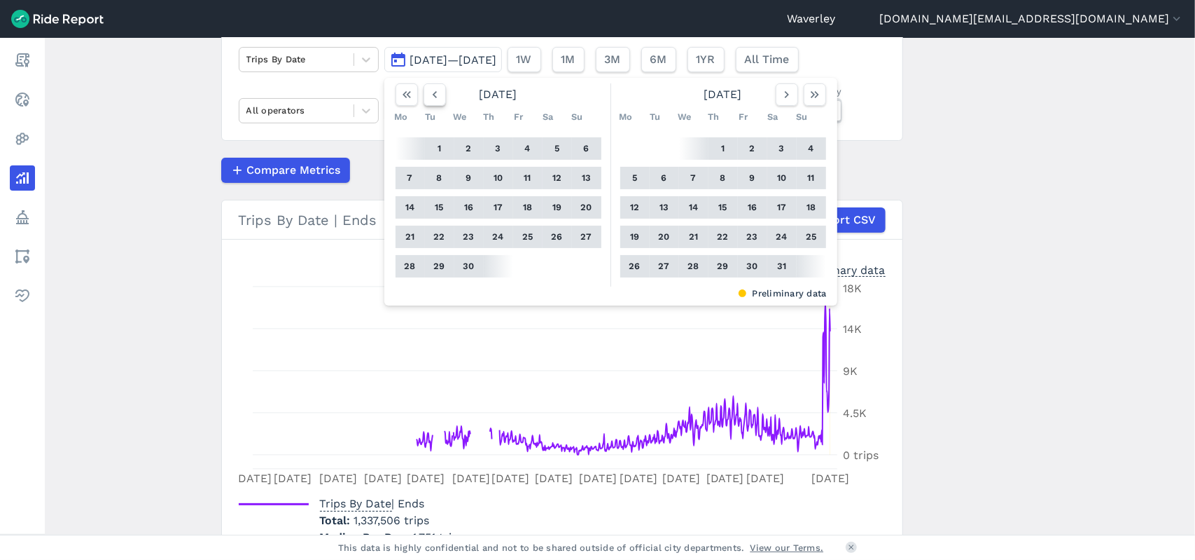
click at [437, 94] on icon "button" at bounding box center [435, 95] width 14 height 14
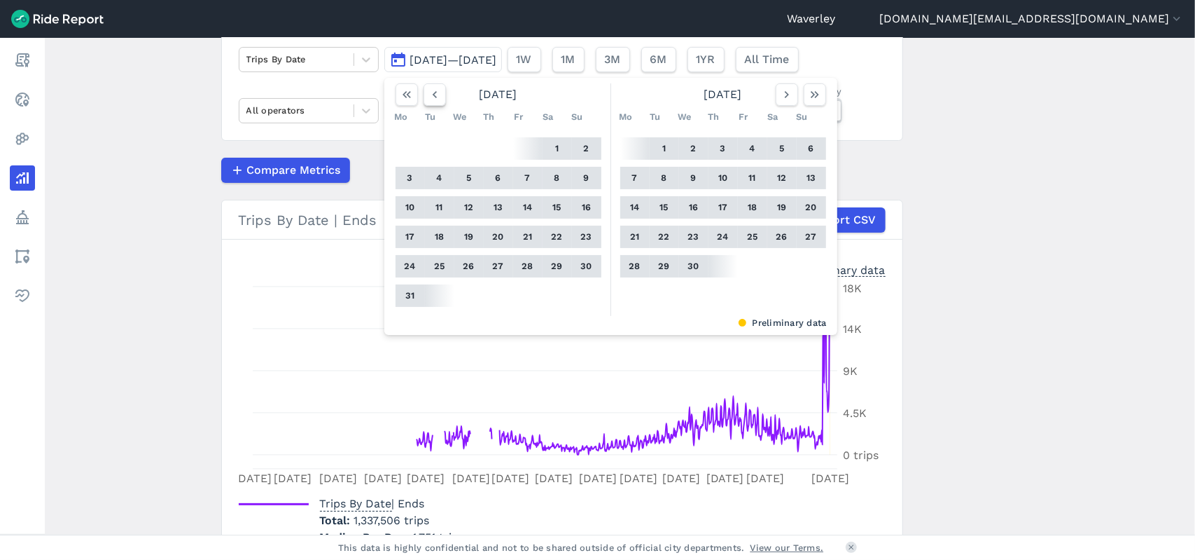
click at [437, 94] on icon "button" at bounding box center [435, 95] width 14 height 14
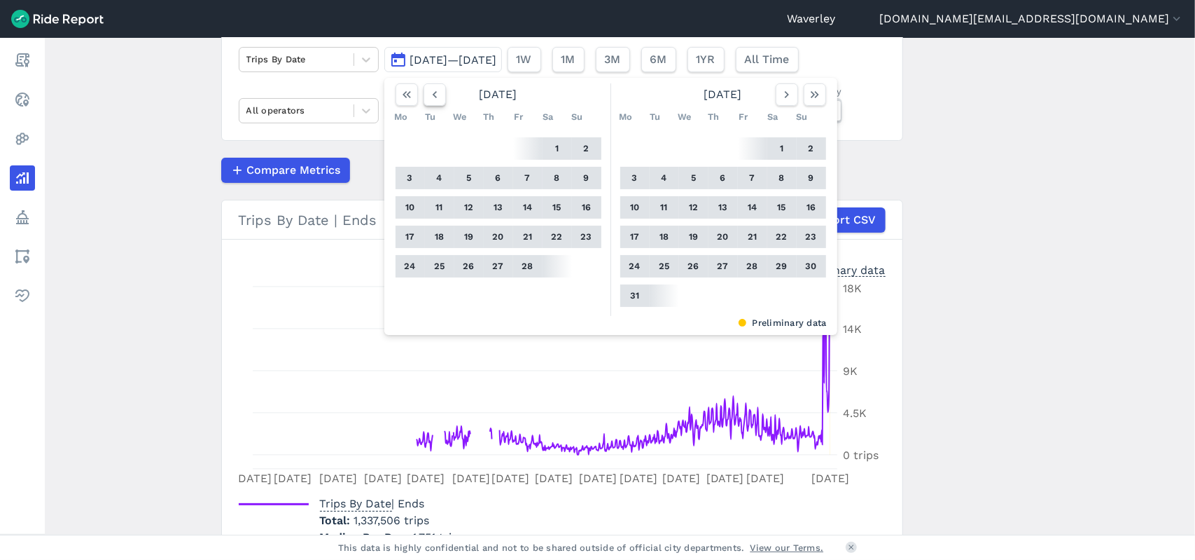
click at [437, 94] on icon "button" at bounding box center [435, 95] width 14 height 14
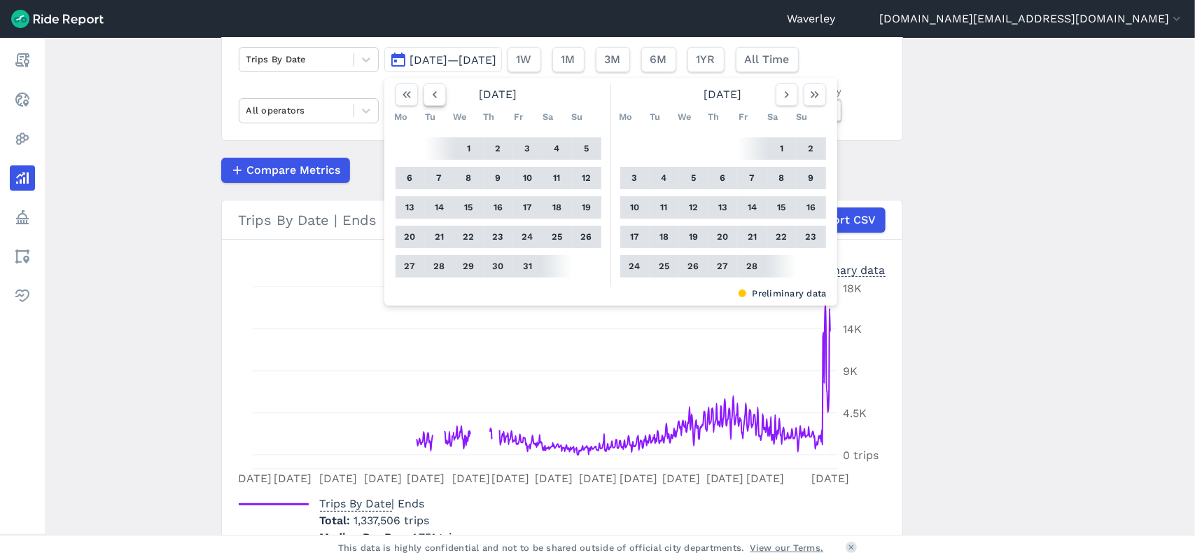
click at [437, 94] on icon "button" at bounding box center [435, 95] width 14 height 14
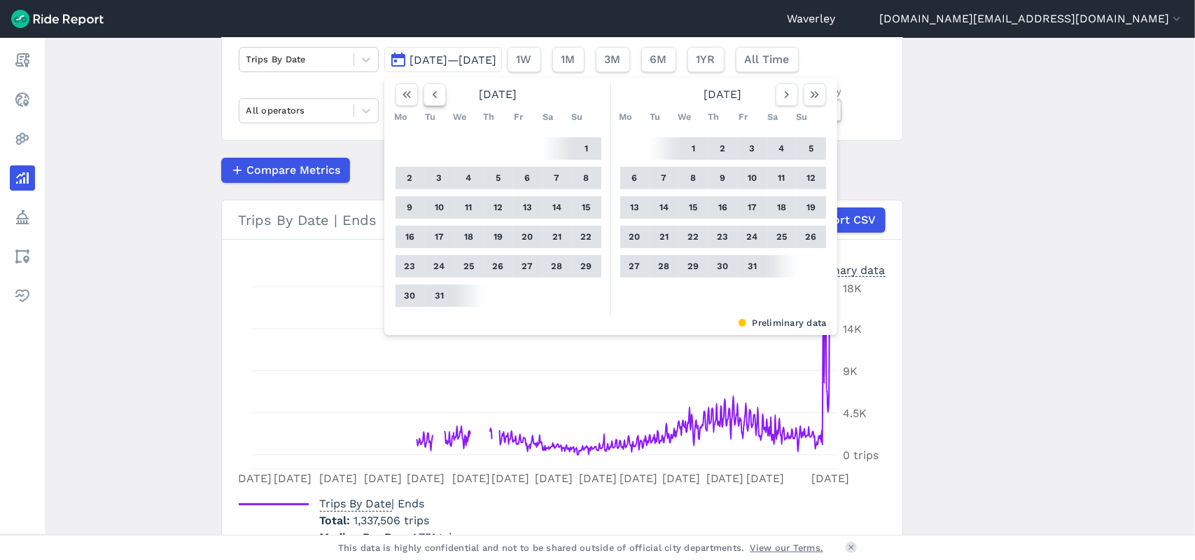
click at [437, 94] on icon "button" at bounding box center [435, 95] width 14 height 14
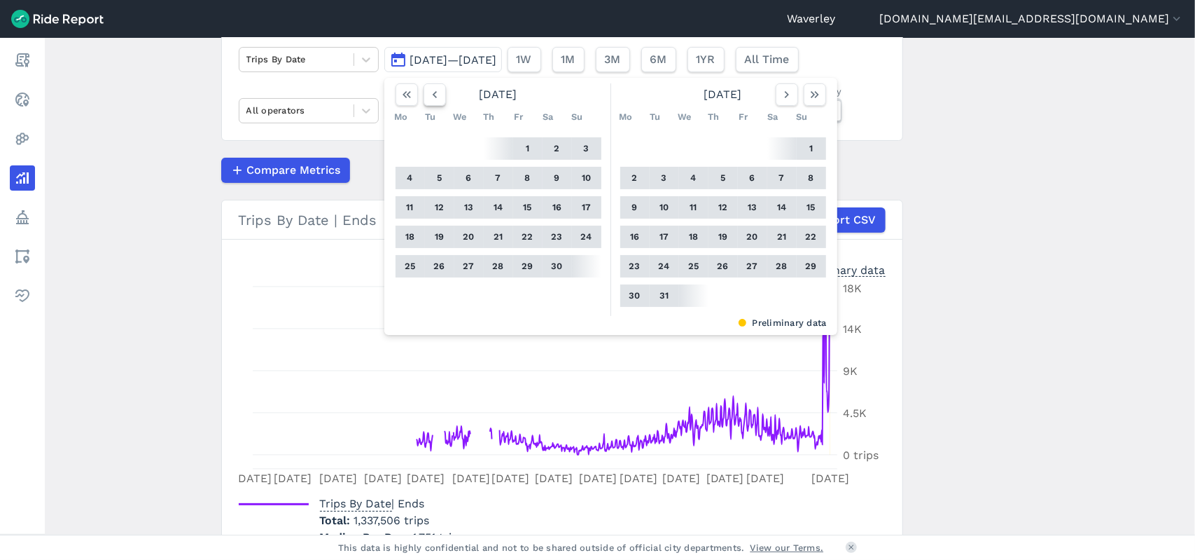
click at [437, 94] on icon "button" at bounding box center [435, 95] width 14 height 14
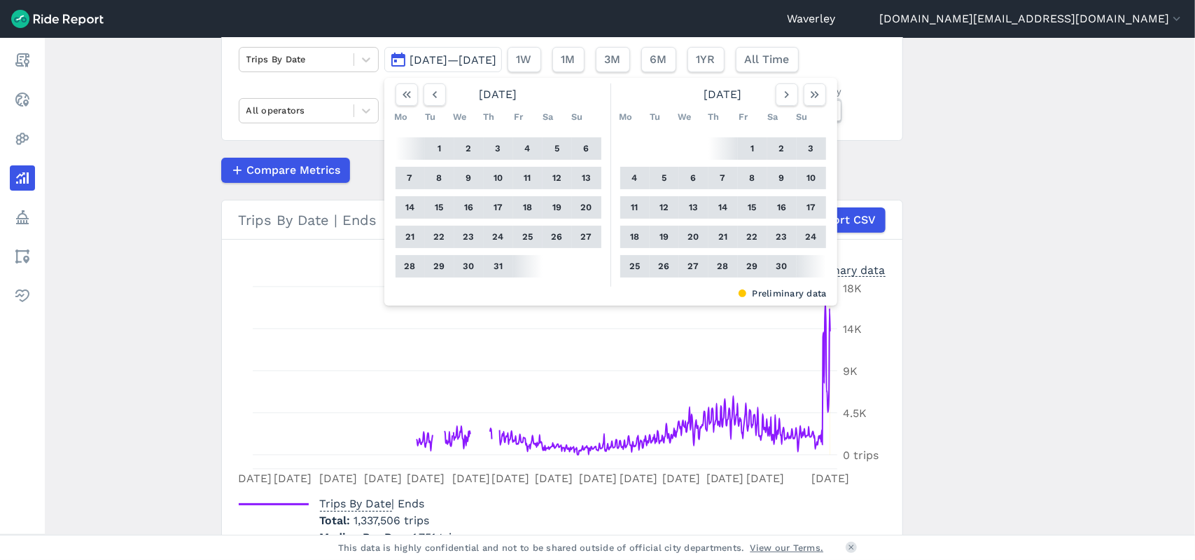
click at [438, 151] on button "1" at bounding box center [440, 148] width 22 height 22
click at [811, 92] on icon "button" at bounding box center [815, 95] width 14 height 14
click at [810, 240] on button "24" at bounding box center [811, 237] width 22 height 22
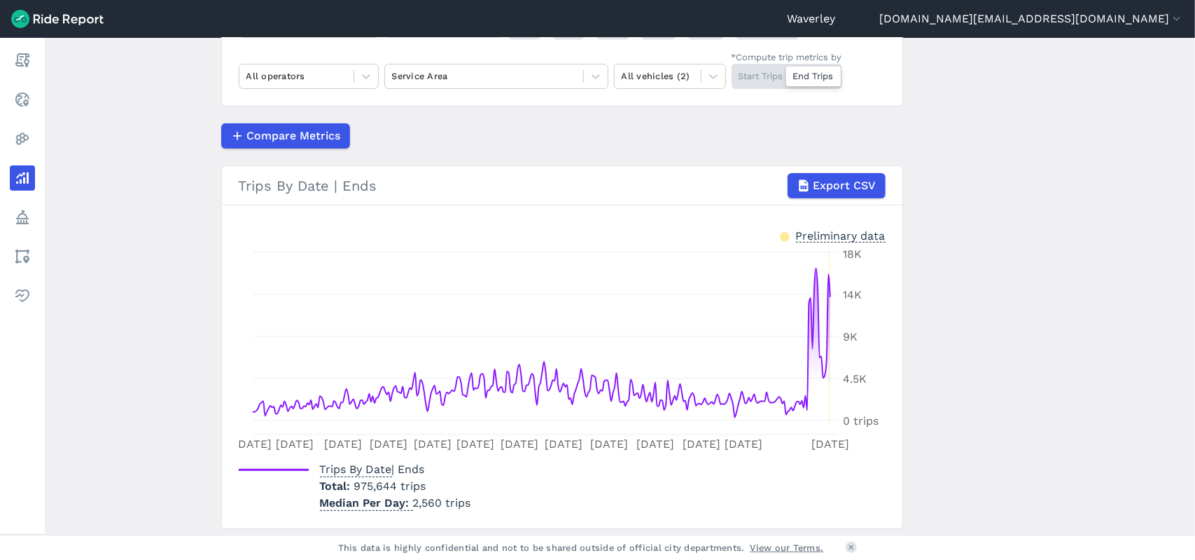
scroll to position [165, 0]
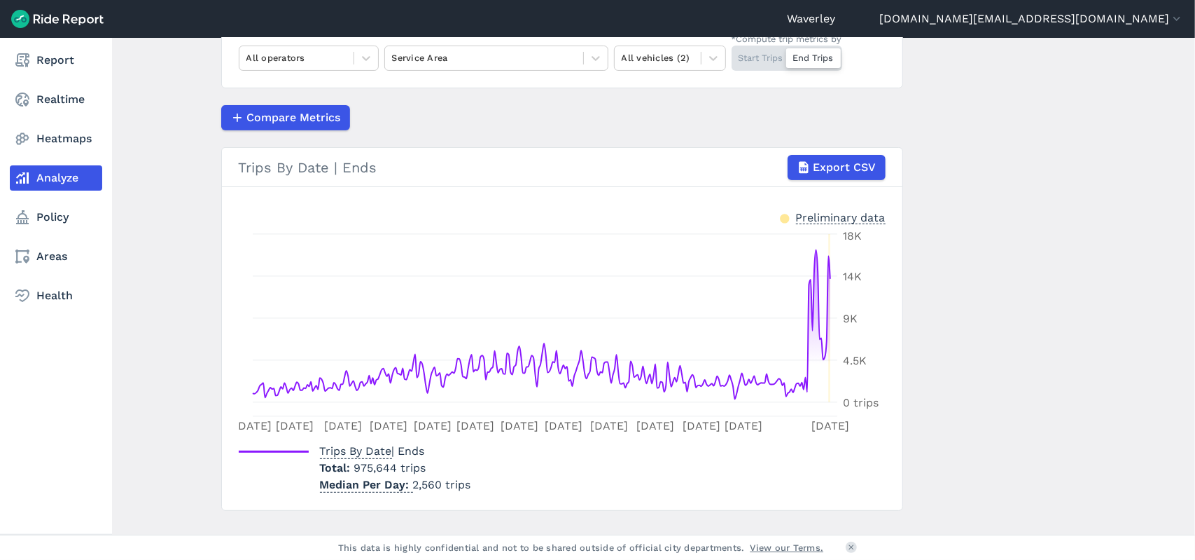
click at [64, 176] on link "Analyze" at bounding box center [56, 177] width 92 height 25
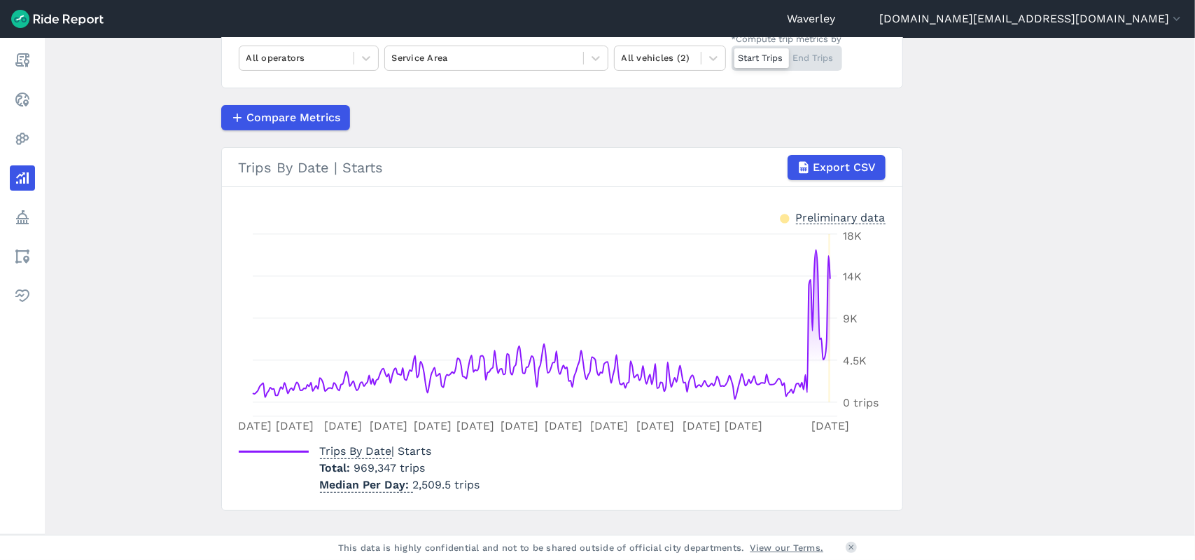
drag, startPoint x: 1191, startPoint y: 271, endPoint x: 658, endPoint y: 30, distance: 584.9
click at [1186, 156] on main "Analyze Data Trips By Date [DATE]—[DATE] 1W 1M 3M 6M 1YR All Time All operators…" at bounding box center [620, 286] width 1151 height 497
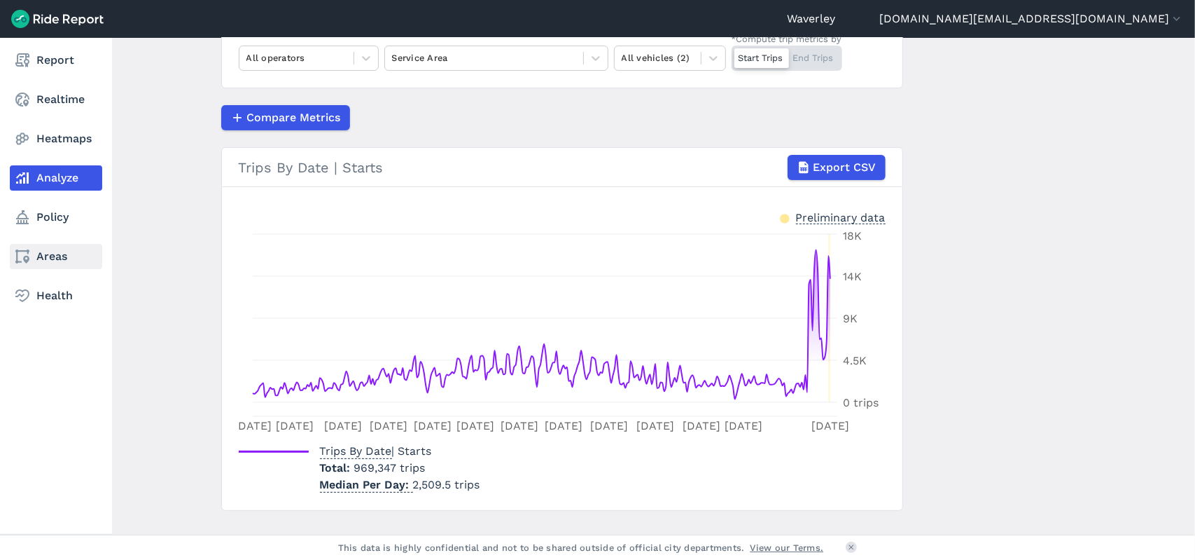
click at [55, 258] on link "Areas" at bounding box center [56, 256] width 92 height 25
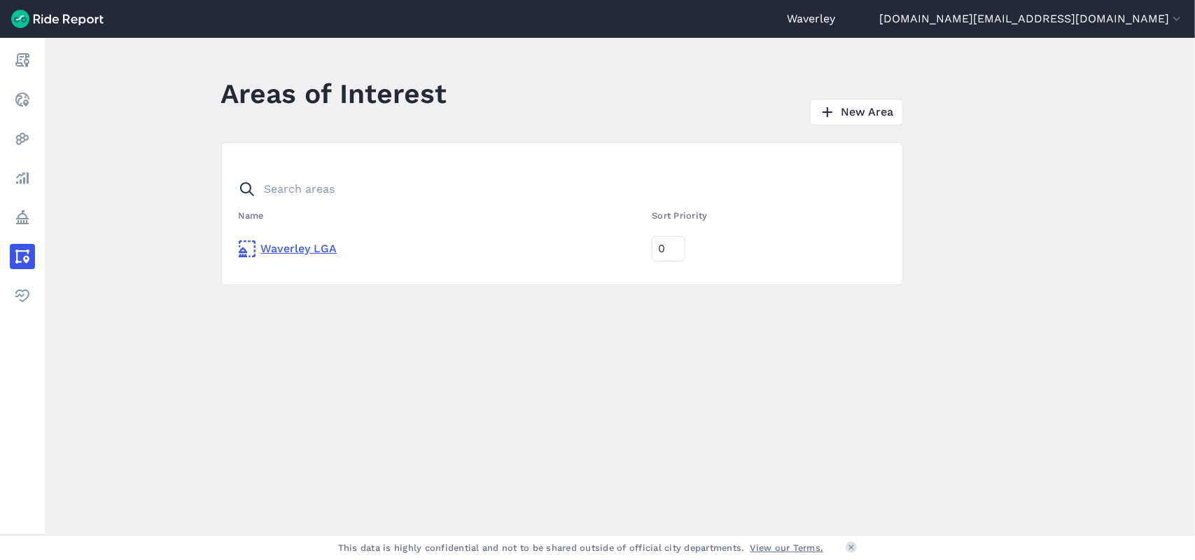
click at [327, 416] on main "Areas of Interest New Area Name Sort Priority [GEOGRAPHIC_DATA] LGA 0" at bounding box center [620, 286] width 1151 height 497
